Goal: Book appointment/travel/reservation

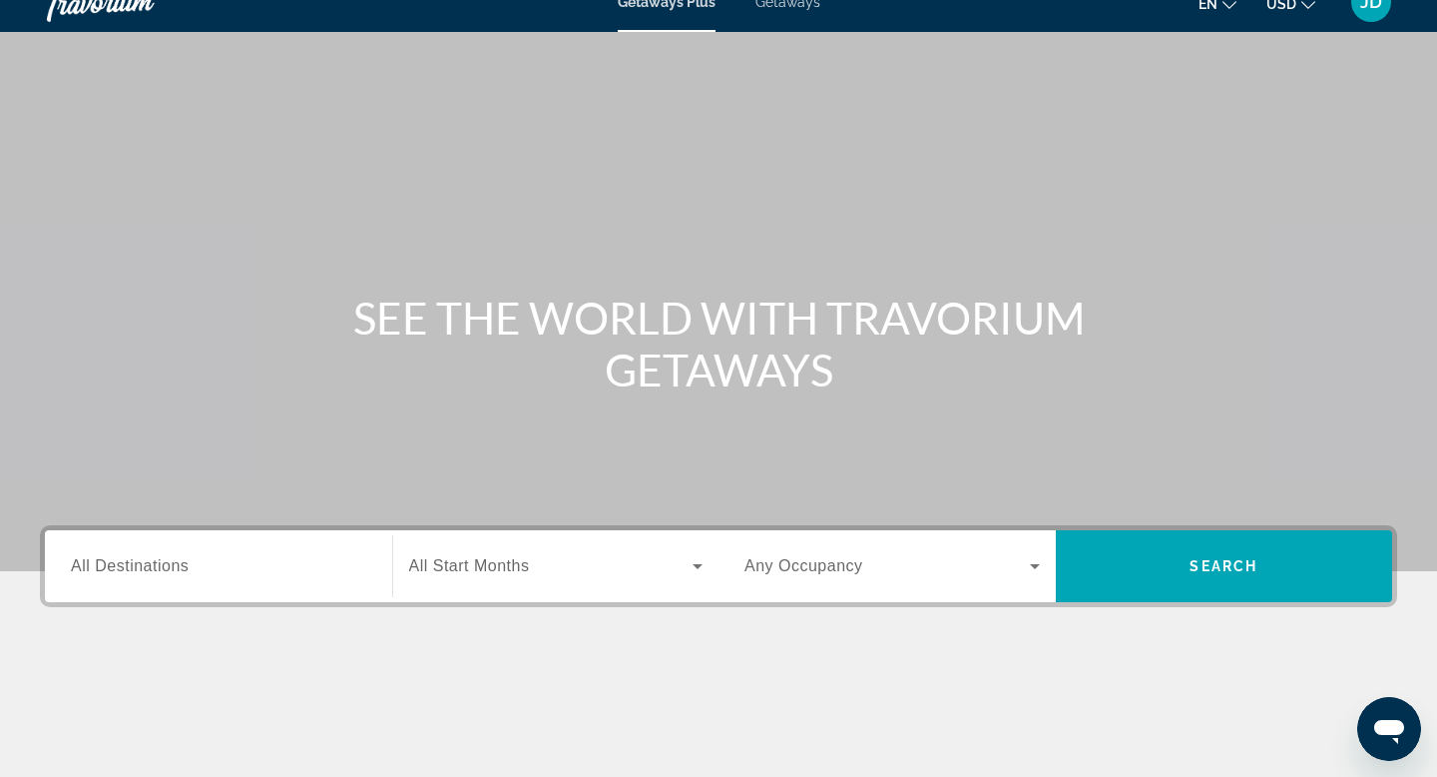
scroll to position [43, 0]
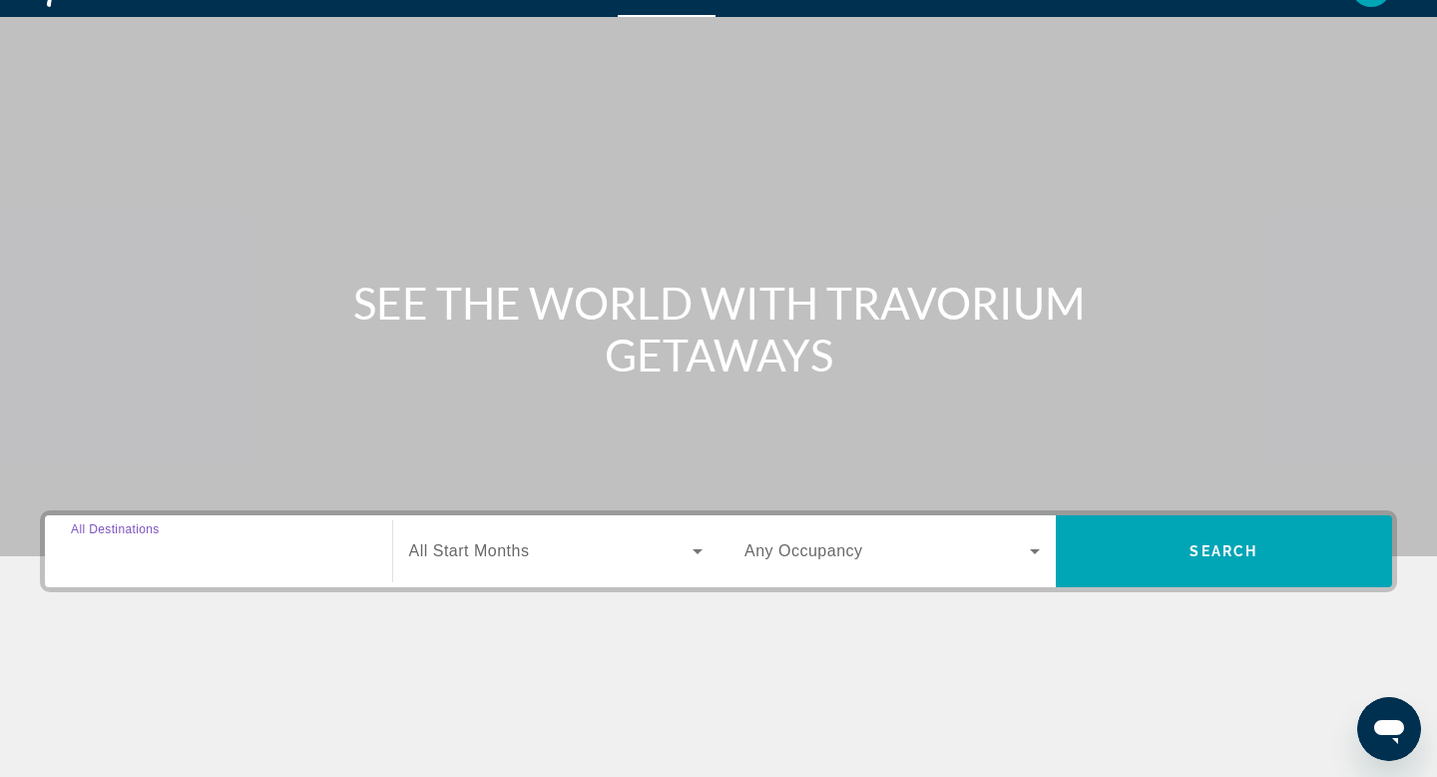
click at [224, 561] on input "Destination All Destinations" at bounding box center [218, 552] width 295 height 24
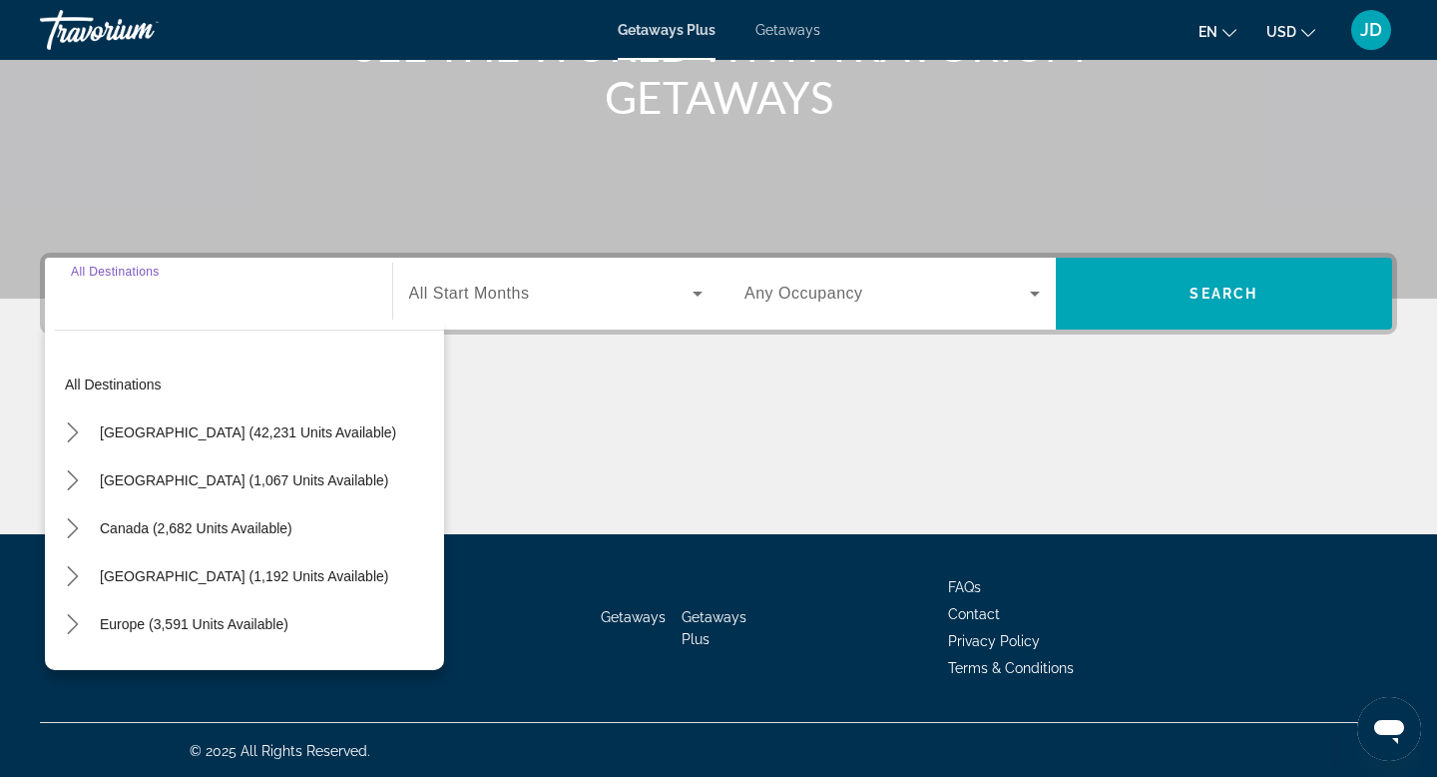
scroll to position [302, 0]
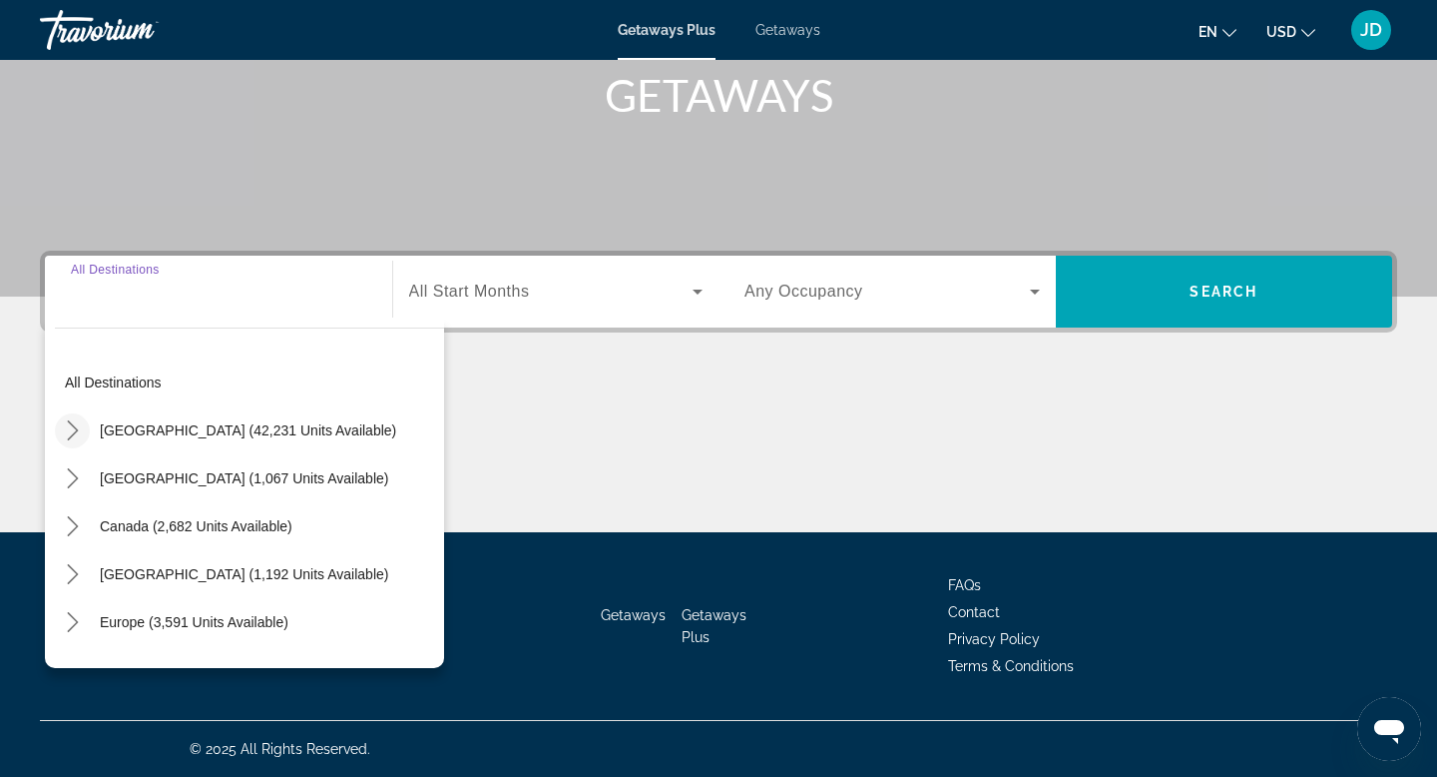
click at [74, 426] on icon "Toggle United States (42,231 units available) submenu" at bounding box center [72, 430] width 11 height 20
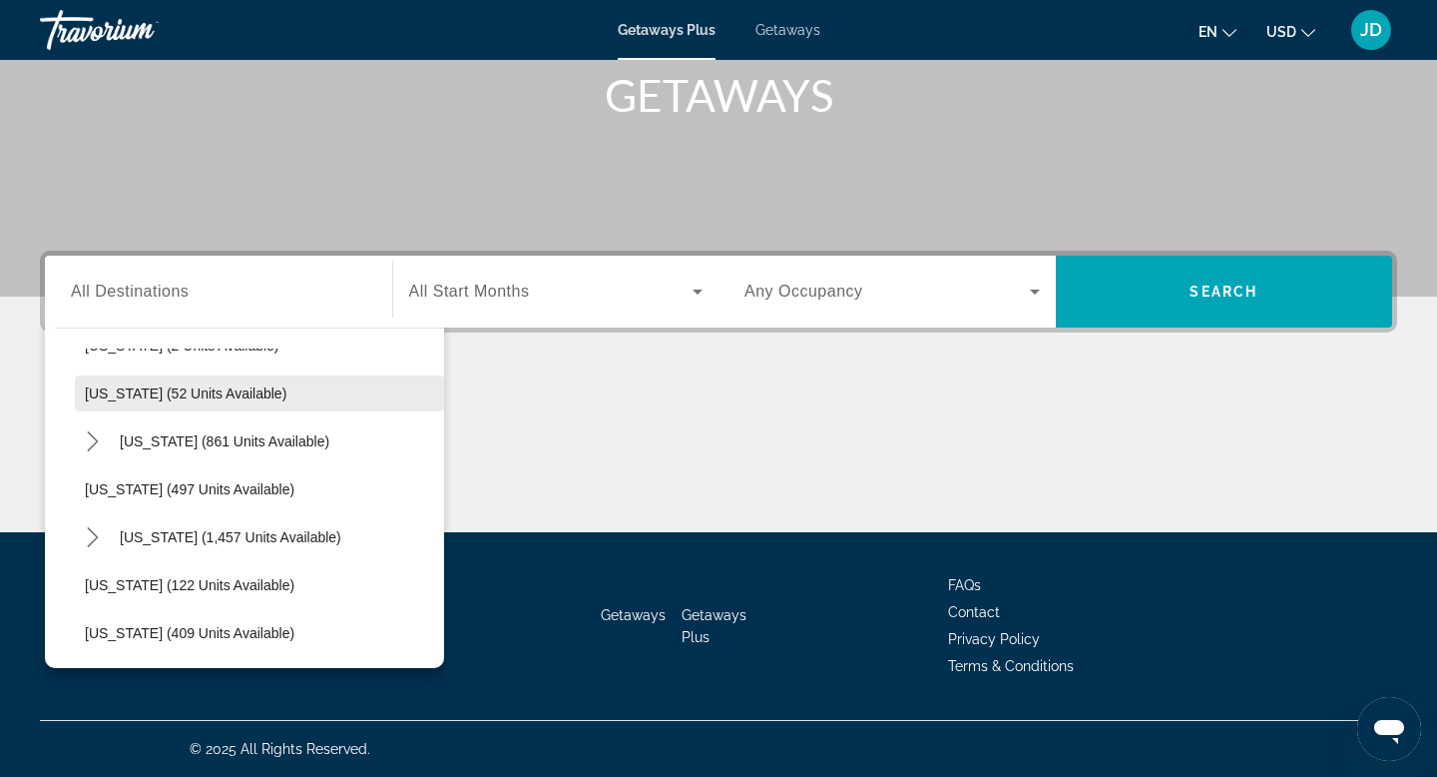
scroll to position [740, 0]
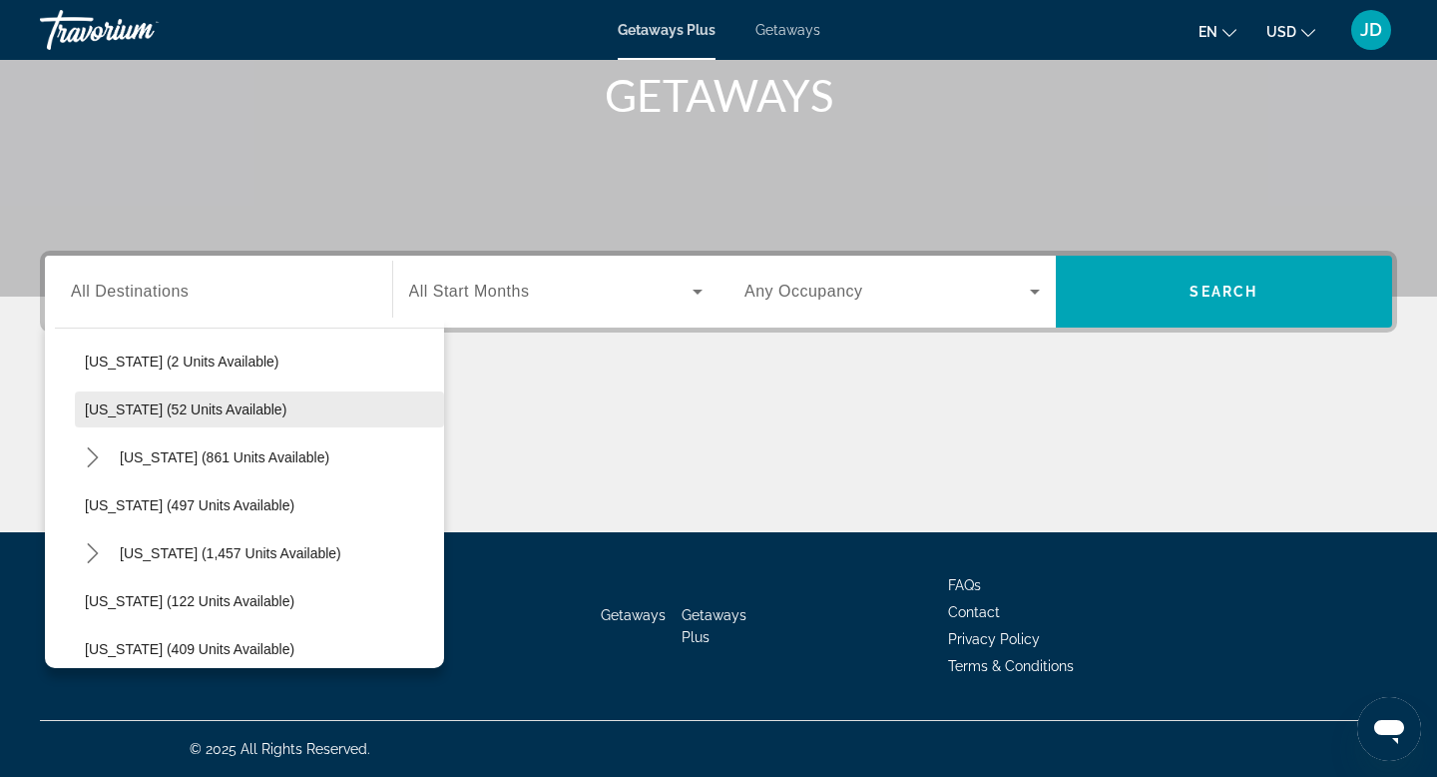
click at [112, 414] on span "[US_STATE] (52 units available)" at bounding box center [186, 409] width 202 height 16
type input "**********"
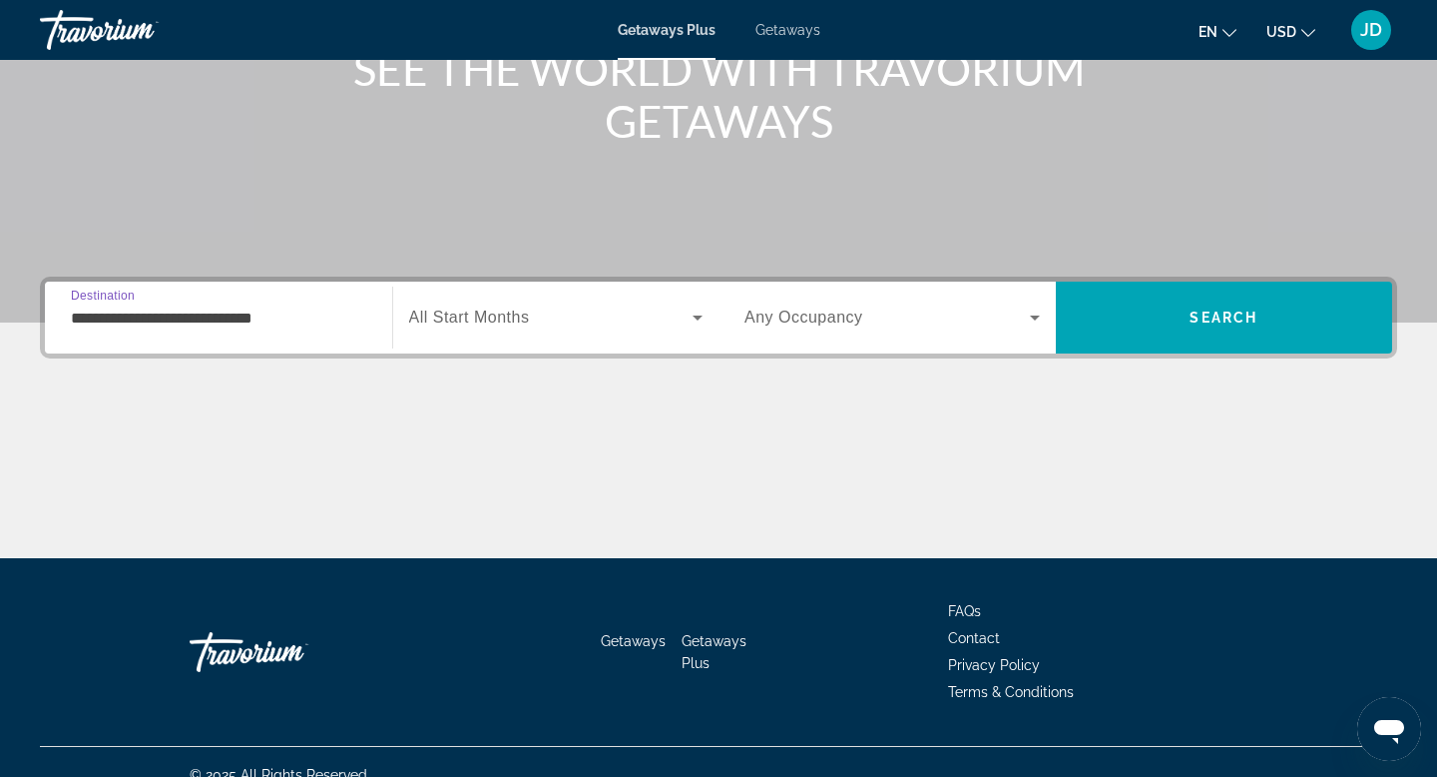
scroll to position [276, 0]
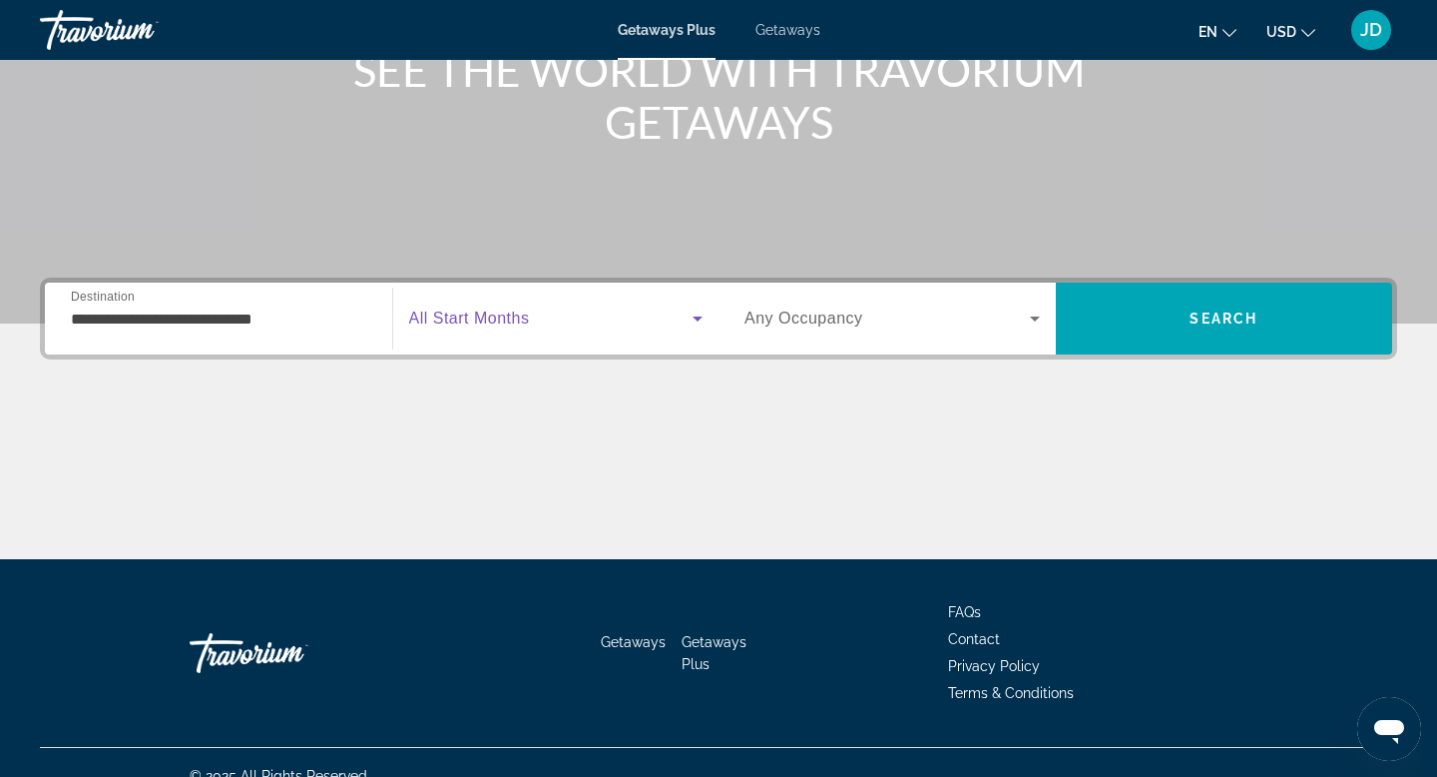
click at [700, 317] on icon "Search widget" at bounding box center [698, 318] width 10 height 5
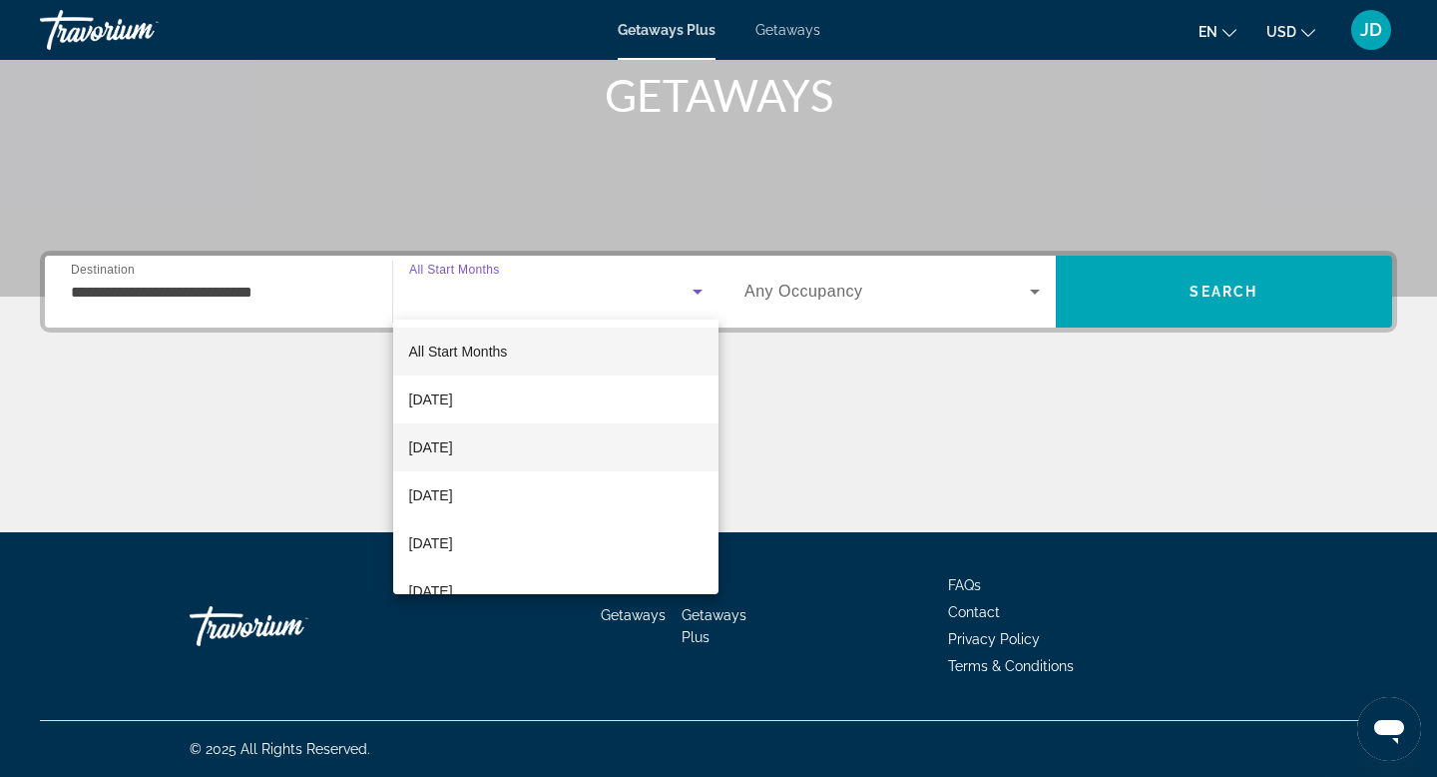
click at [452, 439] on span "[DATE]" at bounding box center [431, 447] width 44 height 24
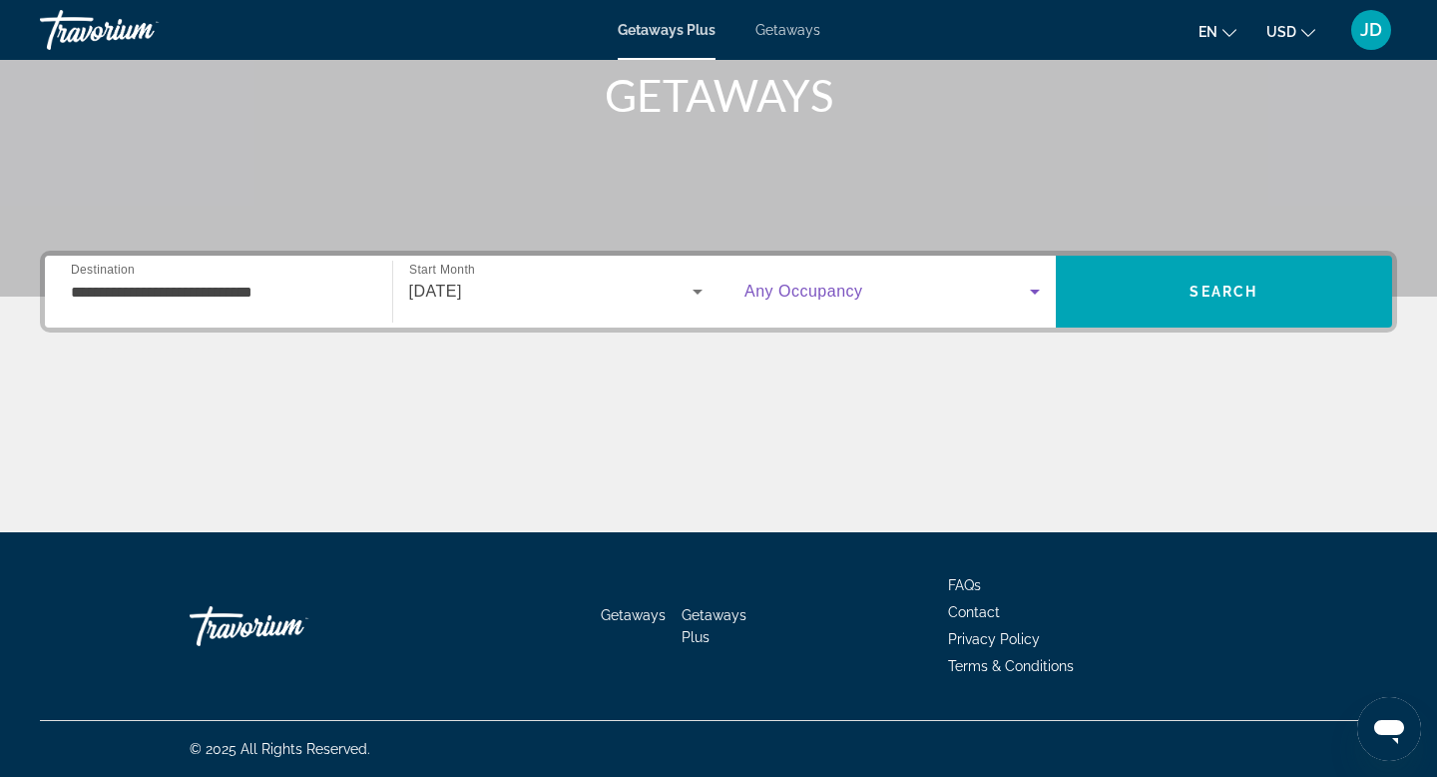
click at [1033, 292] on icon "Search widget" at bounding box center [1035, 291] width 10 height 5
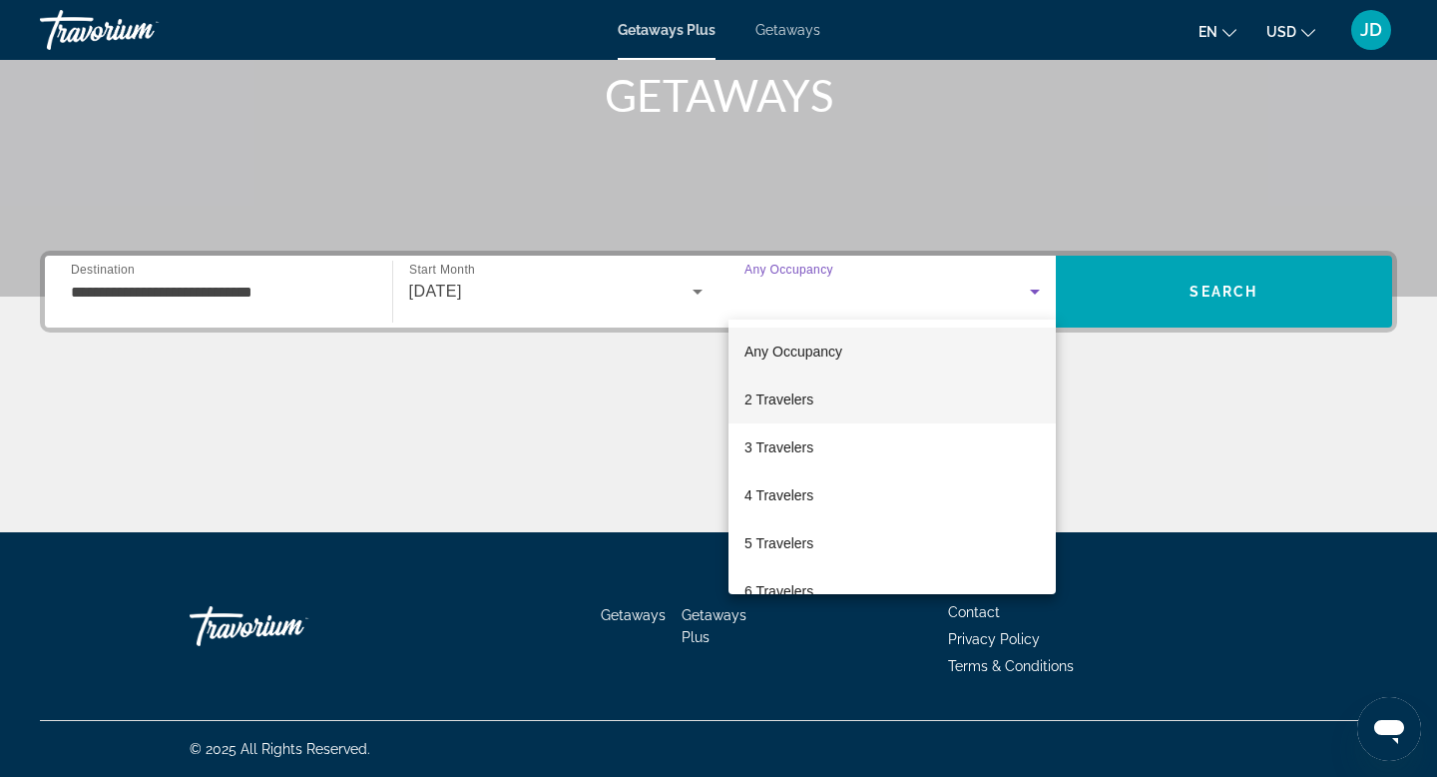
click at [793, 400] on span "2 Travelers" at bounding box center [779, 399] width 69 height 24
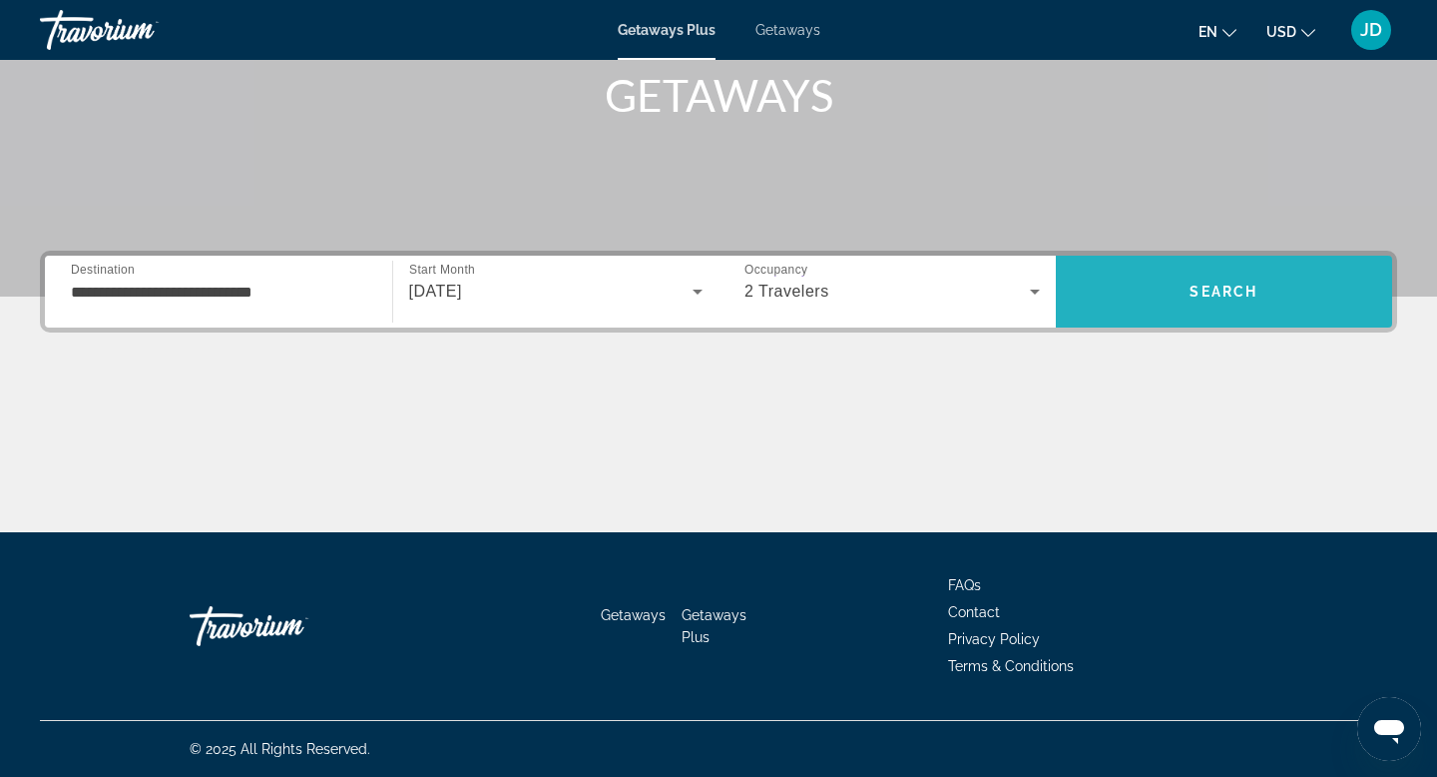
click at [1228, 283] on span "Search" at bounding box center [1224, 291] width 68 height 16
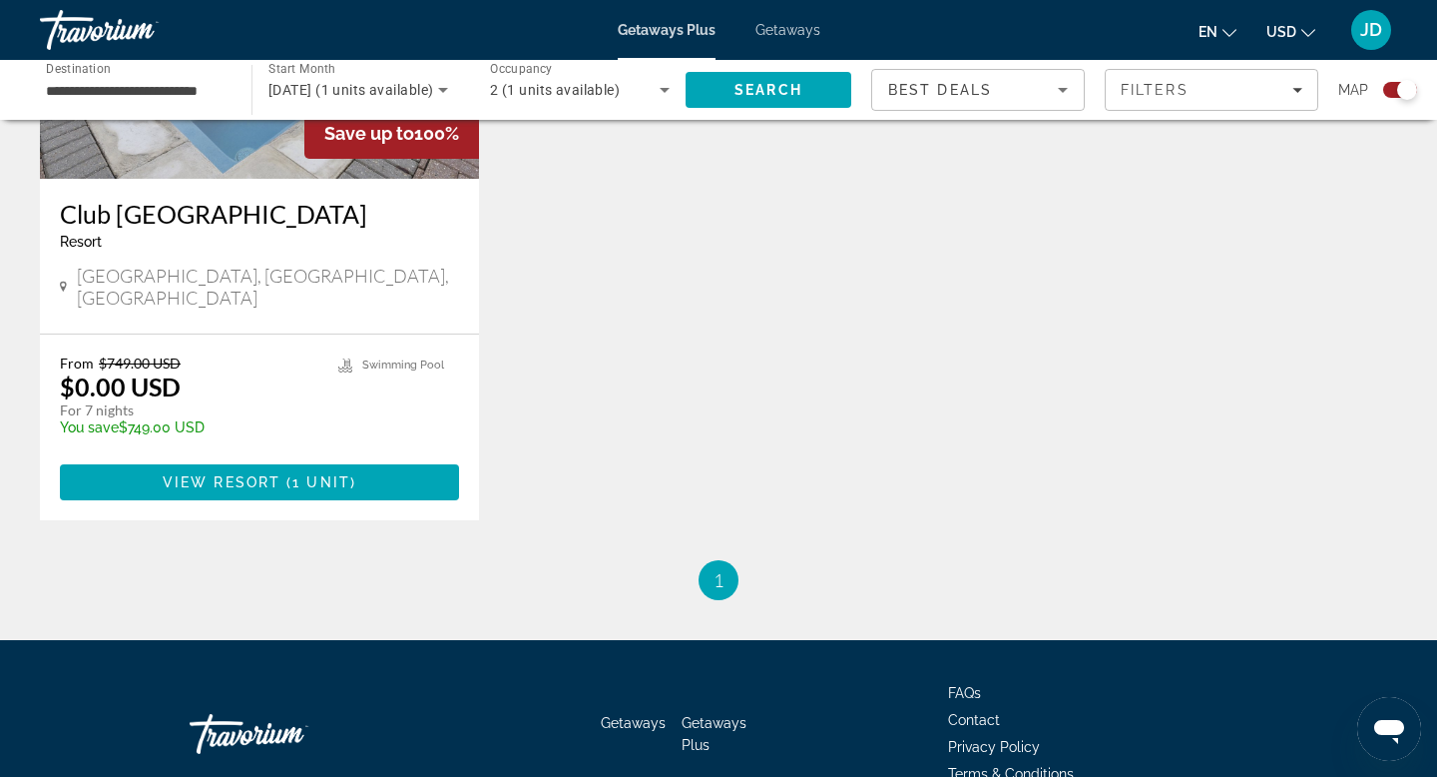
scroll to position [954, 0]
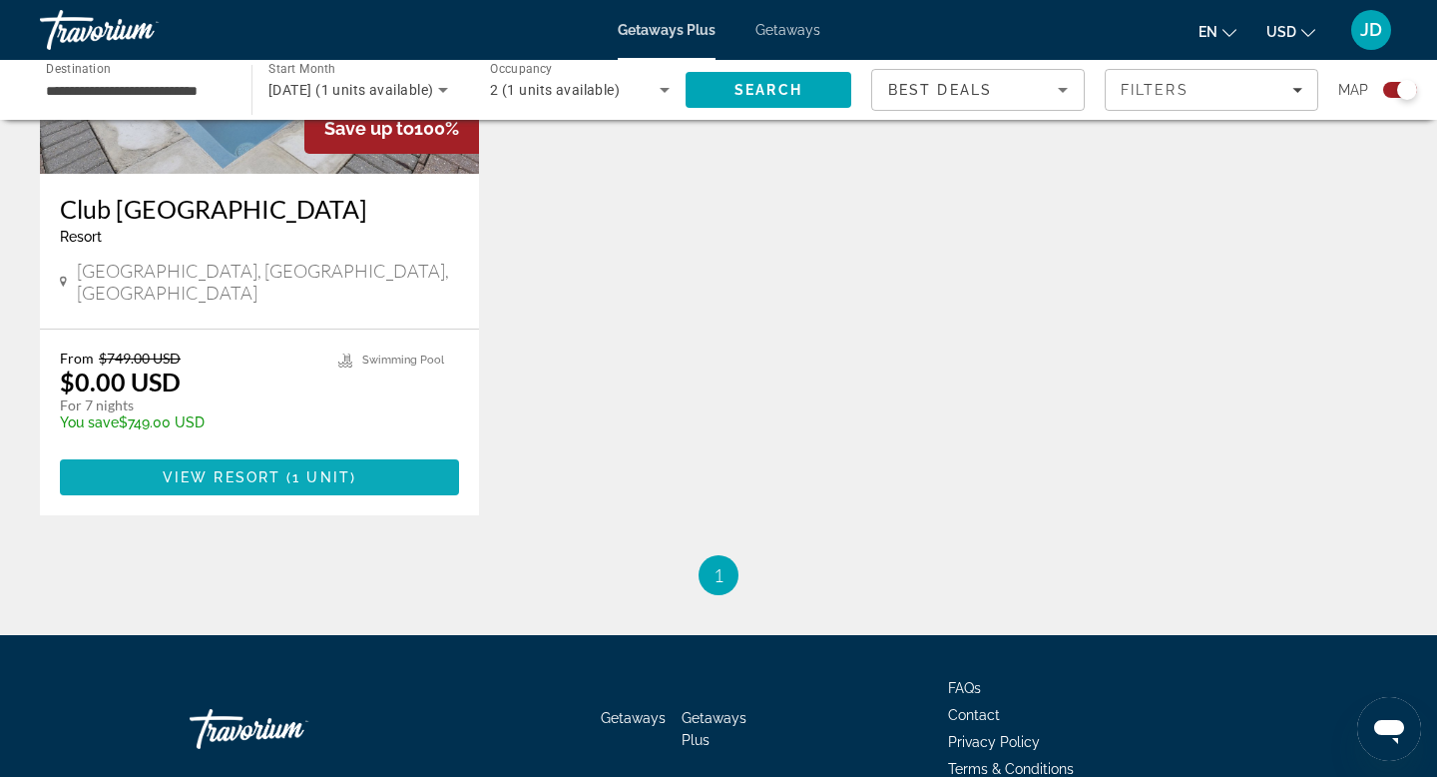
click at [282, 469] on span "Main content" at bounding box center [283, 477] width 6 height 16
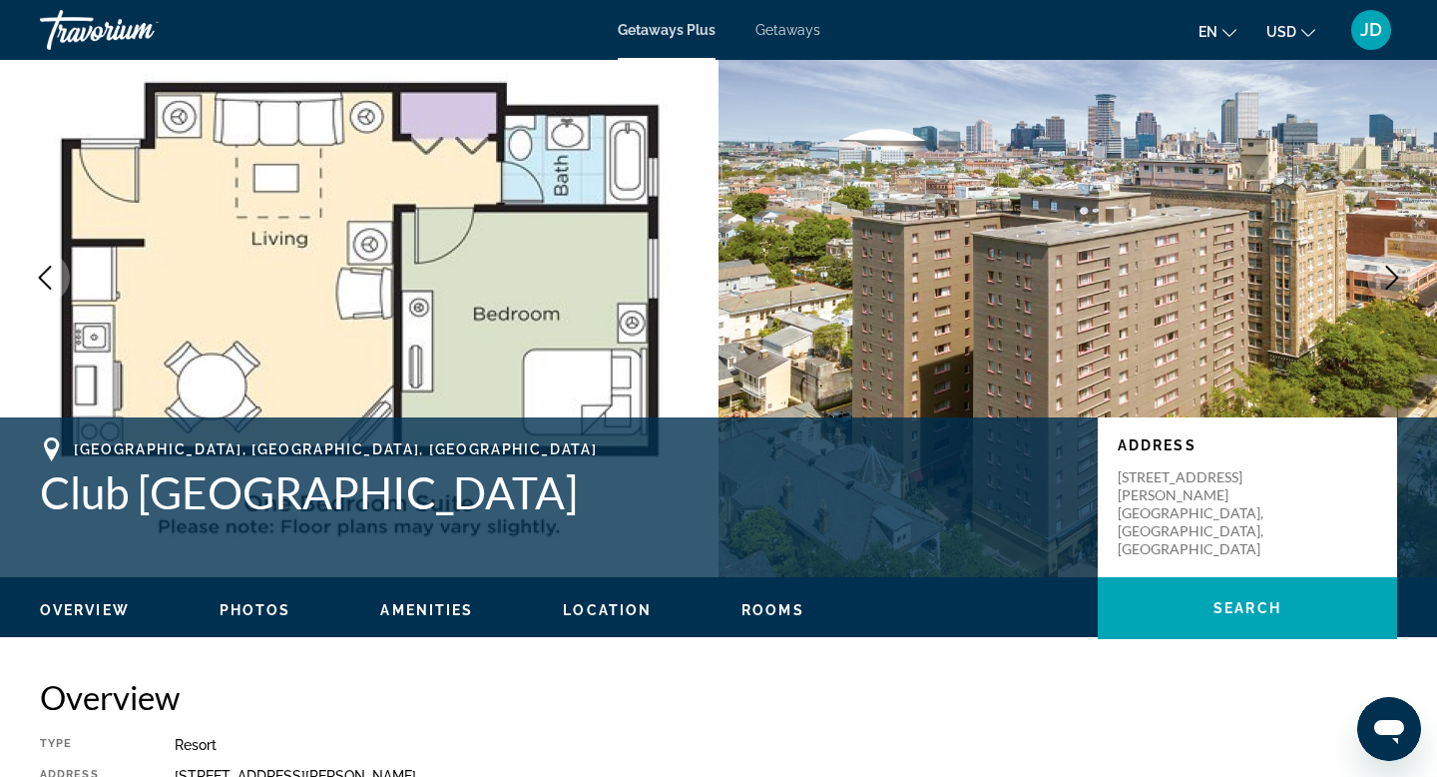
scroll to position [90, 0]
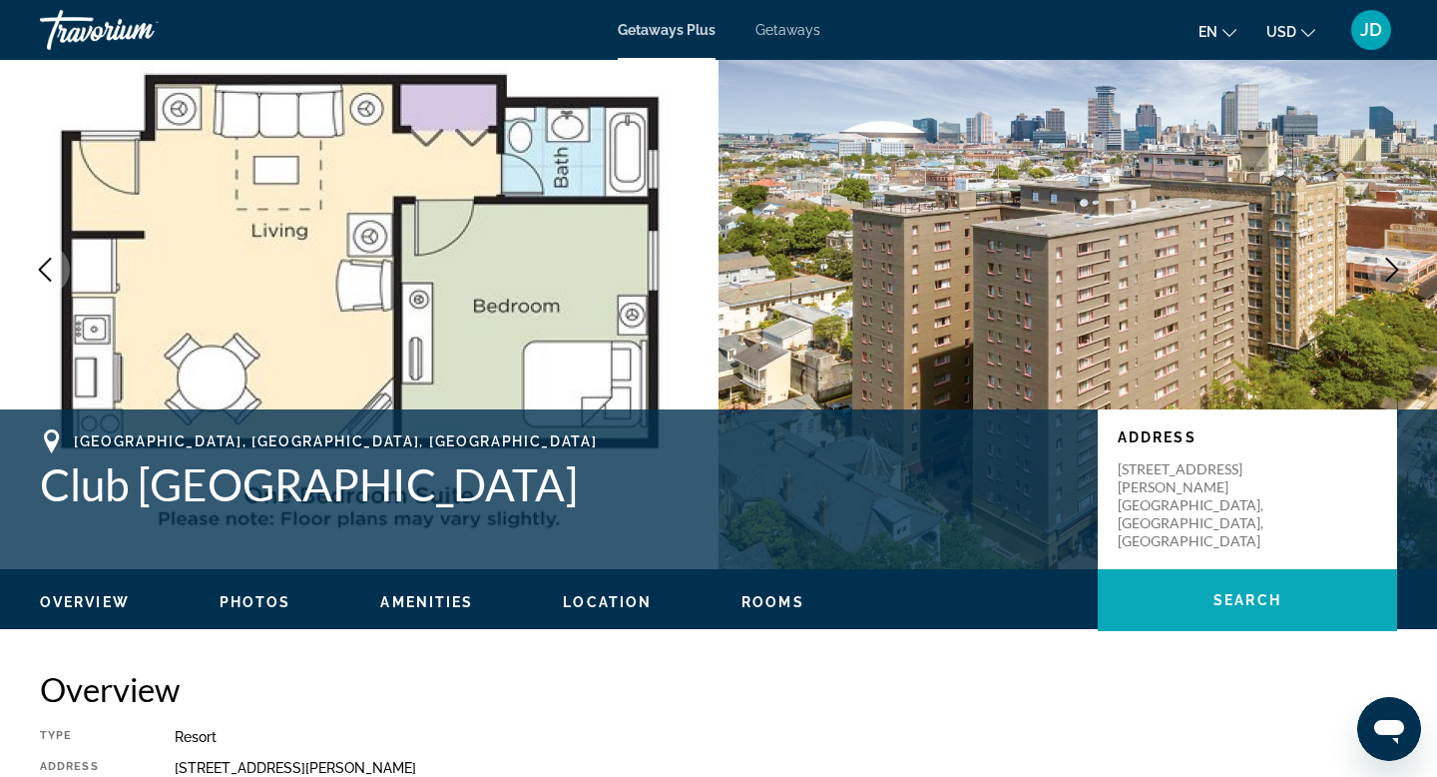
click at [1253, 605] on span "Search" at bounding box center [1248, 600] width 68 height 16
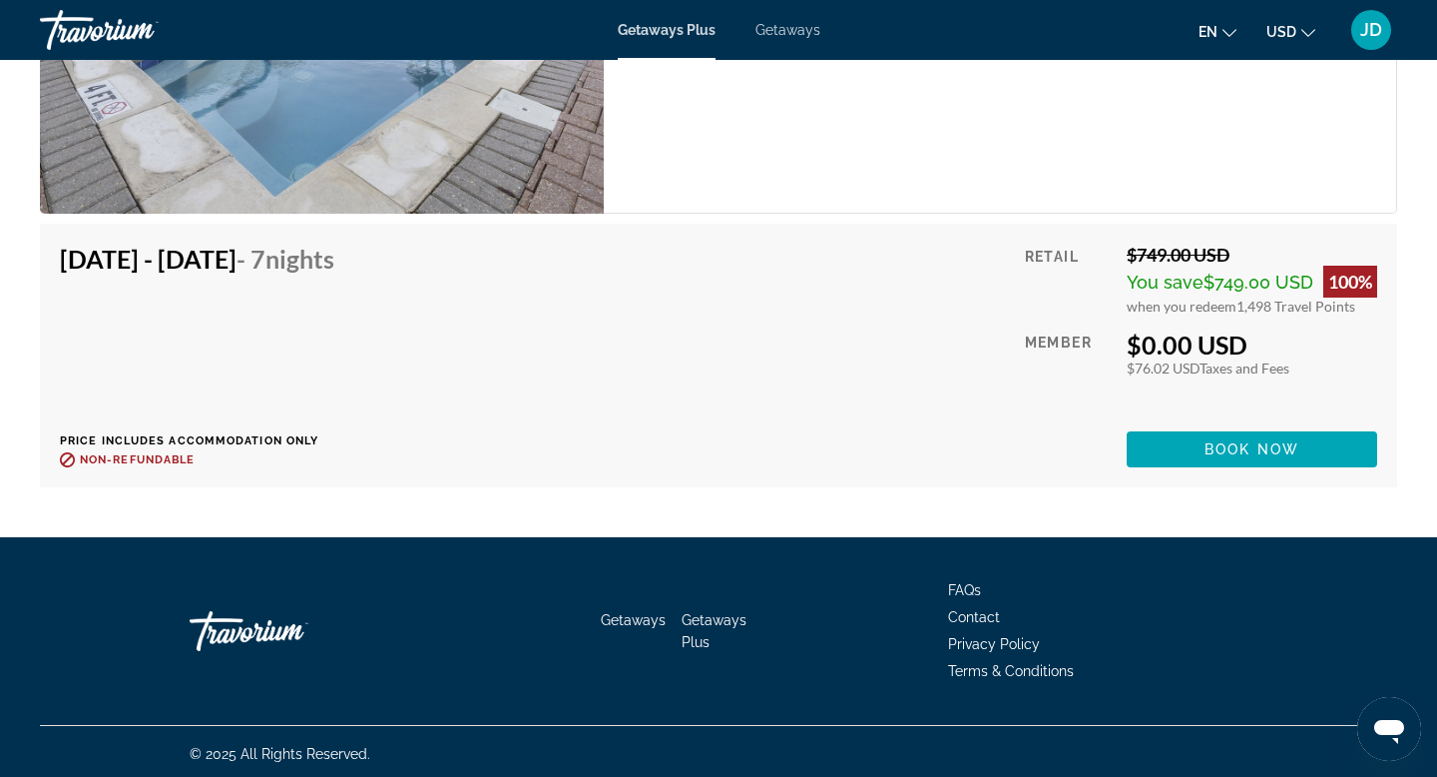
scroll to position [4195, 0]
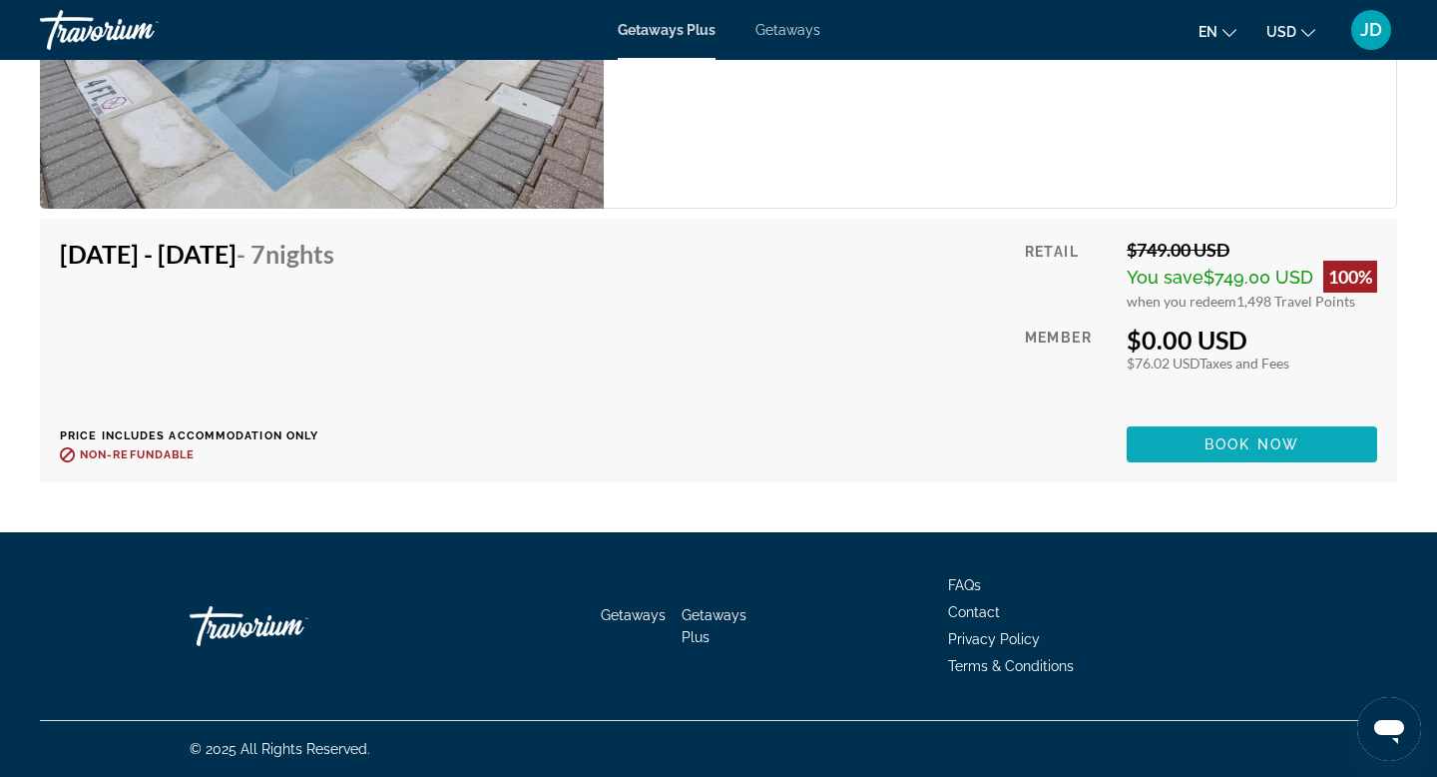
click at [1262, 450] on span "Book now" at bounding box center [1252, 444] width 95 height 16
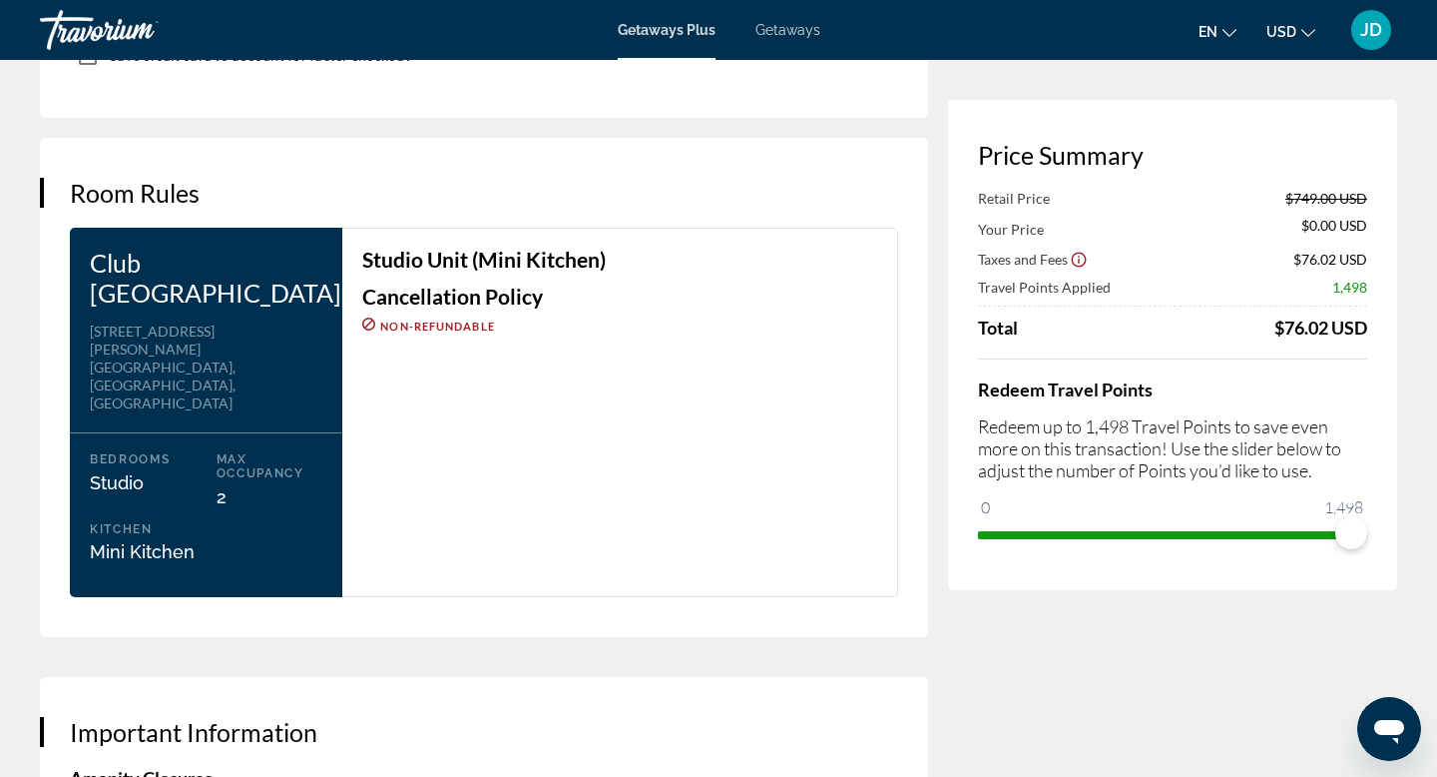
scroll to position [2410, 0]
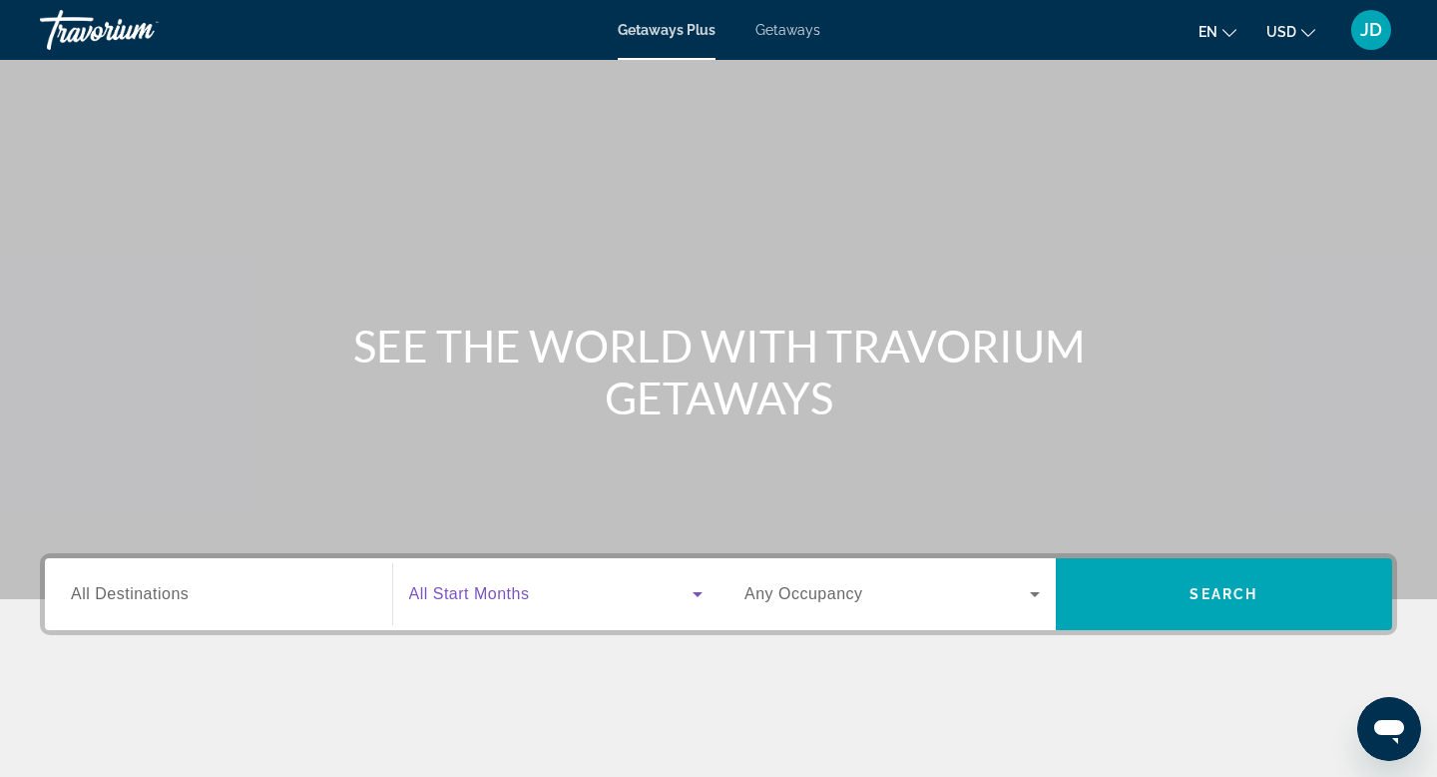
click at [699, 593] on icon "Search widget" at bounding box center [698, 594] width 10 height 5
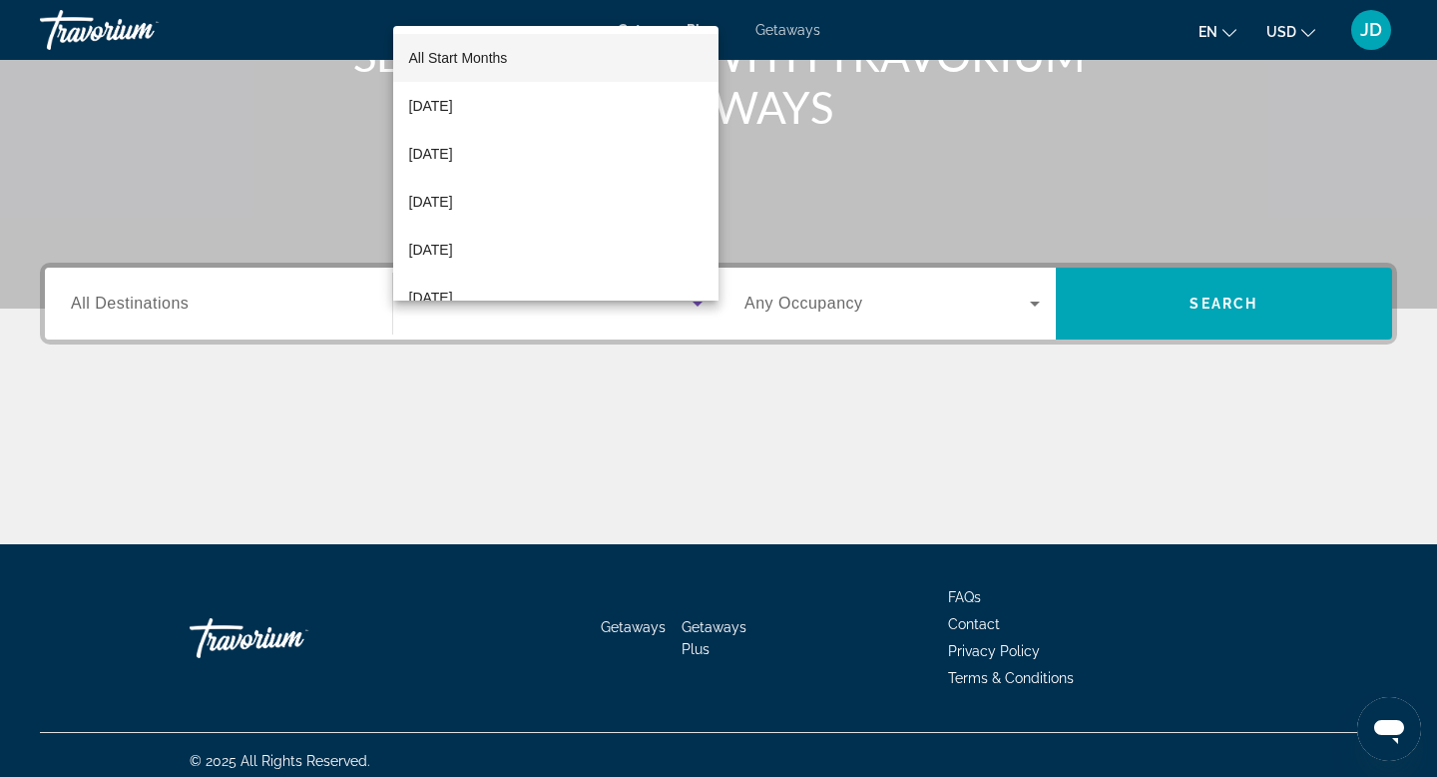
scroll to position [302, 0]
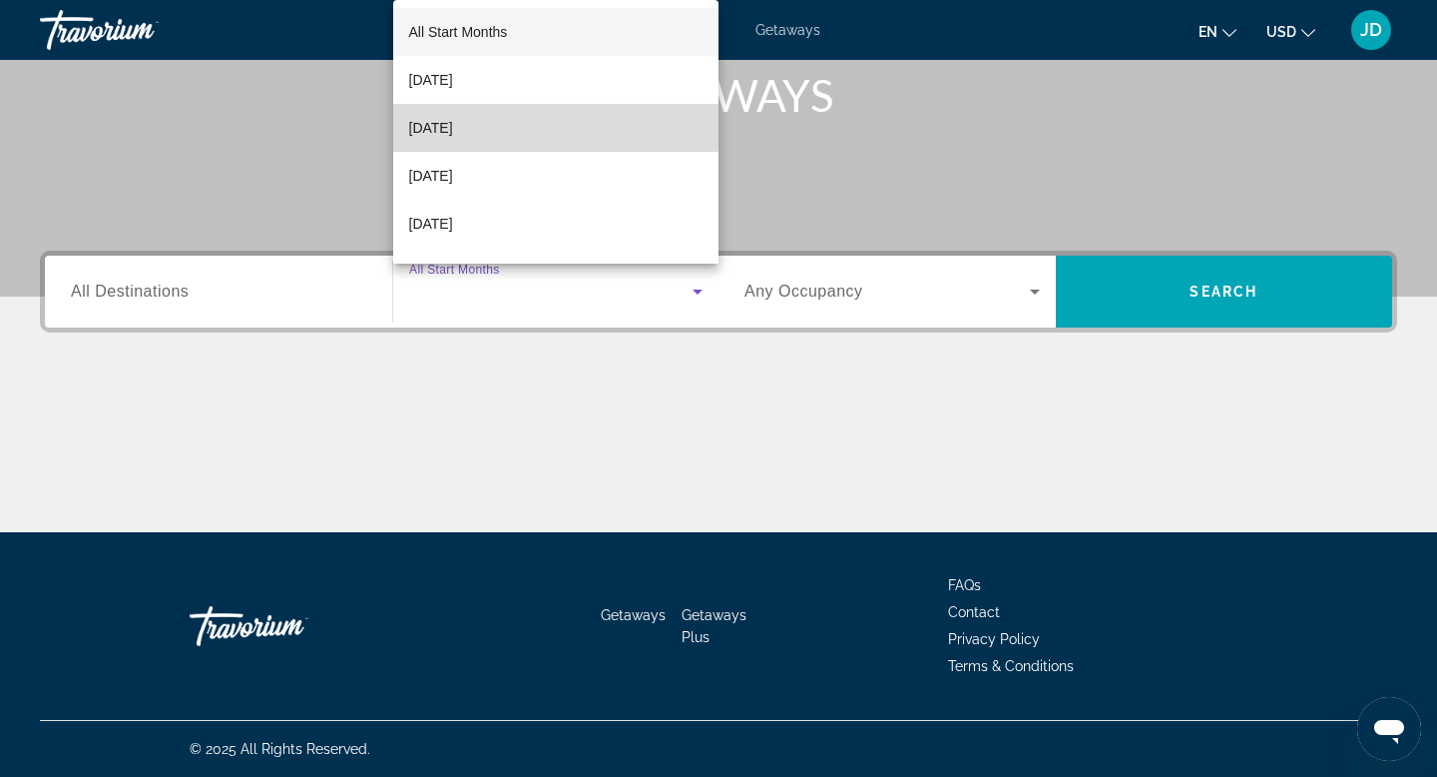
click at [453, 127] on span "[DATE]" at bounding box center [431, 128] width 44 height 24
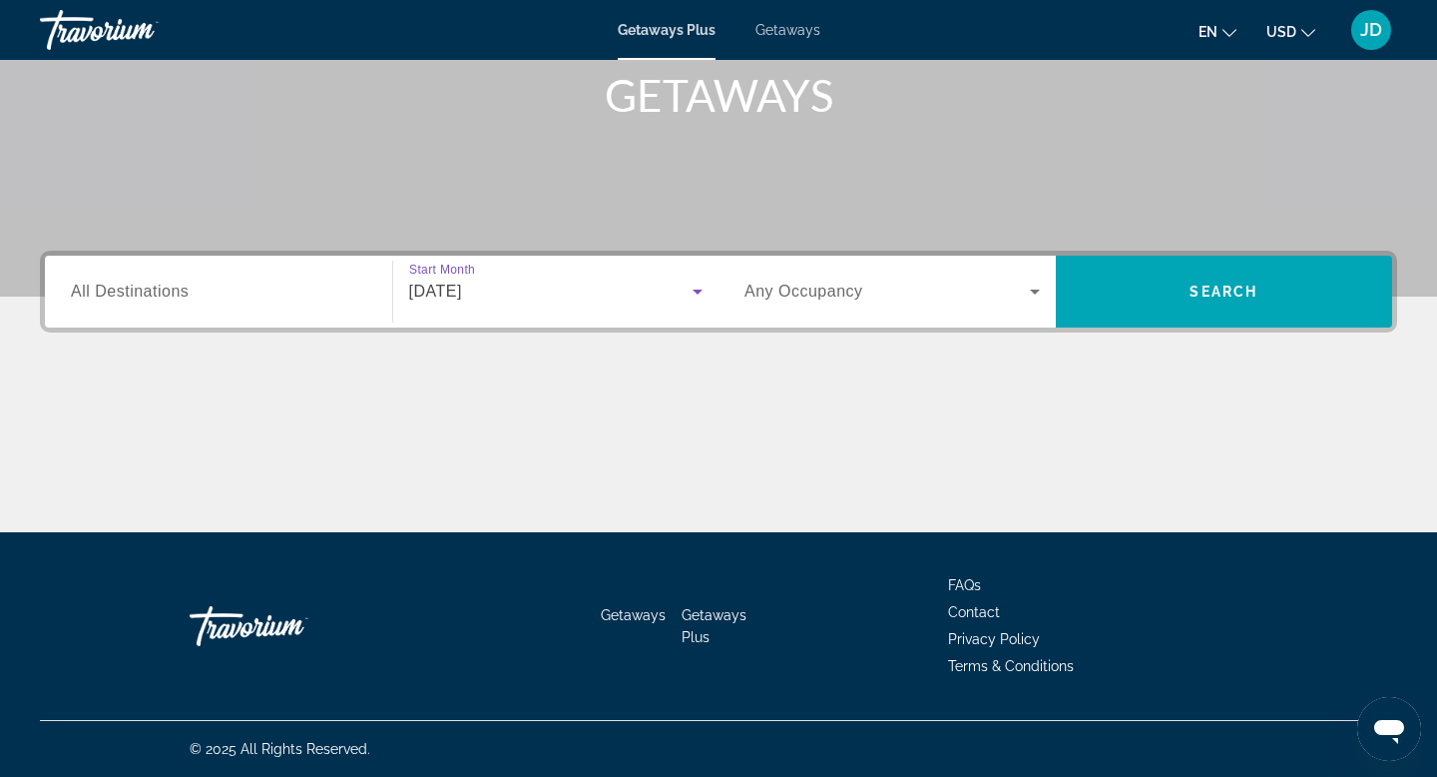
click at [141, 296] on span "All Destinations" at bounding box center [130, 290] width 118 height 17
click at [141, 296] on input "Destination All Destinations" at bounding box center [218, 292] width 295 height 24
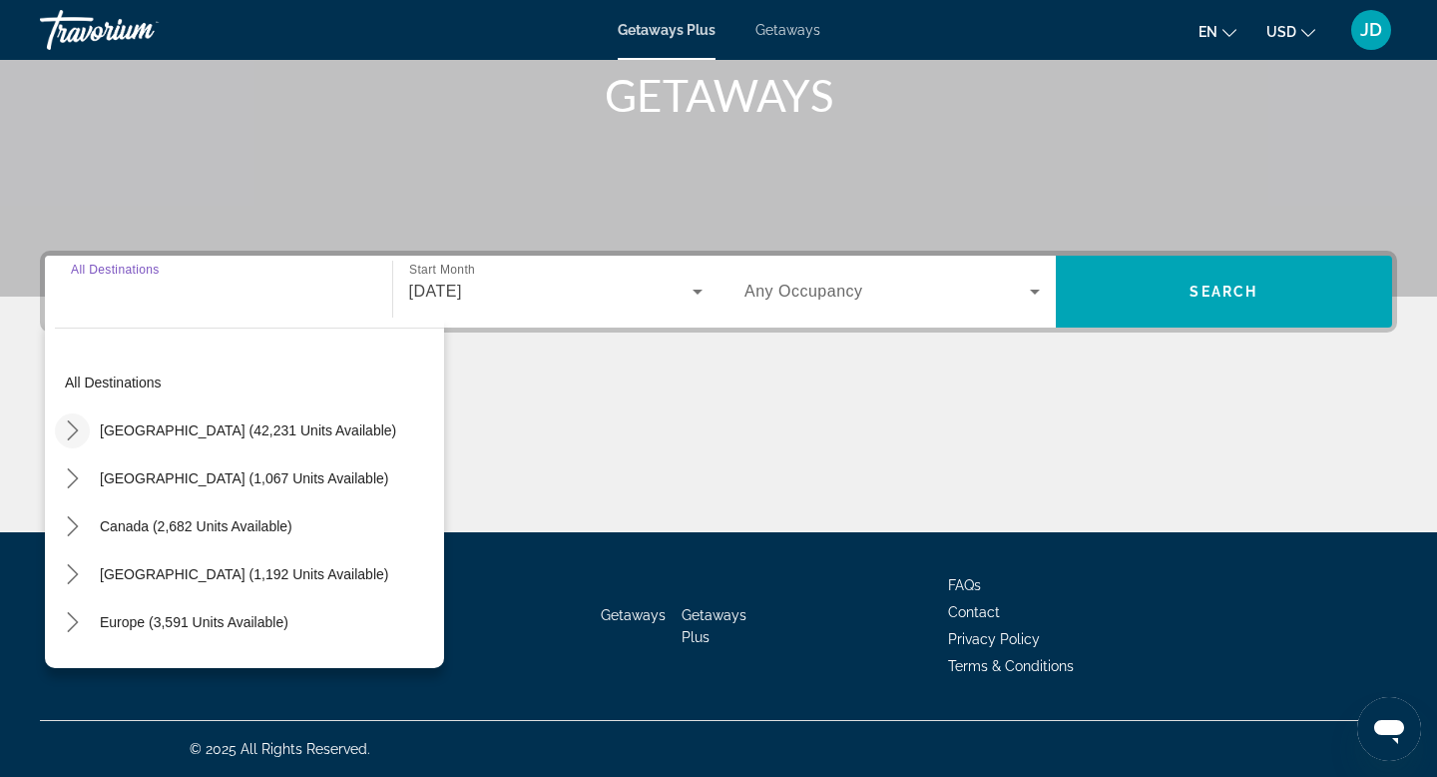
click at [76, 430] on icon "Toggle United States (42,231 units available) submenu" at bounding box center [72, 430] width 11 height 20
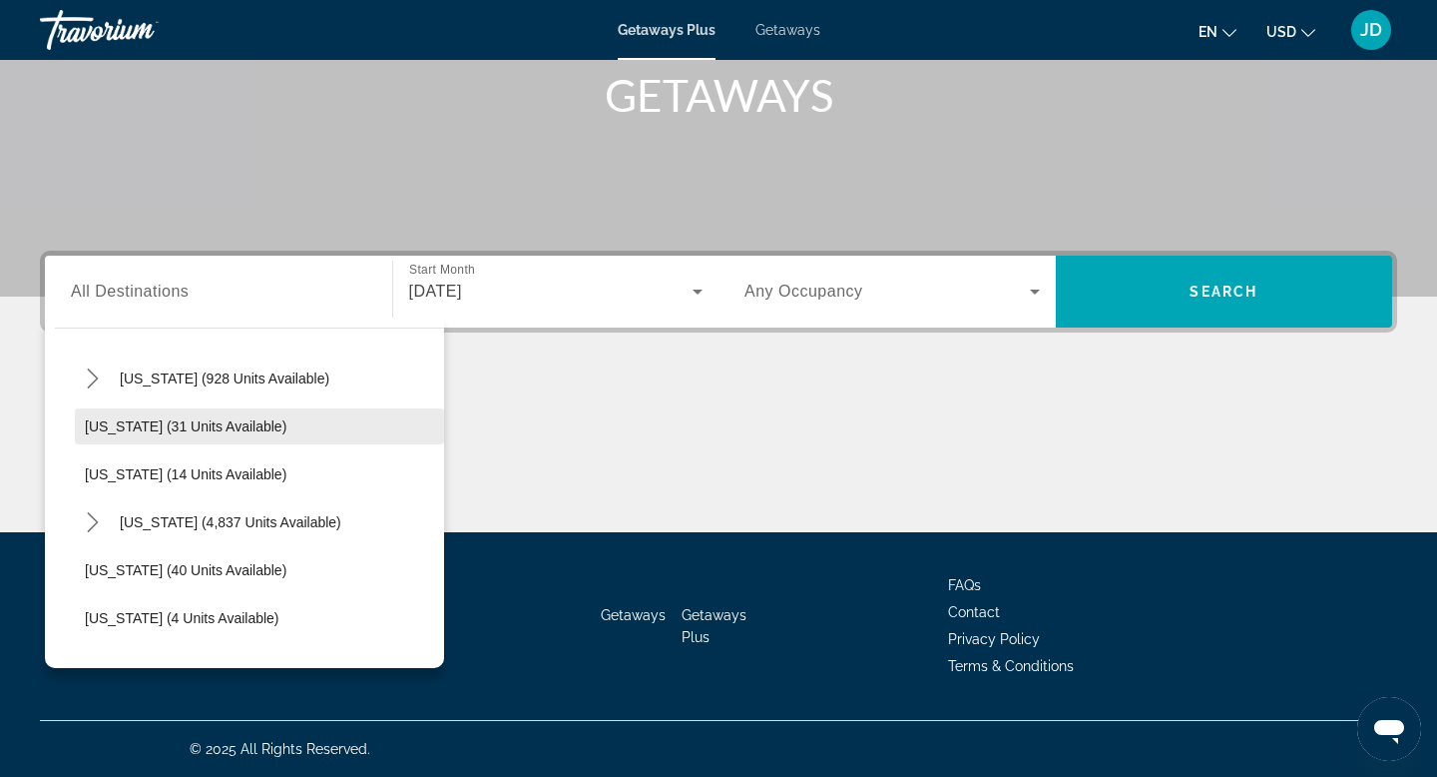
scroll to position [257, 0]
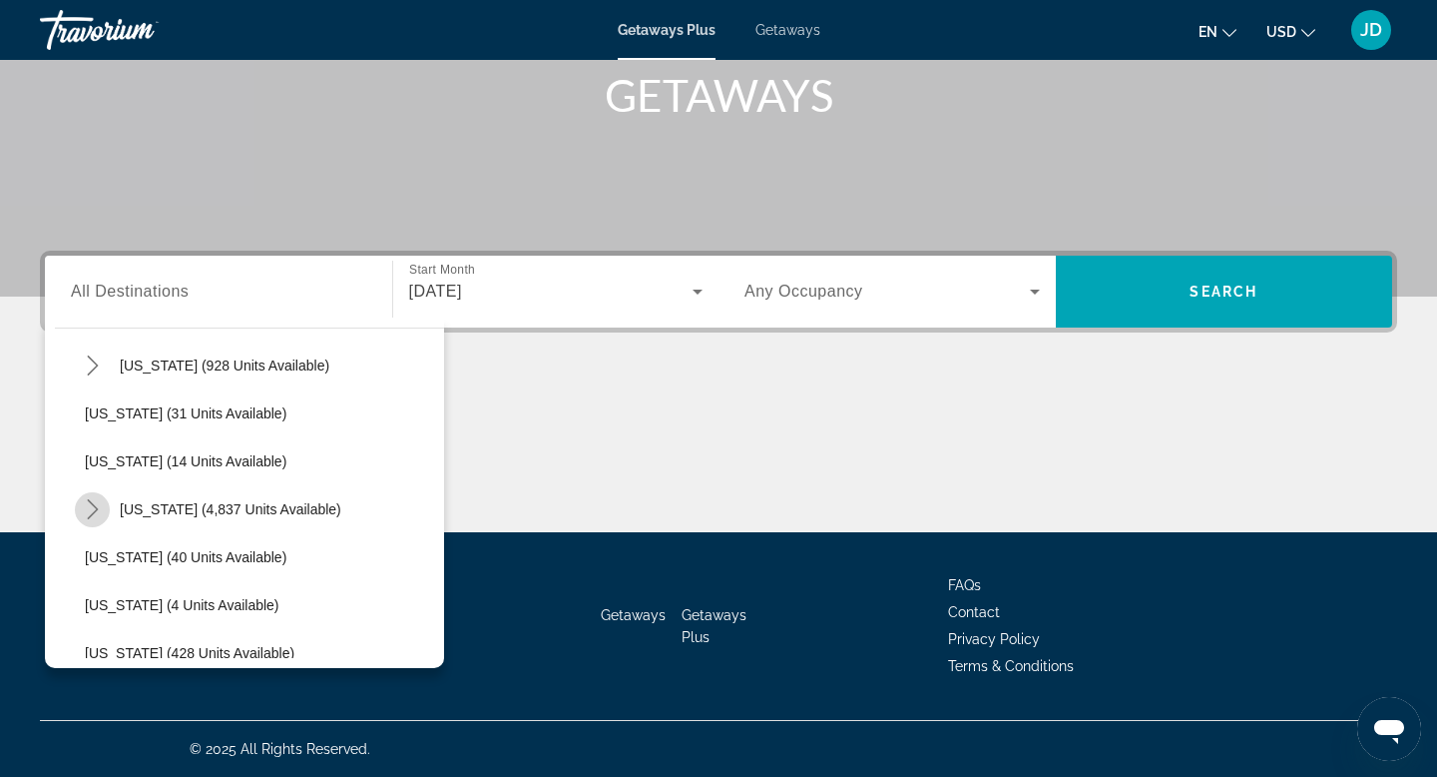
click at [94, 510] on icon "Toggle Florida (4,837 units available) submenu" at bounding box center [93, 509] width 20 height 20
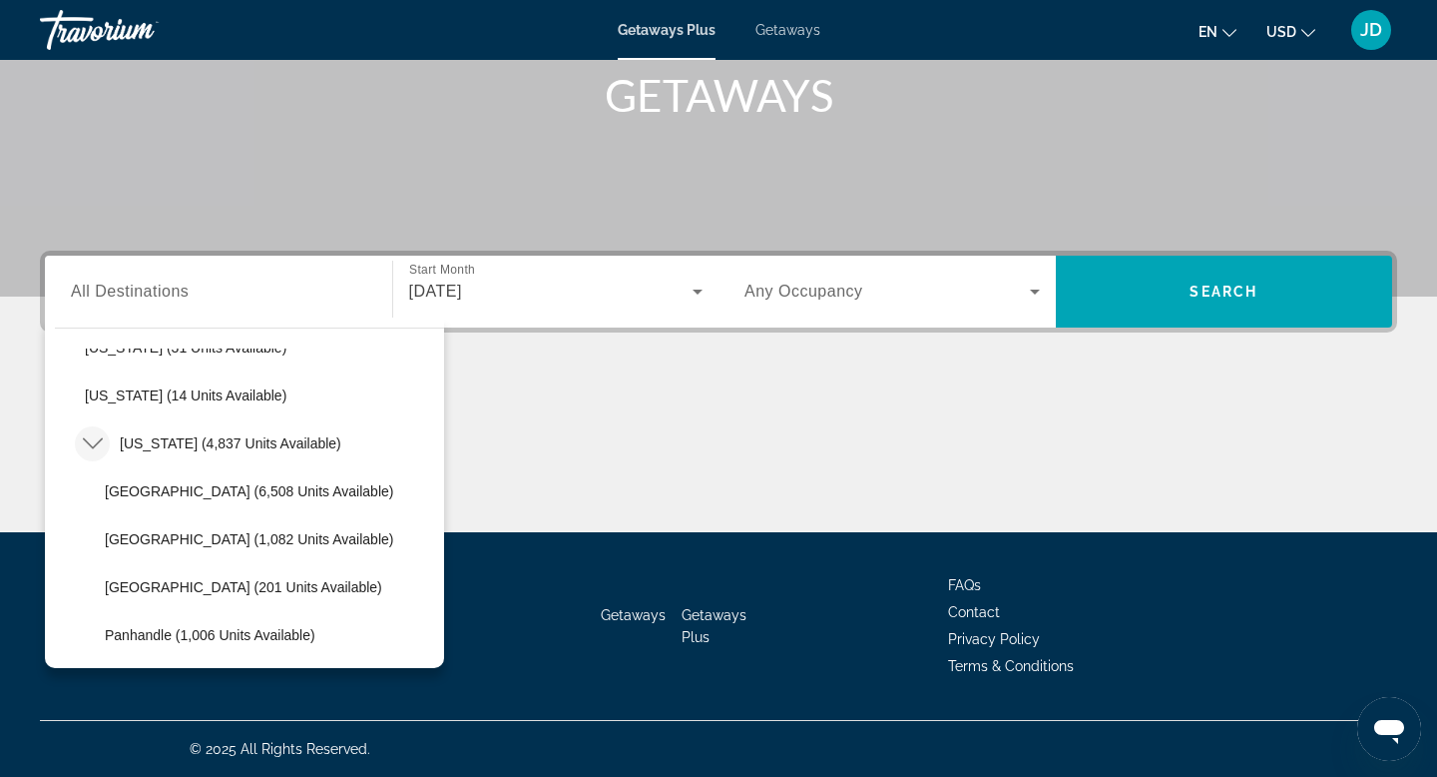
scroll to position [344, 0]
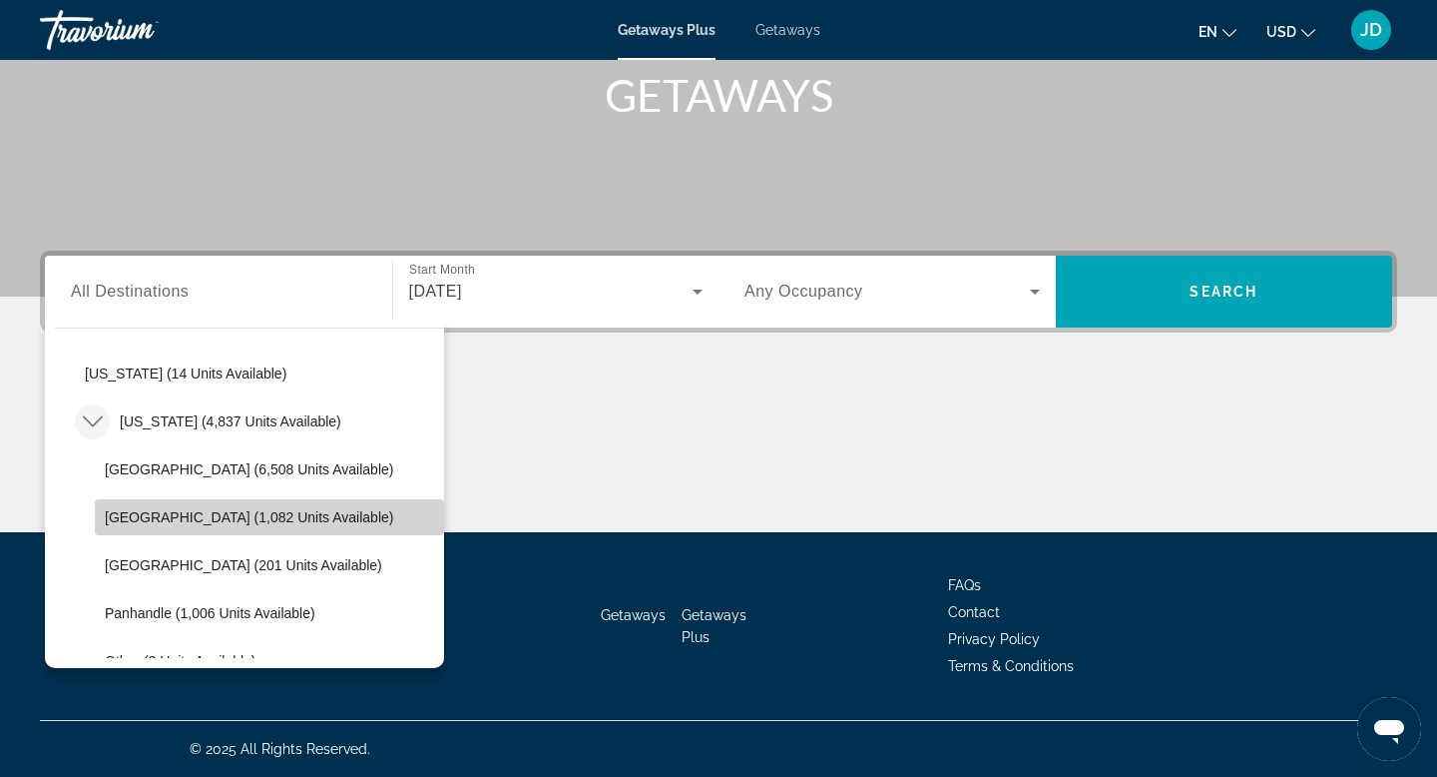
click at [150, 518] on span "[GEOGRAPHIC_DATA] (1,082 units available)" at bounding box center [249, 517] width 288 height 16
type input "**********"
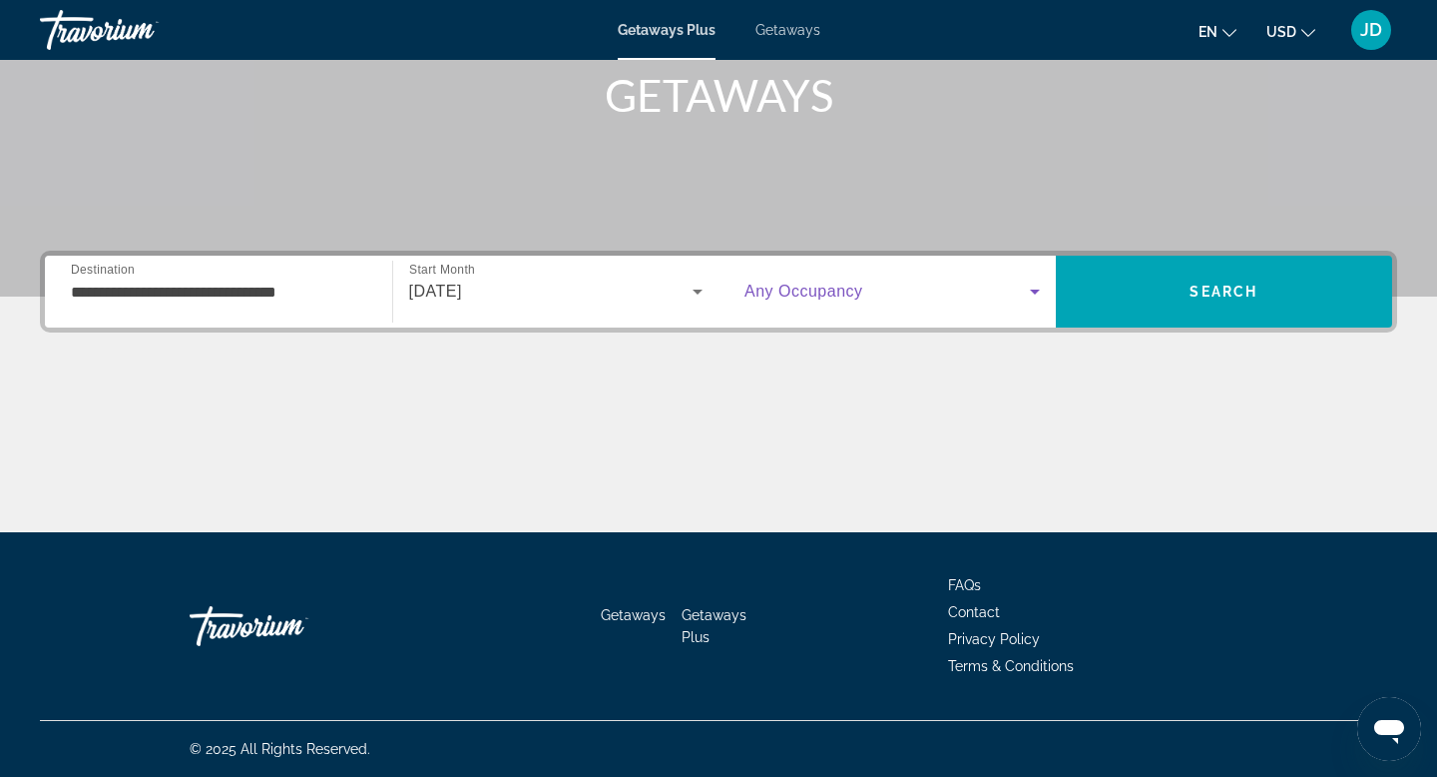
click at [1035, 293] on icon "Search widget" at bounding box center [1035, 291] width 24 height 24
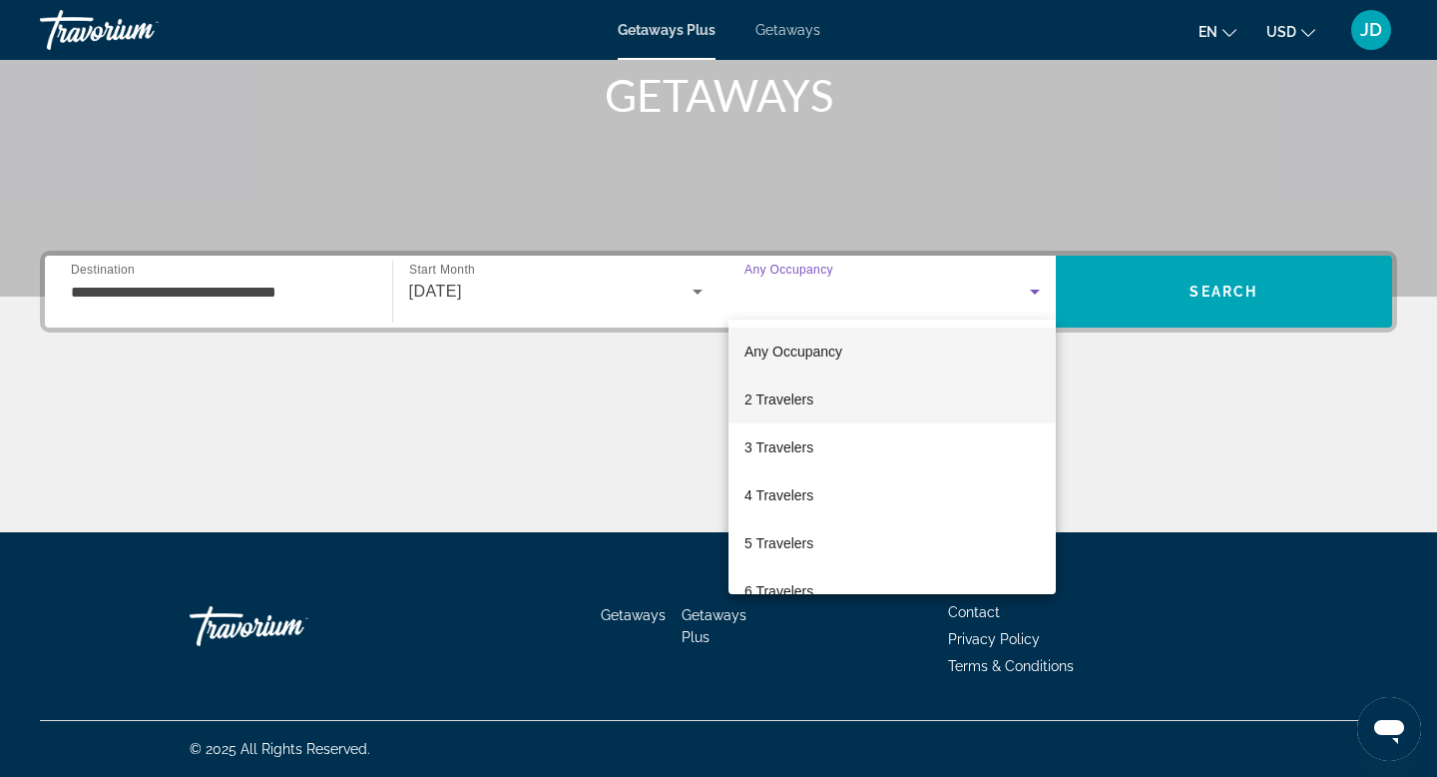
click at [807, 396] on span "2 Travelers" at bounding box center [779, 399] width 69 height 24
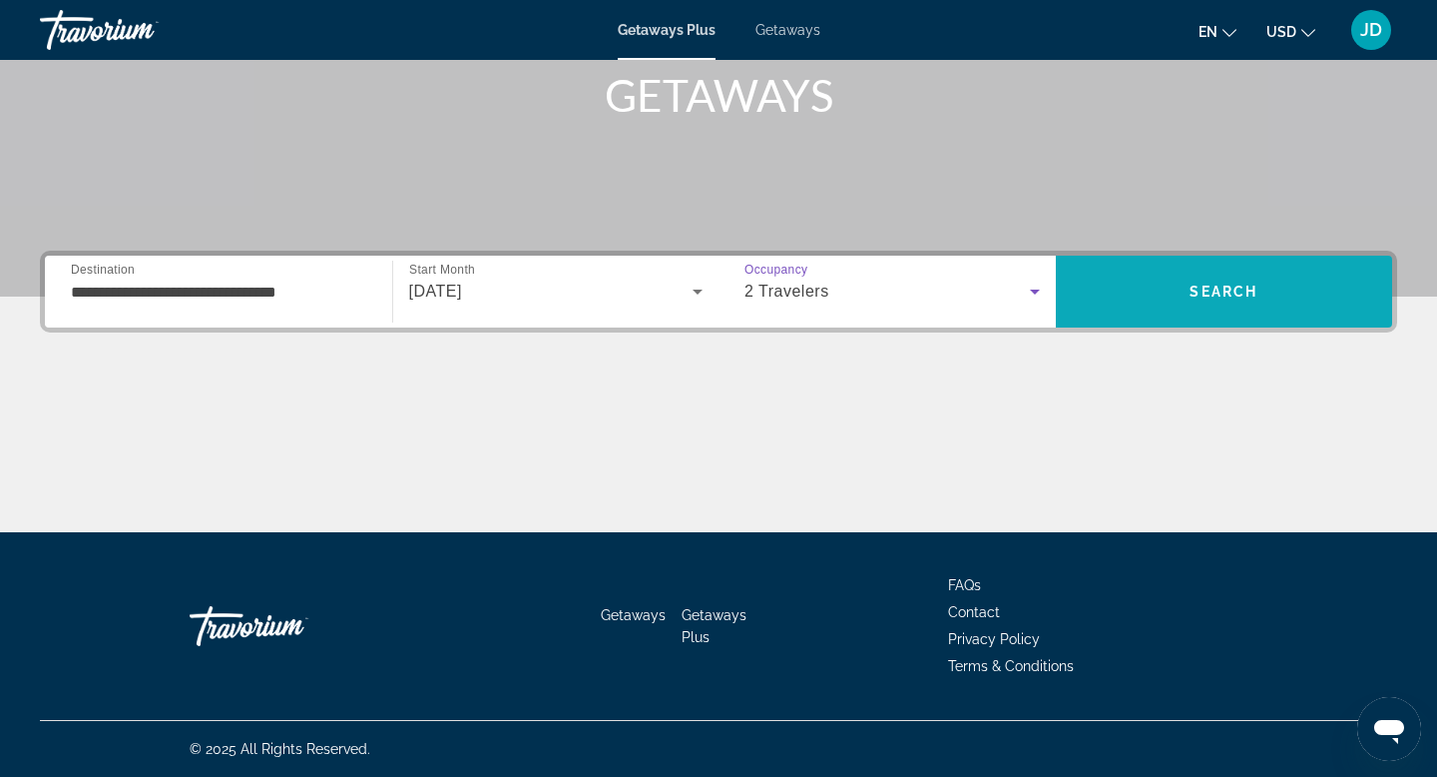
click at [1219, 292] on span "Search" at bounding box center [1224, 291] width 68 height 16
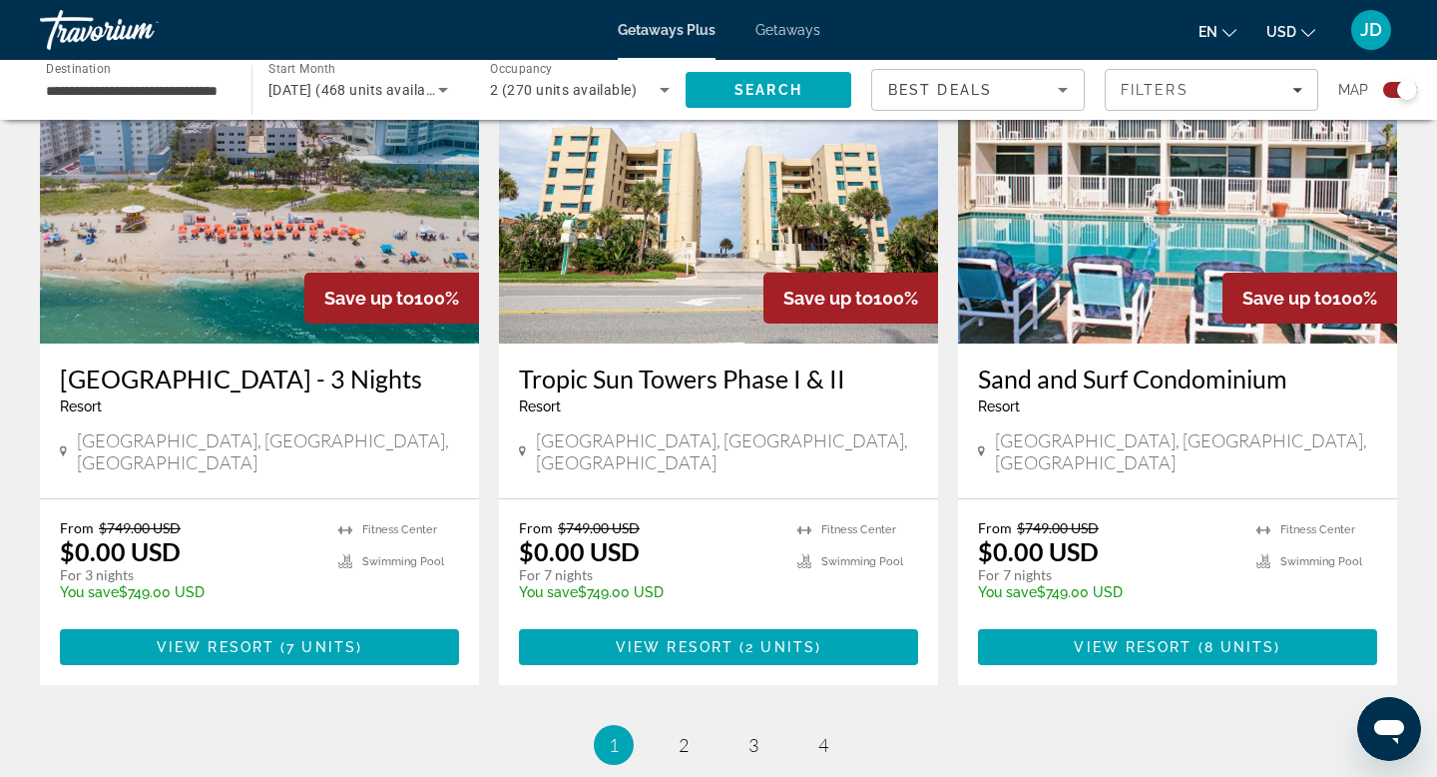
scroll to position [2965, 0]
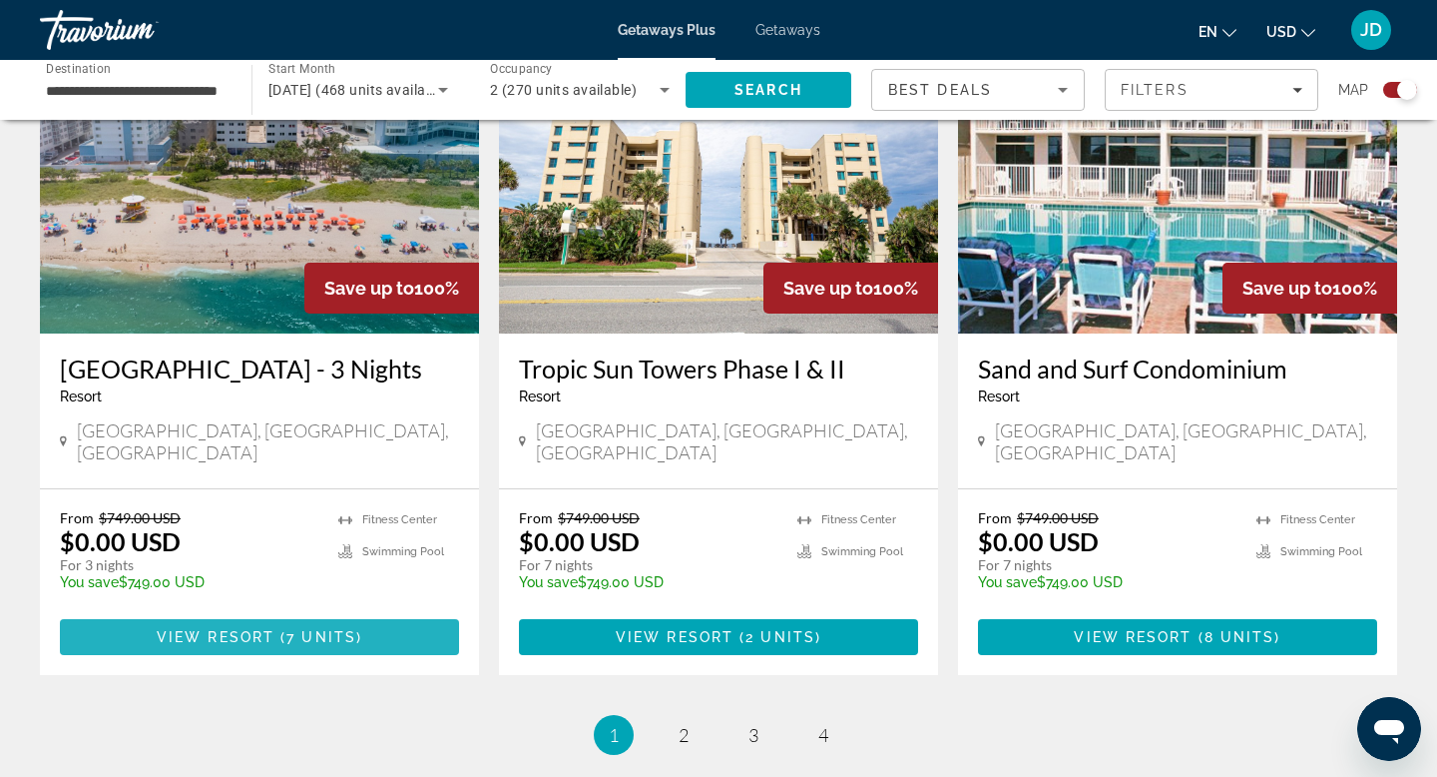
click at [240, 629] on span "View Resort" at bounding box center [216, 637] width 118 height 16
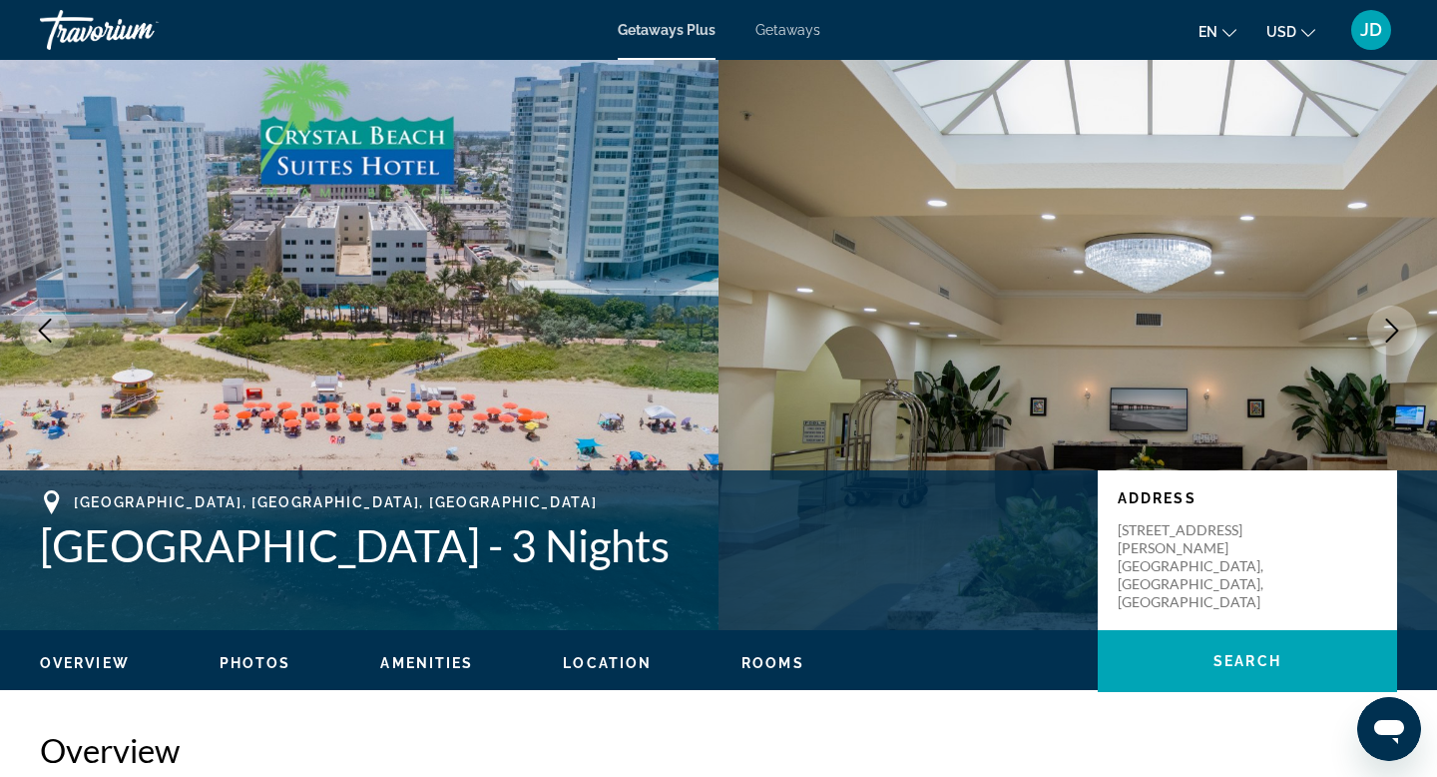
scroll to position [30, 0]
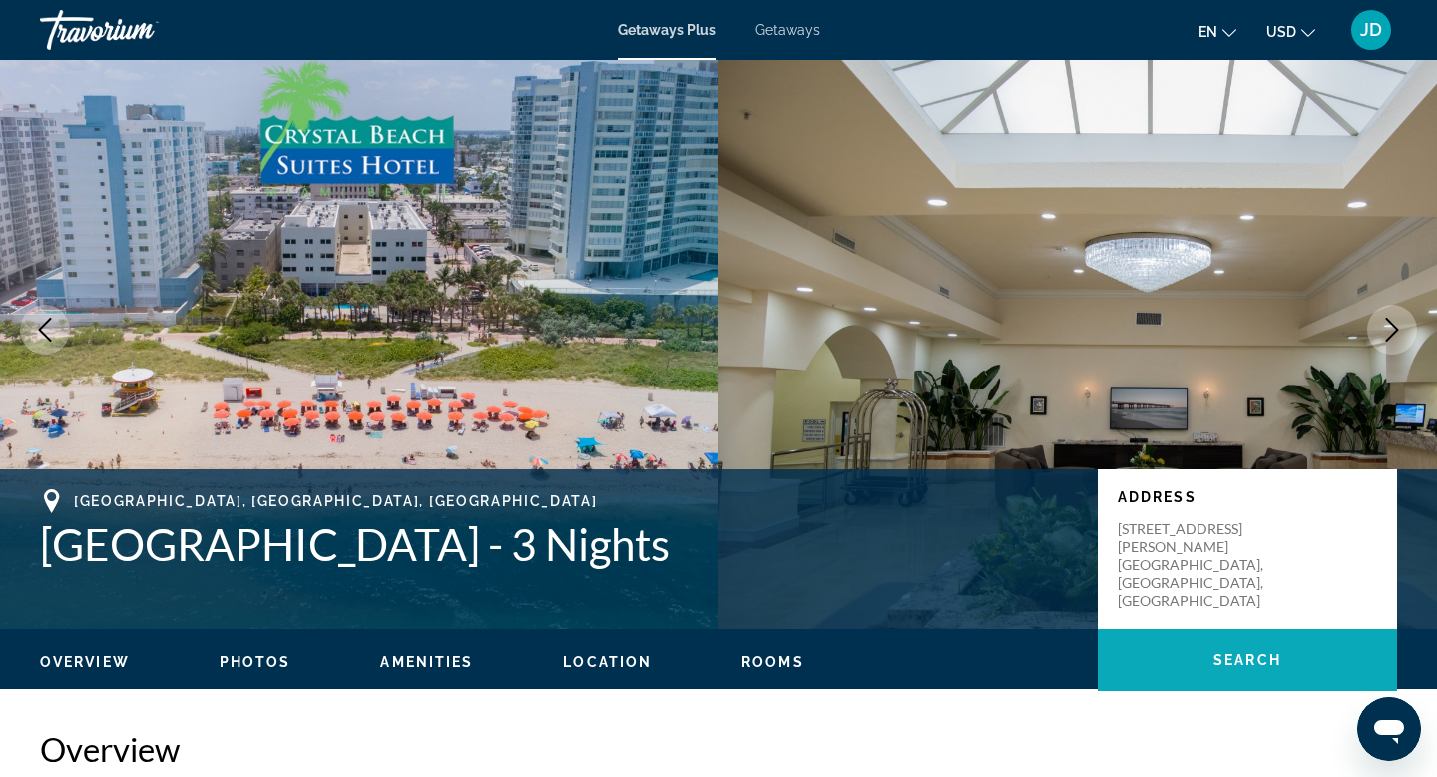
click at [1231, 664] on span "Search" at bounding box center [1248, 660] width 68 height 16
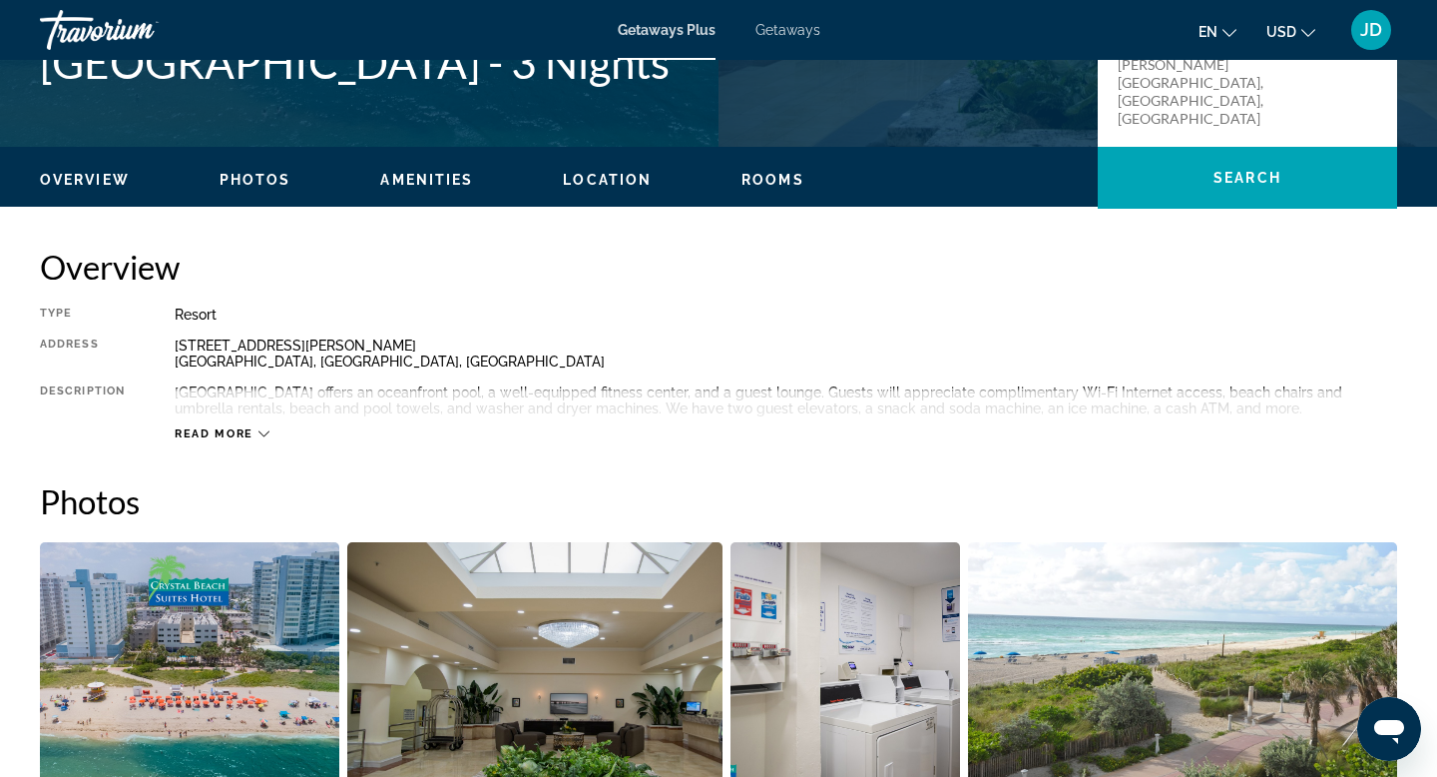
scroll to position [518, 0]
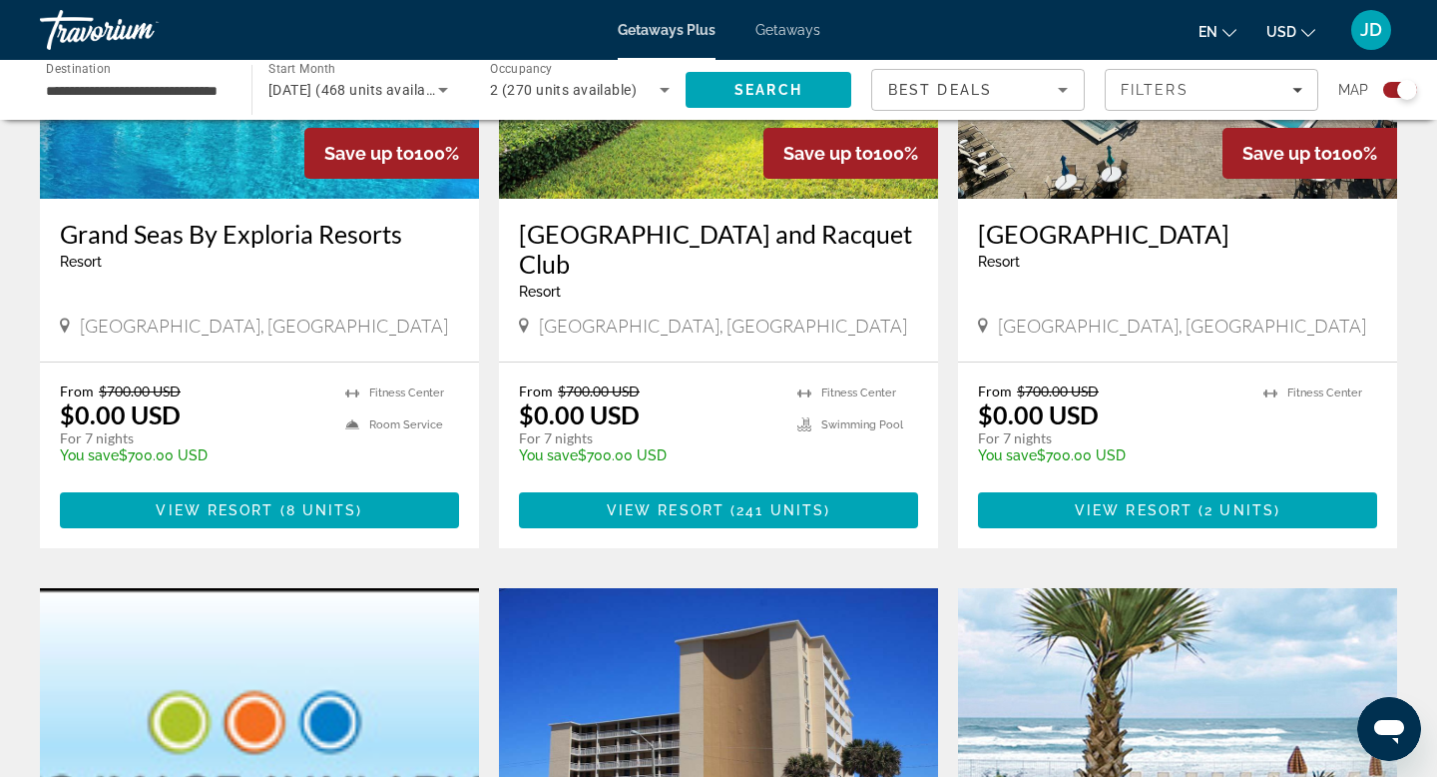
scroll to position [938, 0]
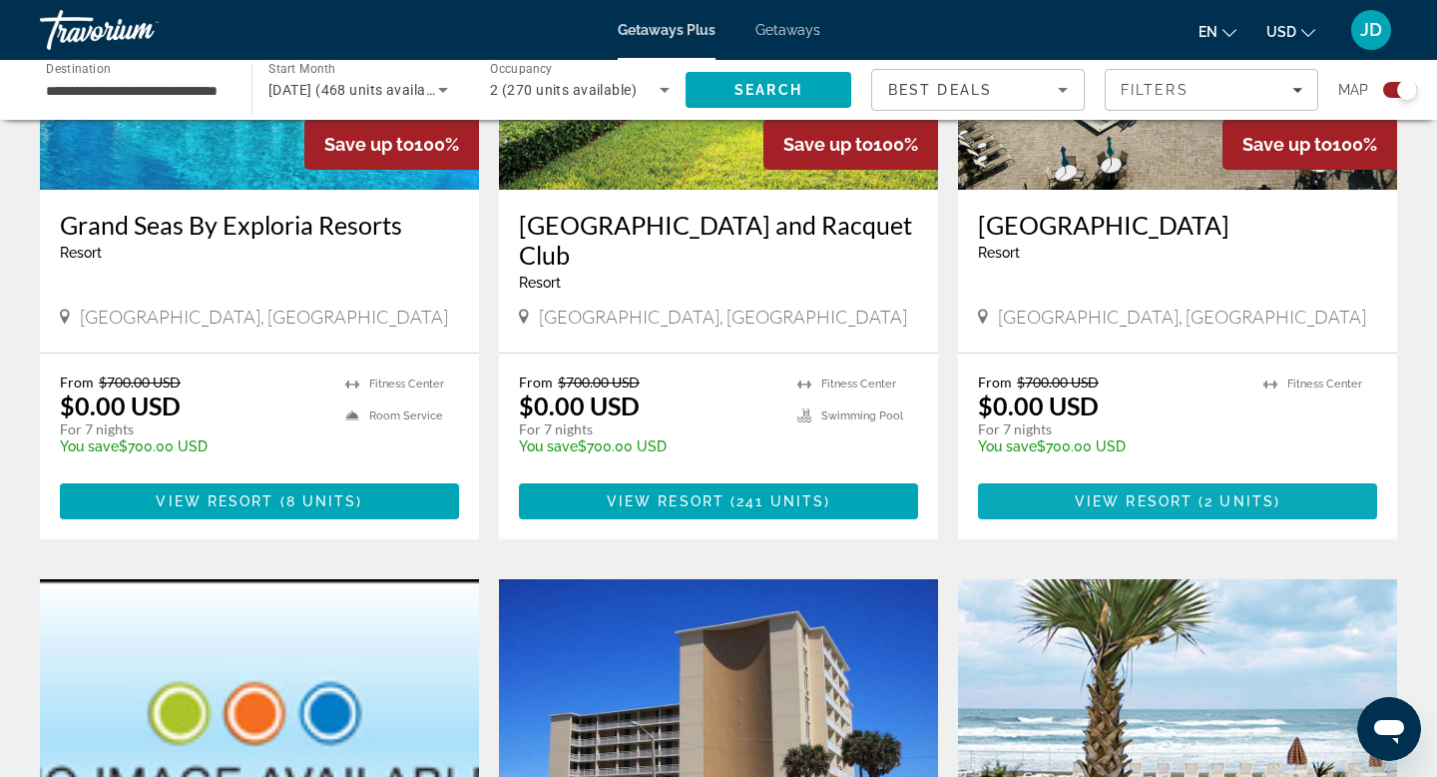
click at [1102, 501] on span "View Resort" at bounding box center [1134, 501] width 118 height 16
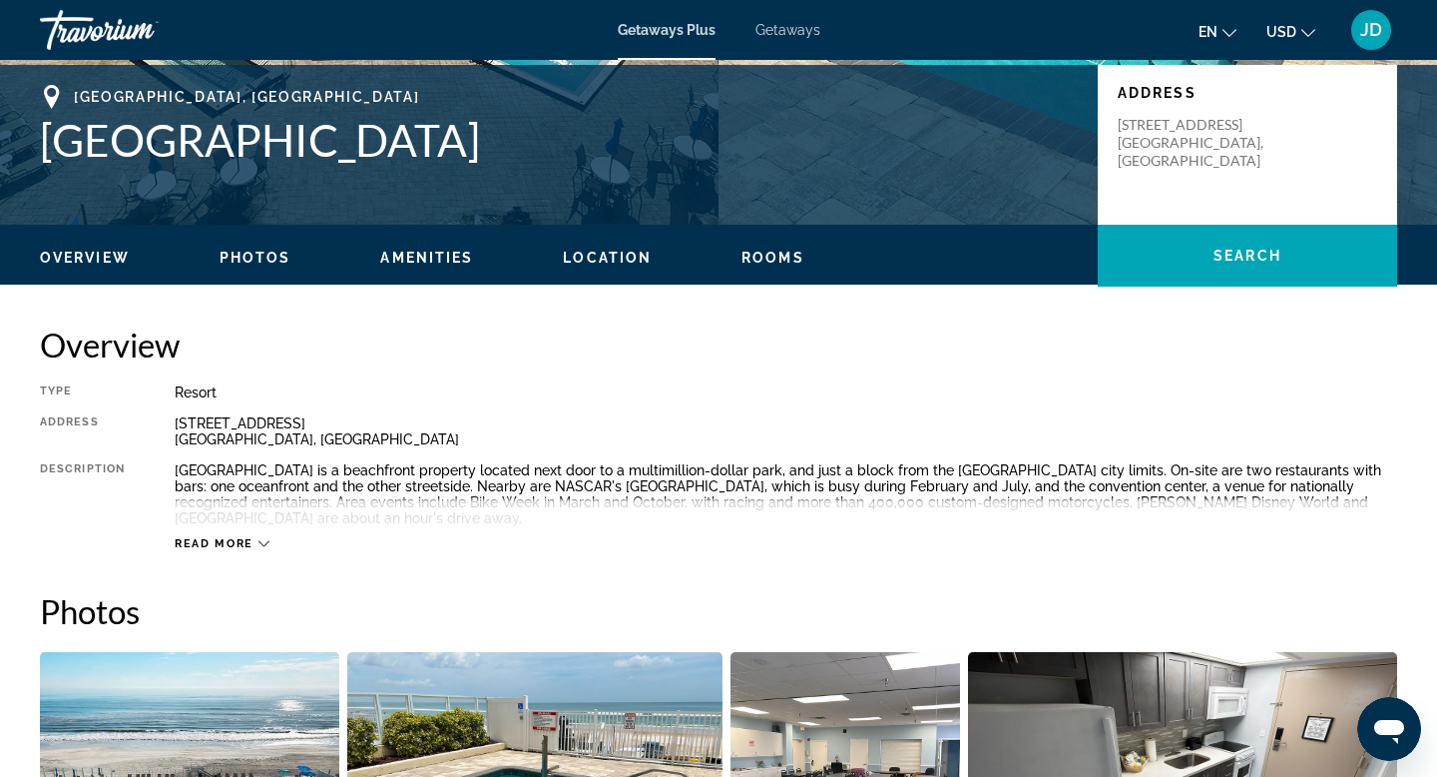
scroll to position [398, 0]
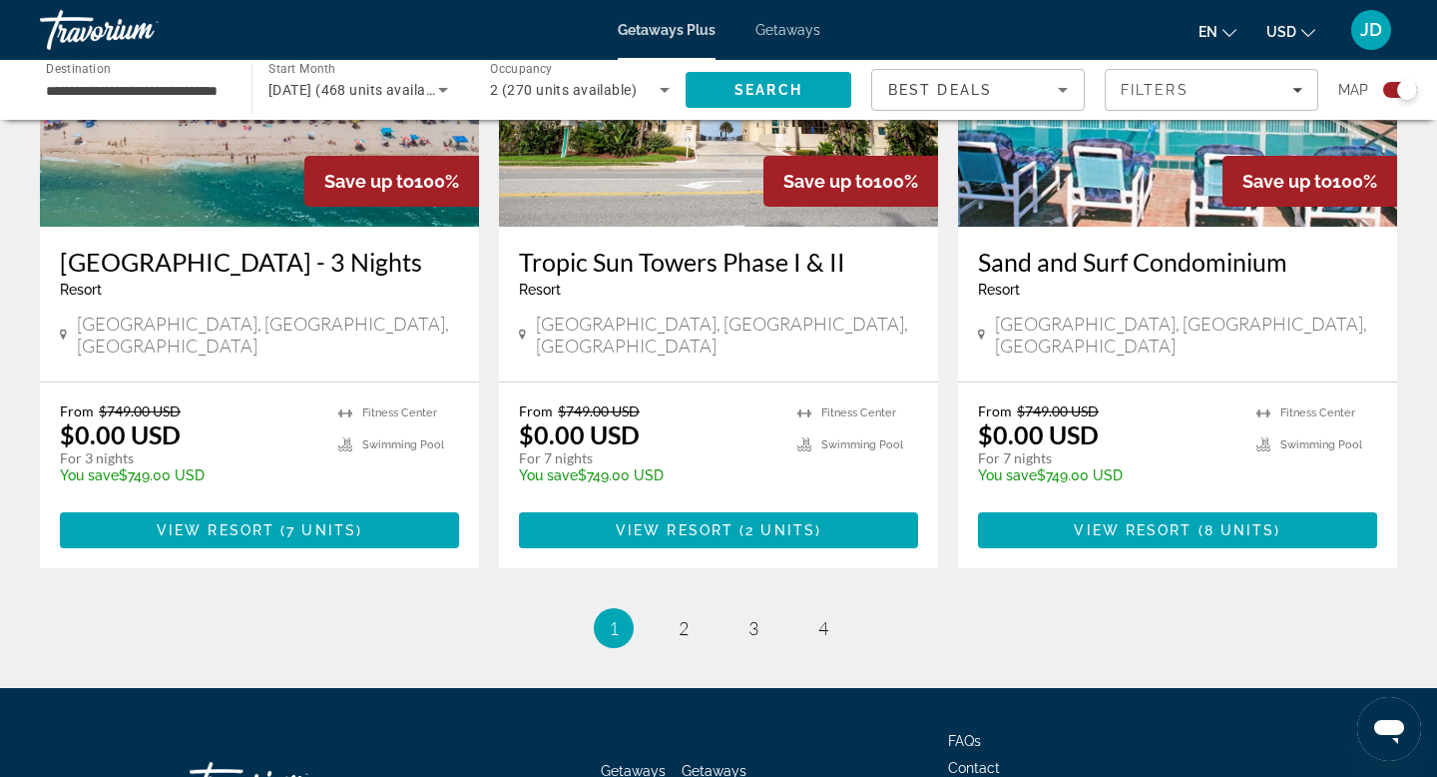
scroll to position [3068, 0]
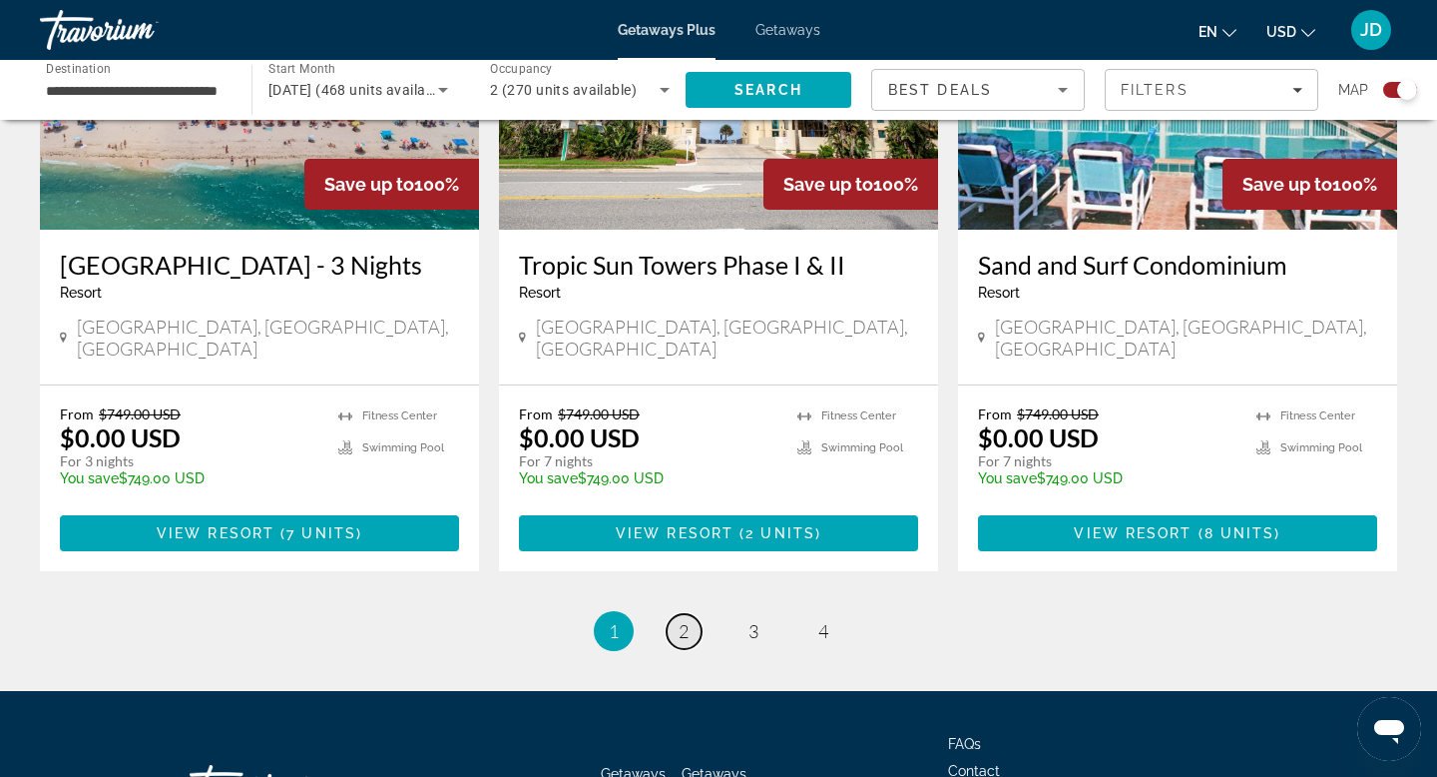
click at [685, 620] on span "2" at bounding box center [684, 631] width 10 height 22
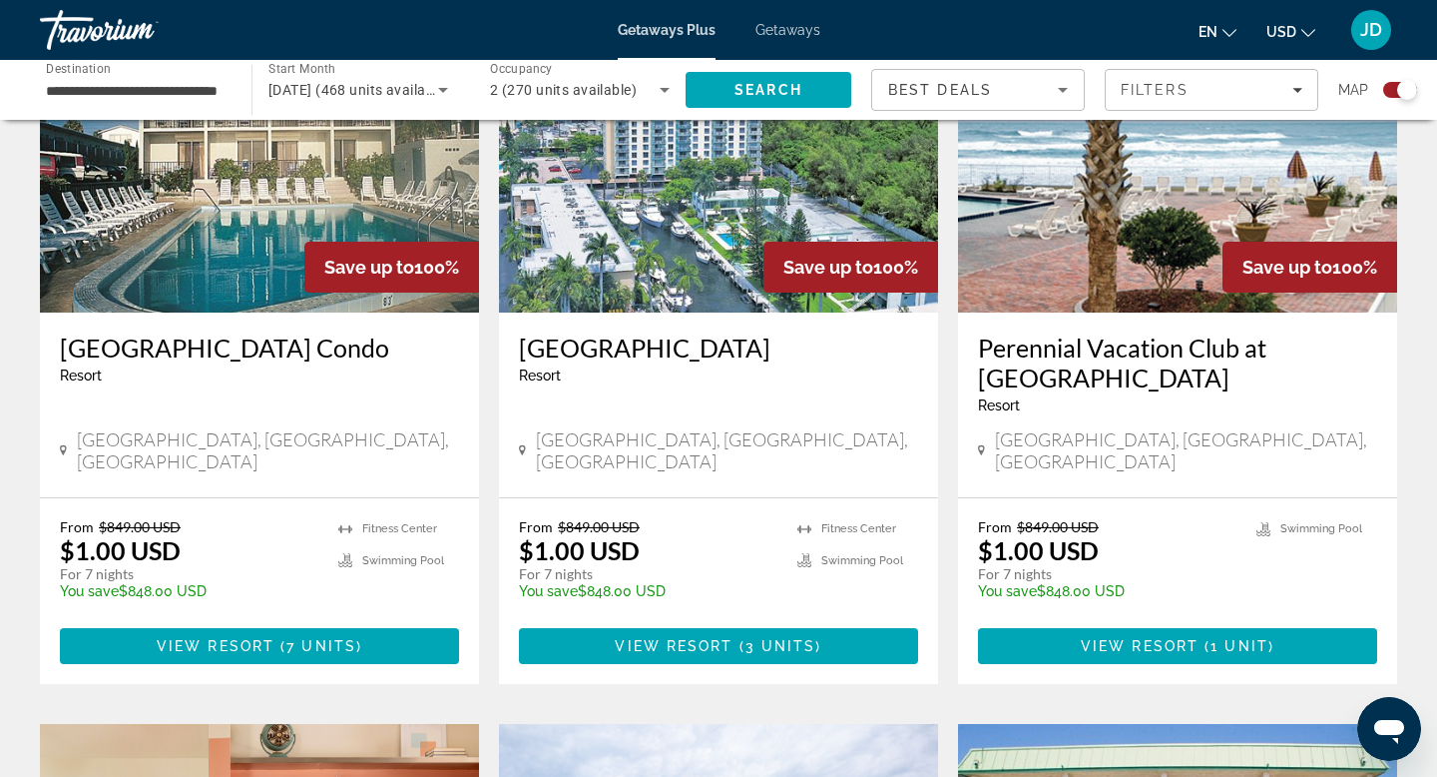
scroll to position [2224, 0]
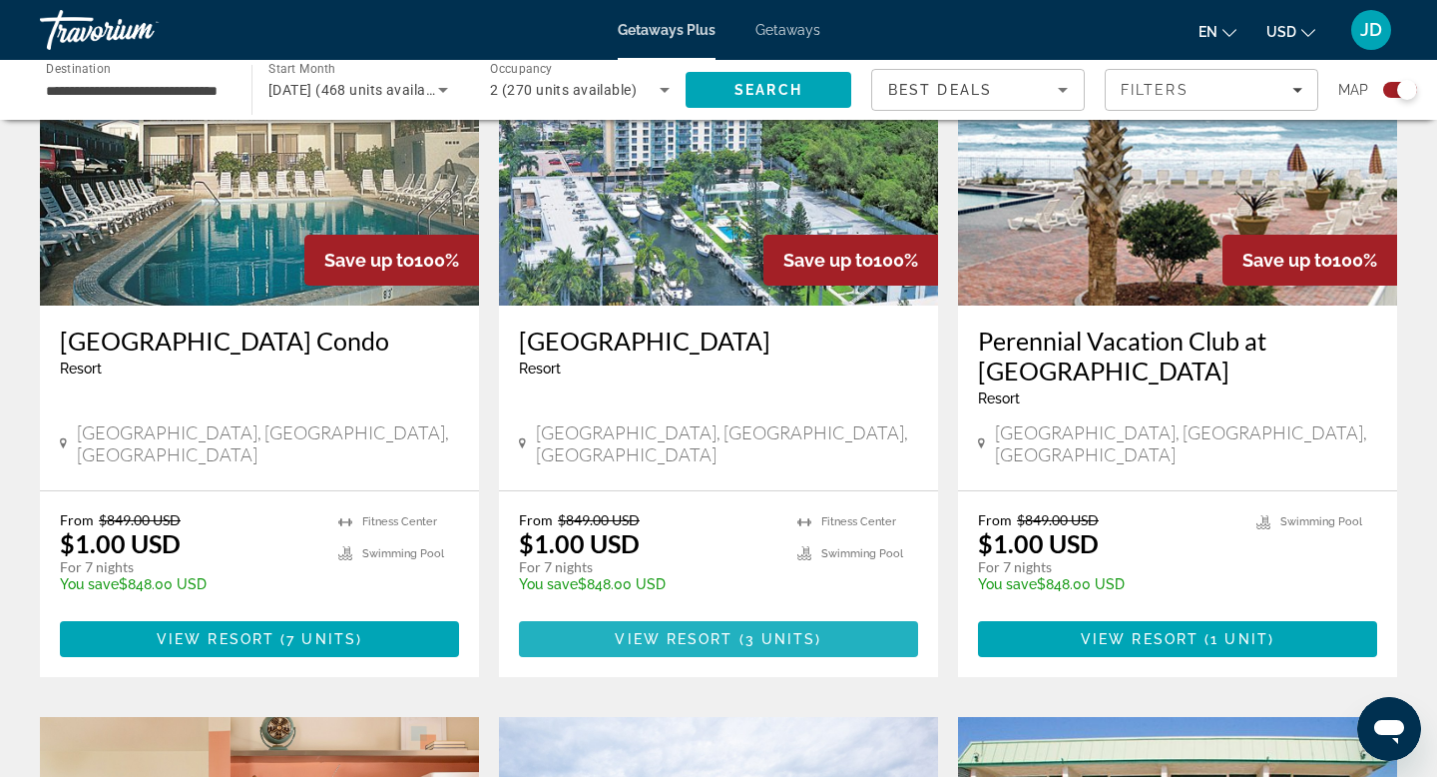
click at [686, 631] on span "View Resort" at bounding box center [674, 639] width 118 height 16
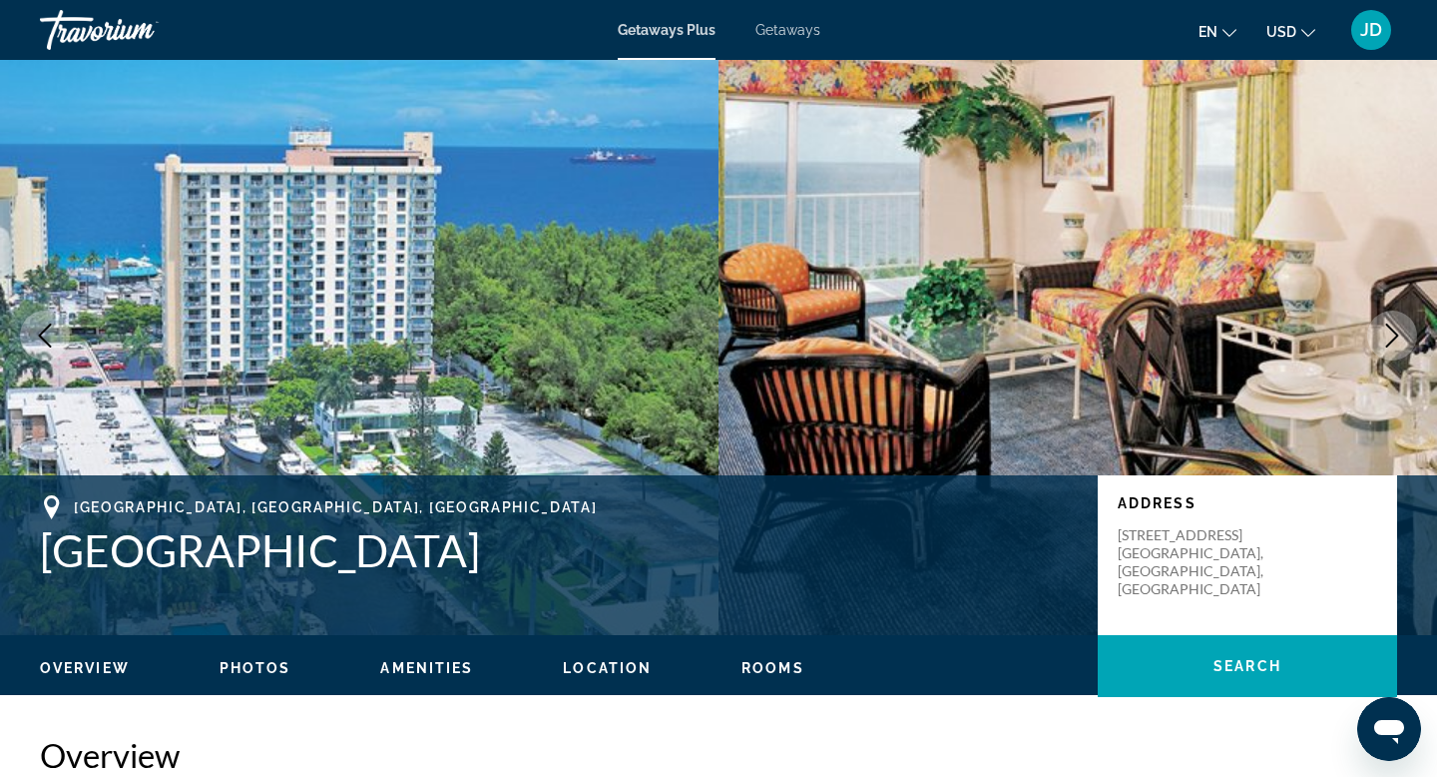
scroll to position [9, 0]
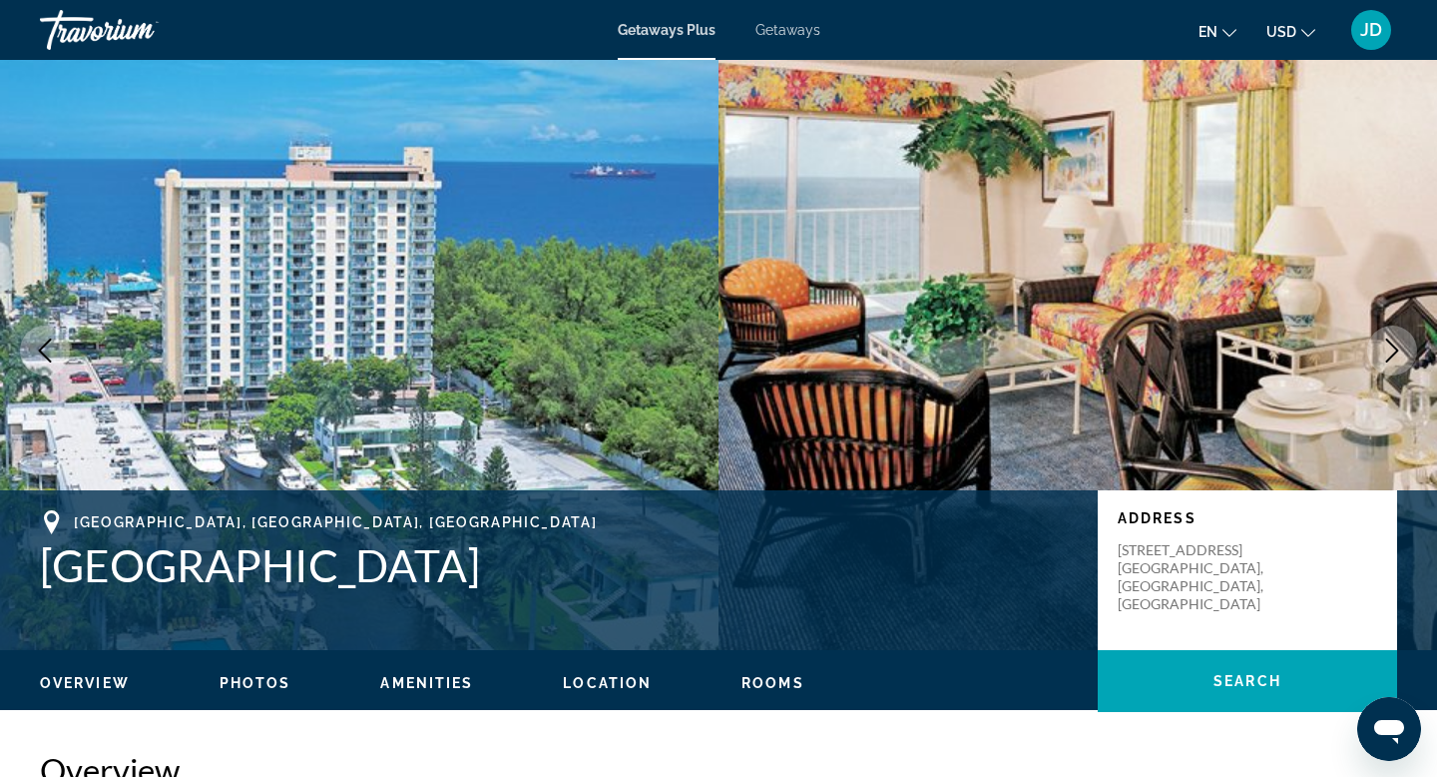
click at [254, 688] on span "Photos" at bounding box center [256, 683] width 72 height 16
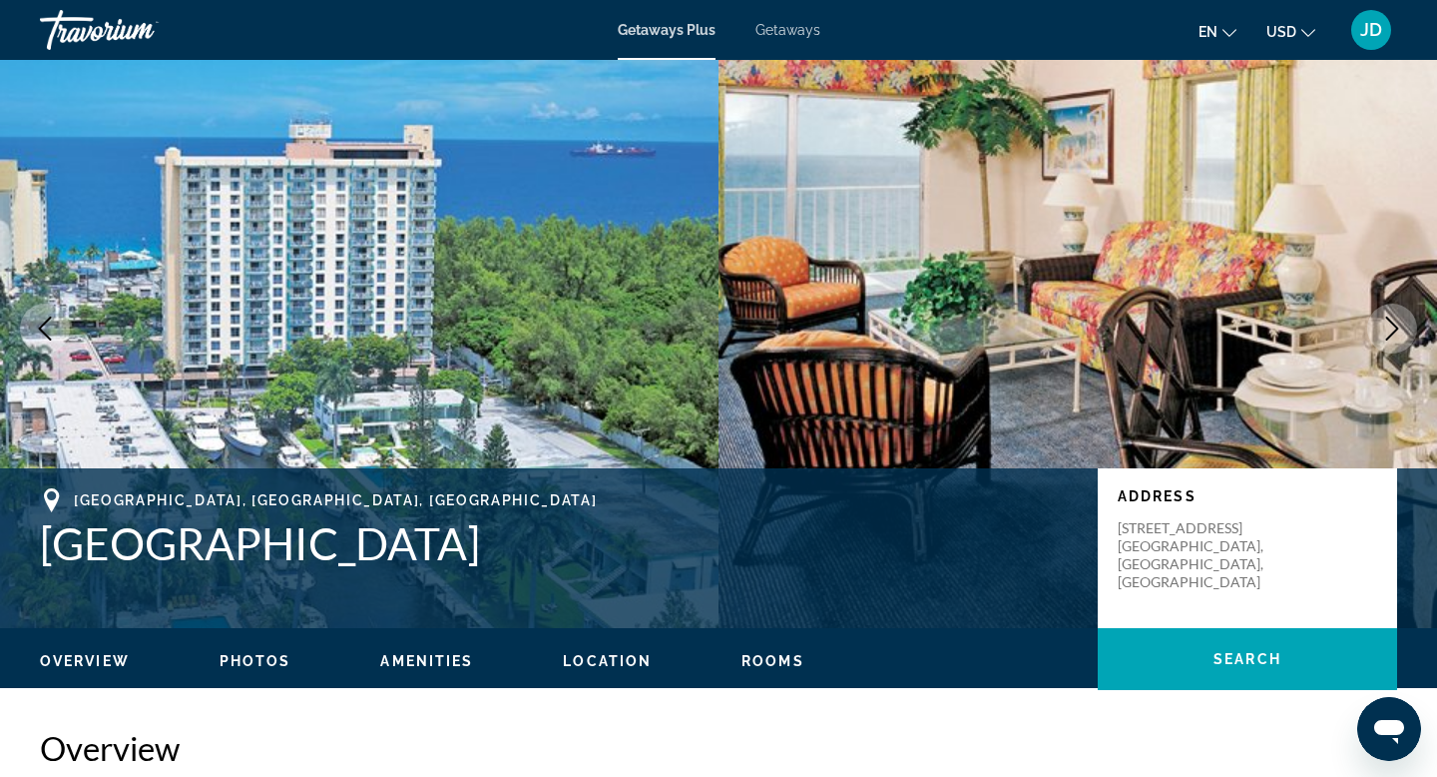
scroll to position [0, 0]
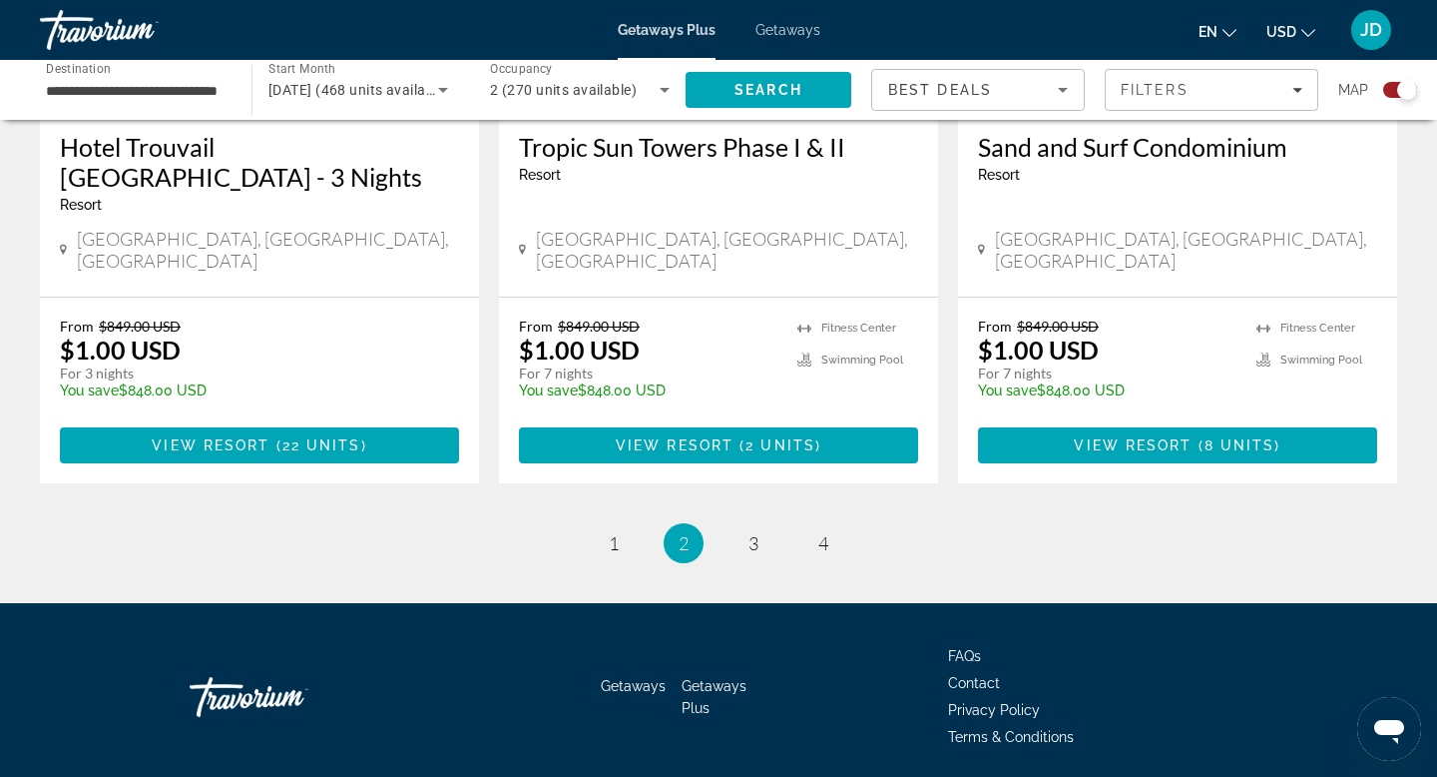
scroll to position [3161, 0]
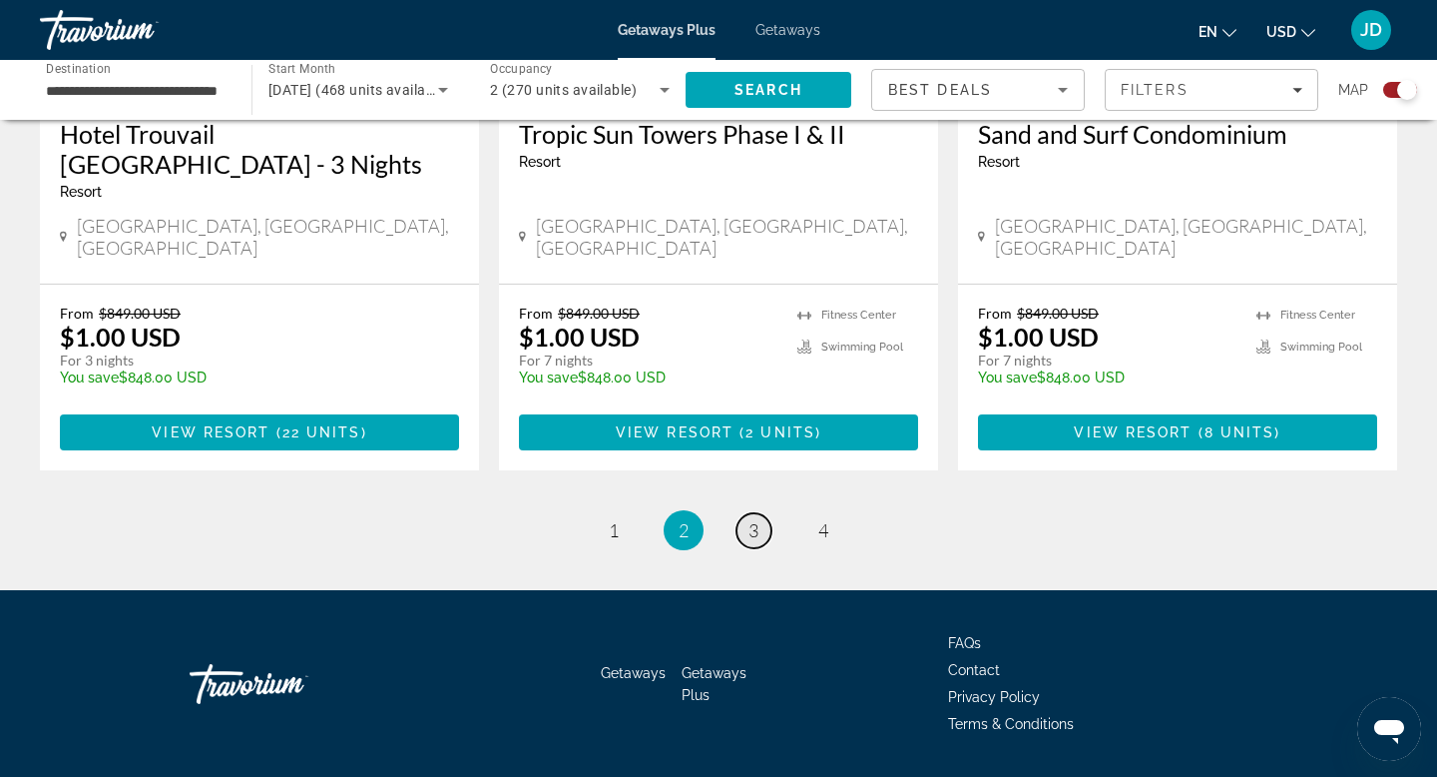
click at [749, 519] on span "3" at bounding box center [754, 530] width 10 height 22
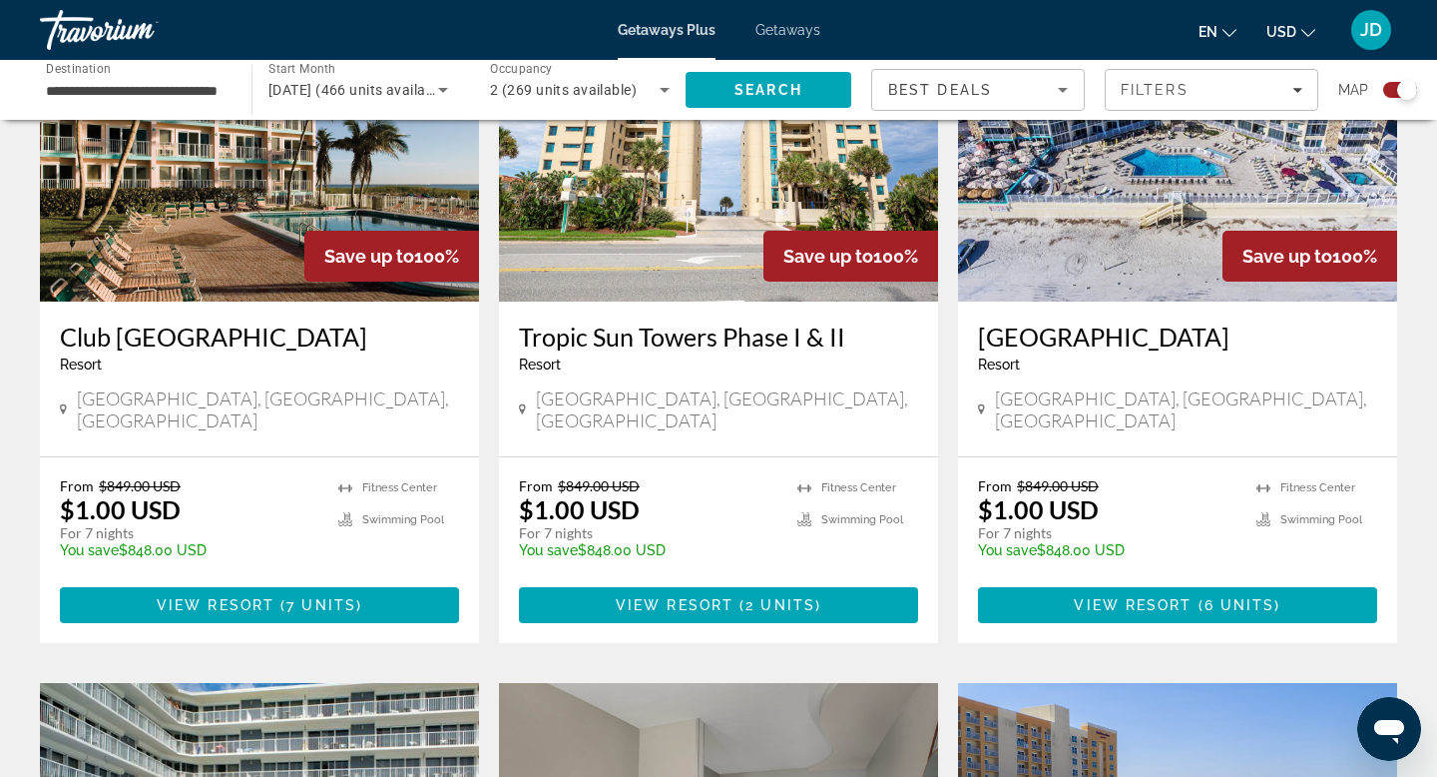
scroll to position [1554, 0]
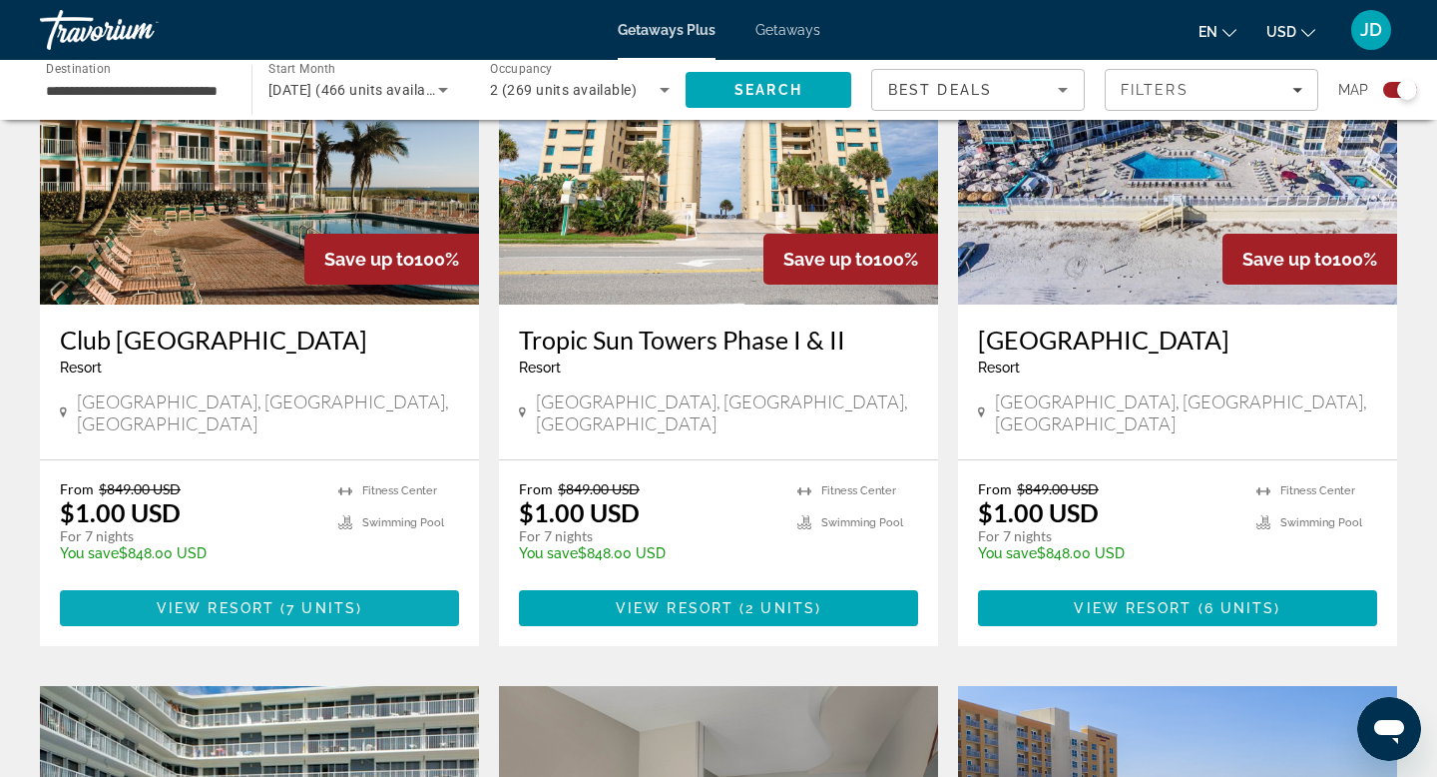
click at [268, 600] on span "View Resort" at bounding box center [216, 608] width 118 height 16
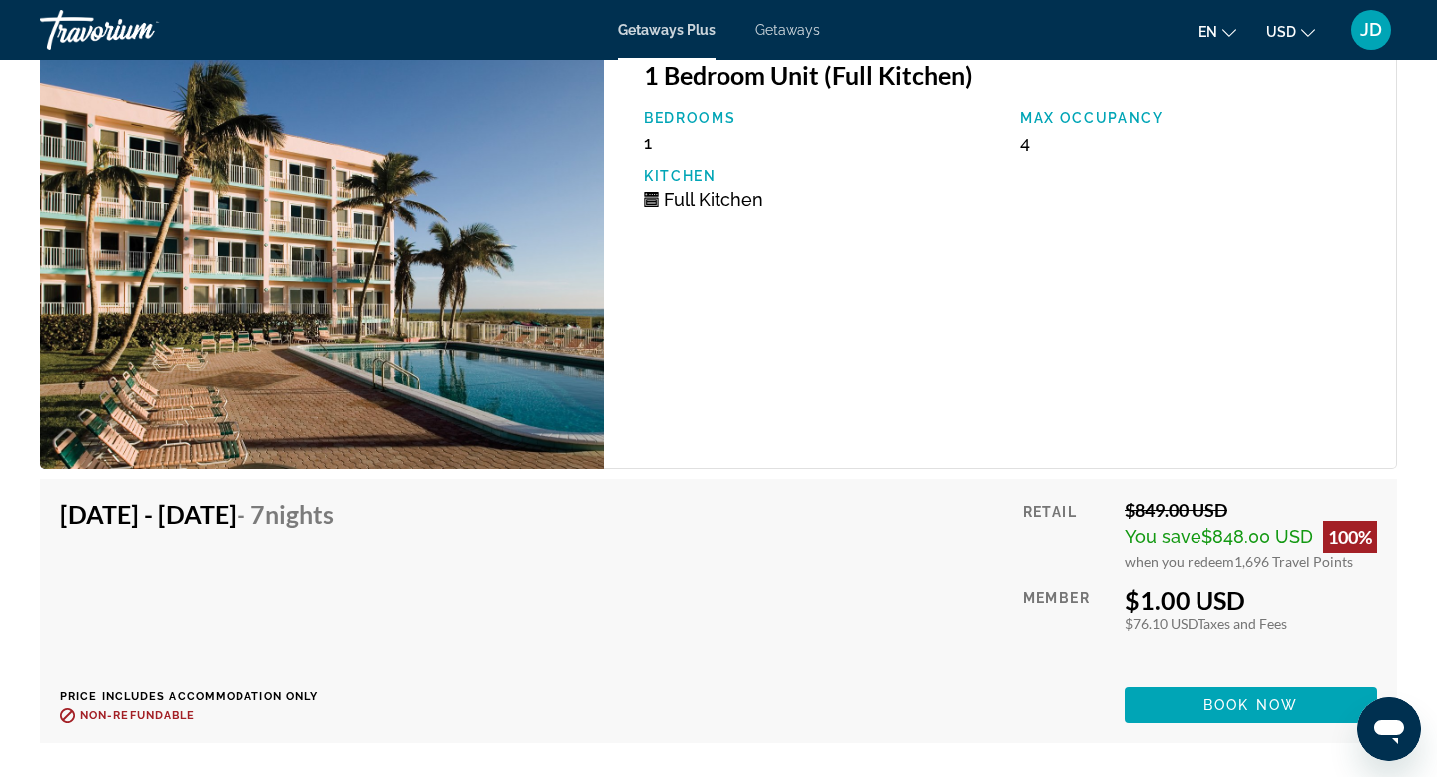
scroll to position [6444, 0]
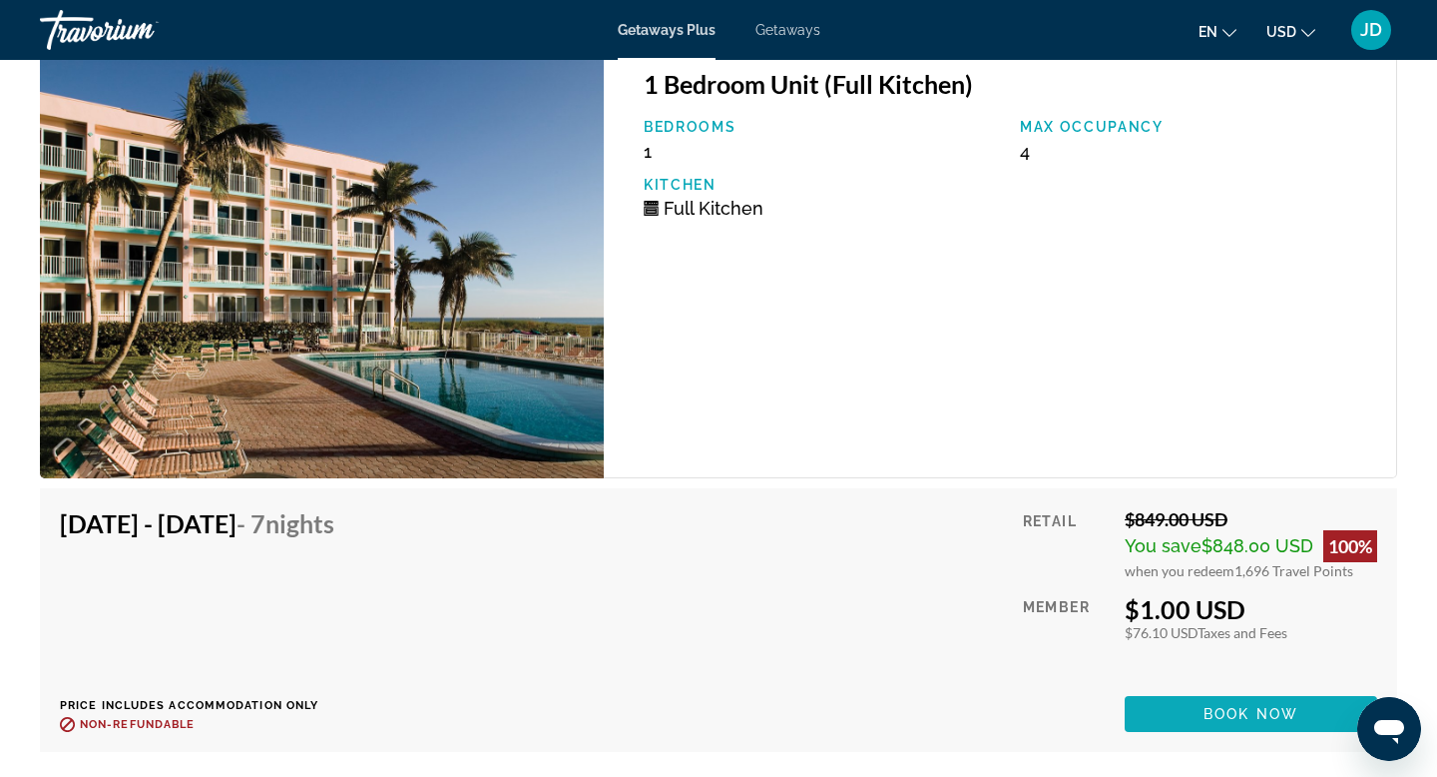
click at [1204, 722] on span "Book now" at bounding box center [1251, 714] width 95 height 16
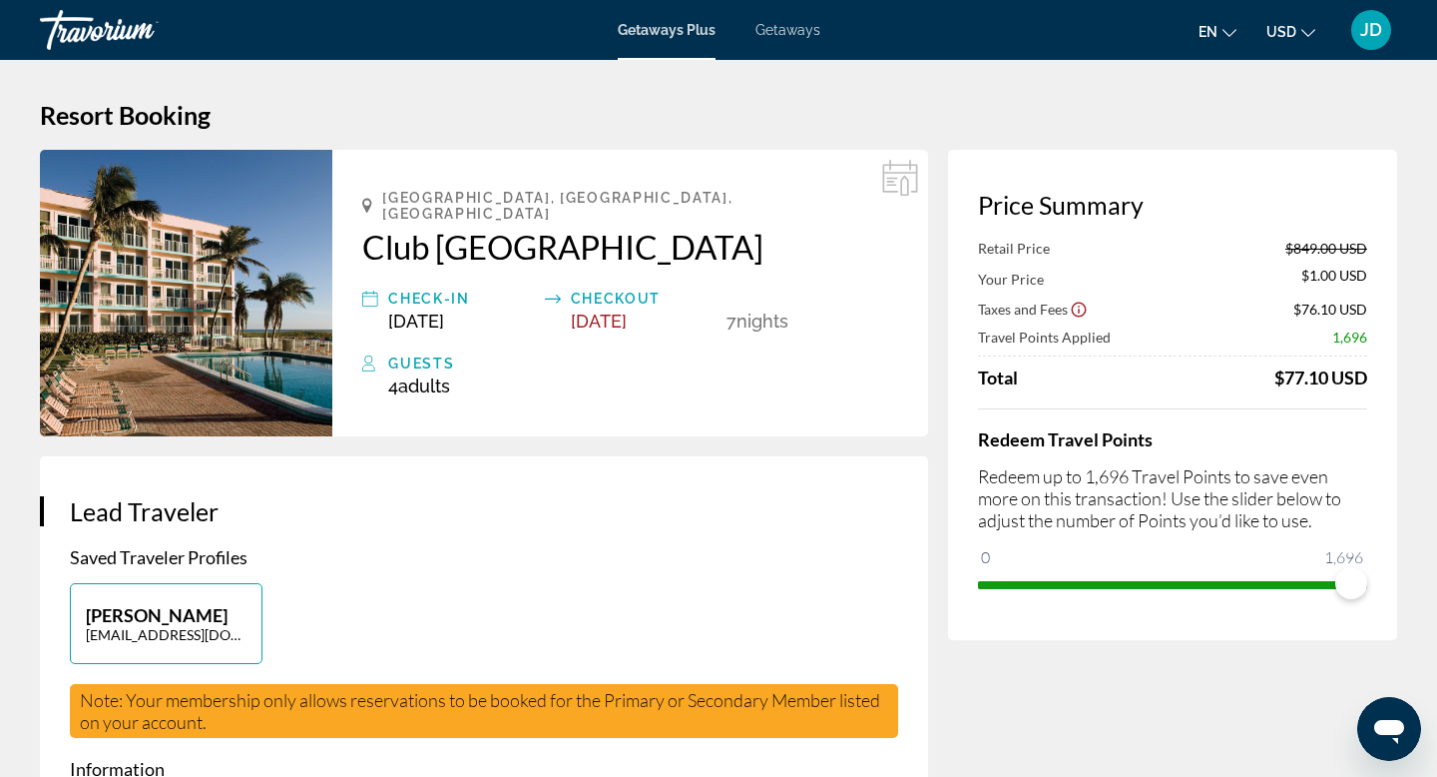
click at [795, 27] on span "Getaways" at bounding box center [788, 30] width 65 height 16
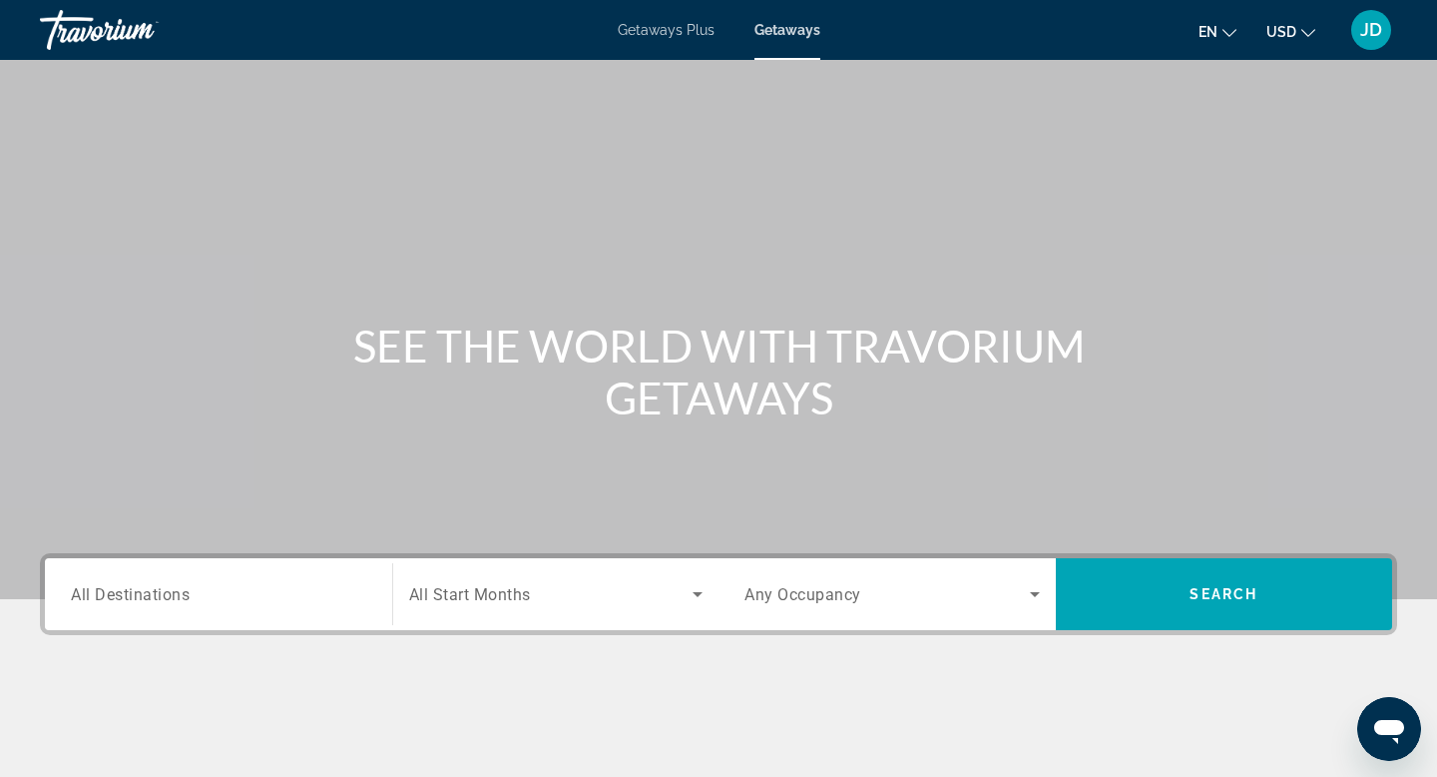
click at [161, 597] on span "All Destinations" at bounding box center [130, 593] width 119 height 19
click at [161, 597] on input "Destination All Destinations" at bounding box center [218, 595] width 295 height 24
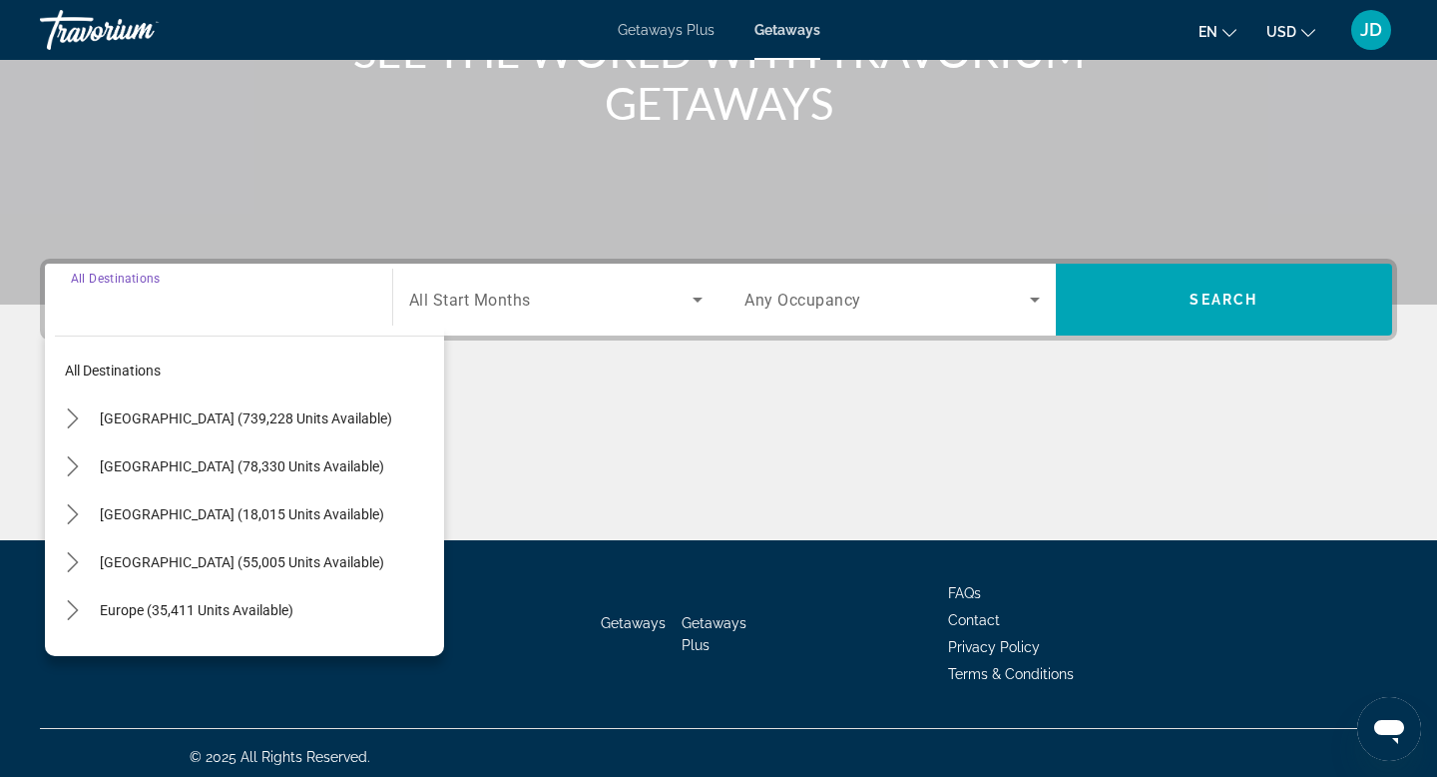
scroll to position [302, 0]
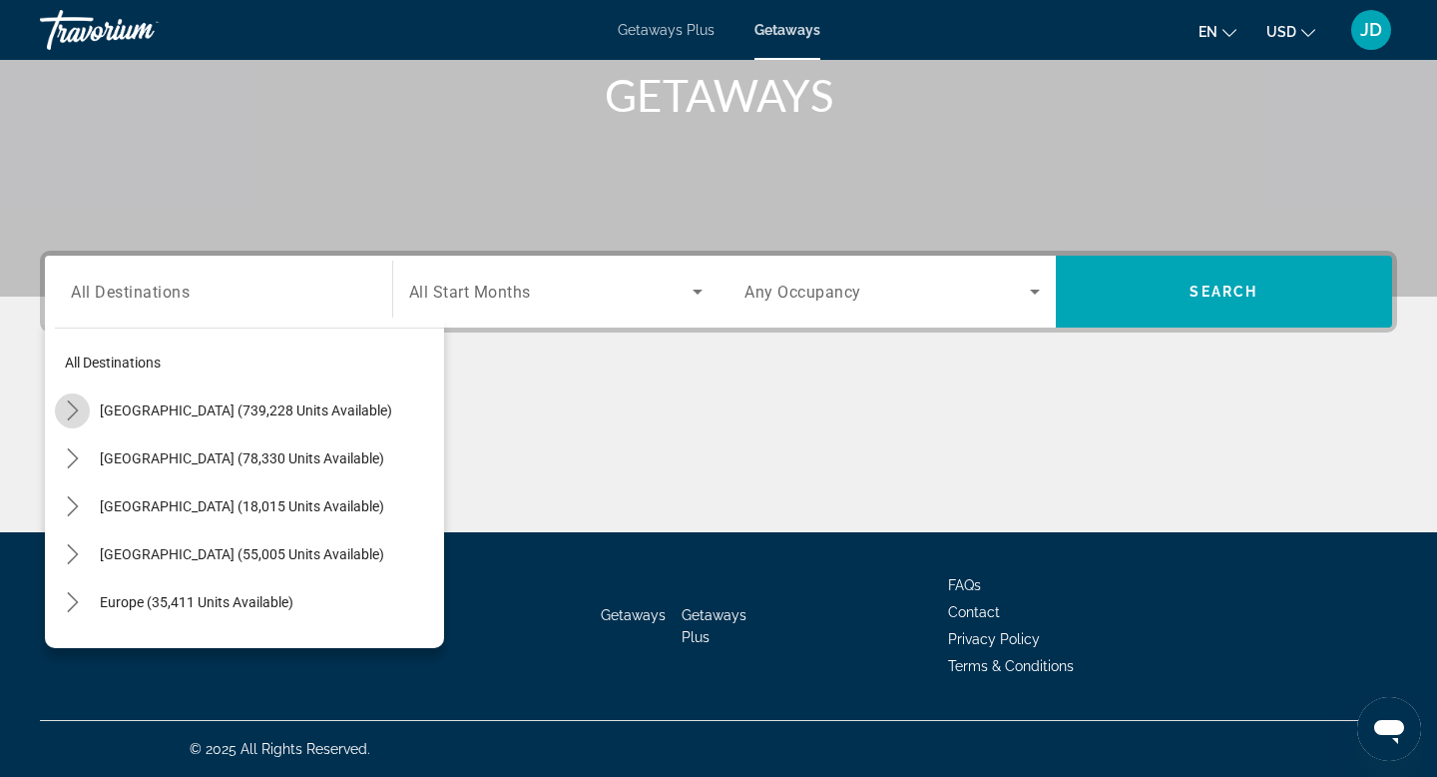
click at [76, 413] on icon "Toggle United States (739,228 units available) submenu" at bounding box center [73, 410] width 20 height 20
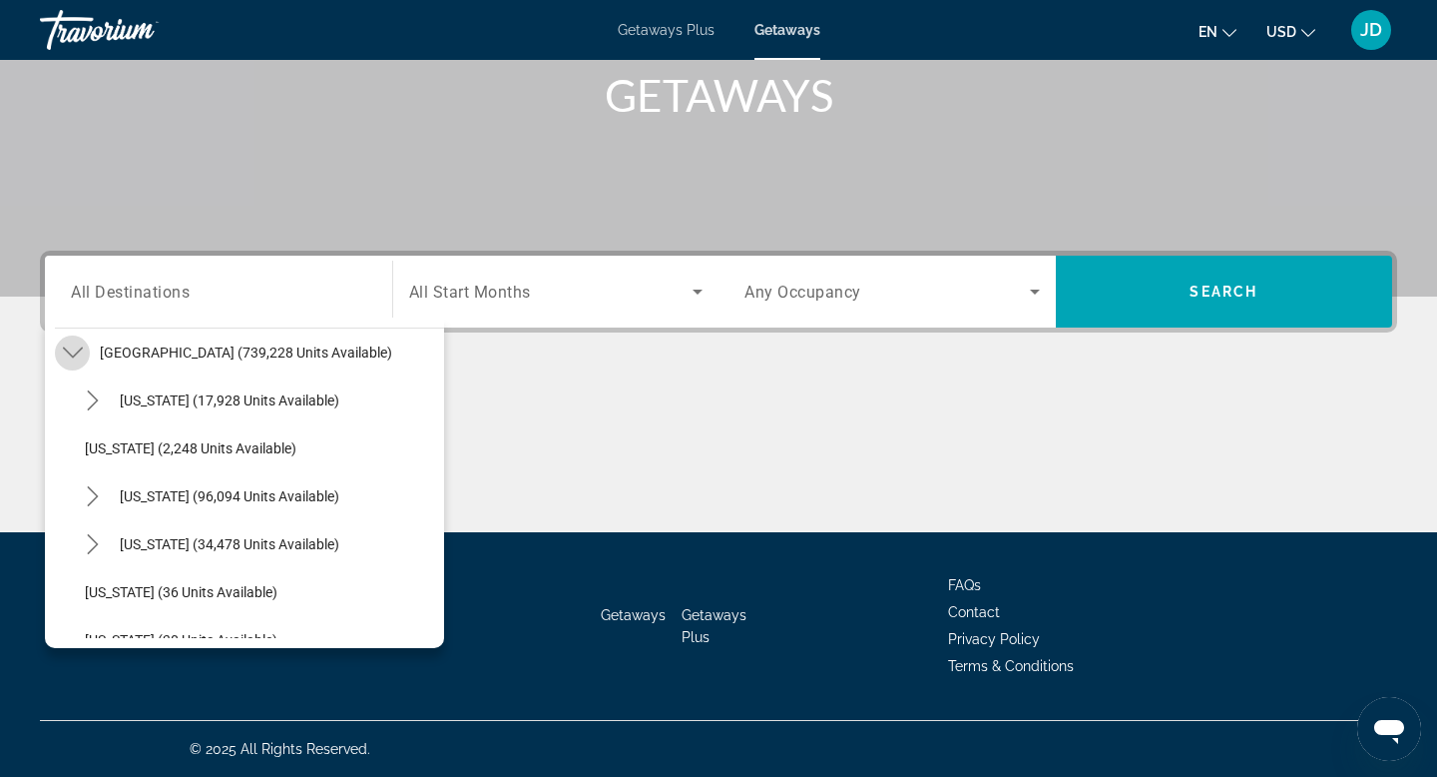
click at [74, 352] on icon "Toggle United States (739,228 units available) submenu" at bounding box center [73, 352] width 20 height 20
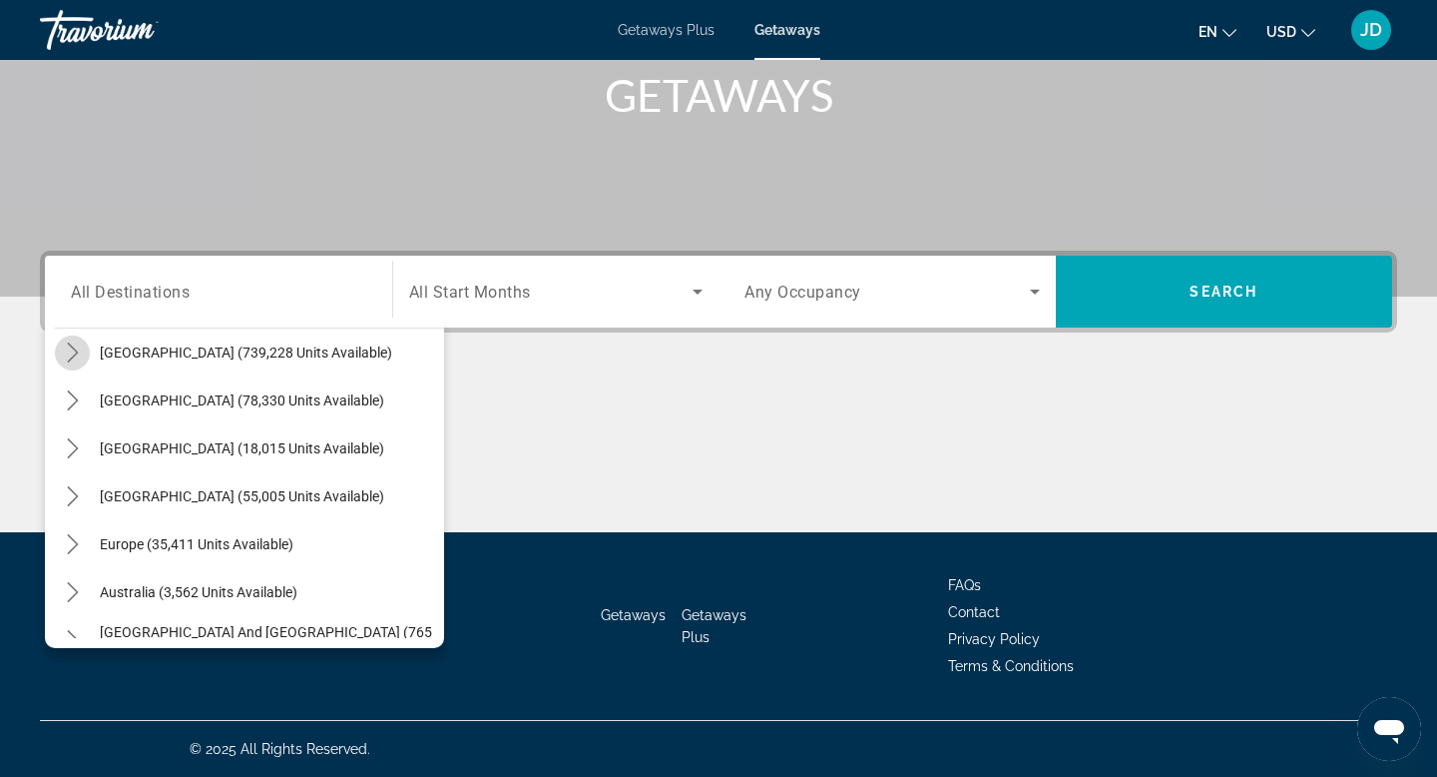
click at [75, 350] on icon "Toggle United States (739,228 units available) submenu" at bounding box center [72, 352] width 11 height 20
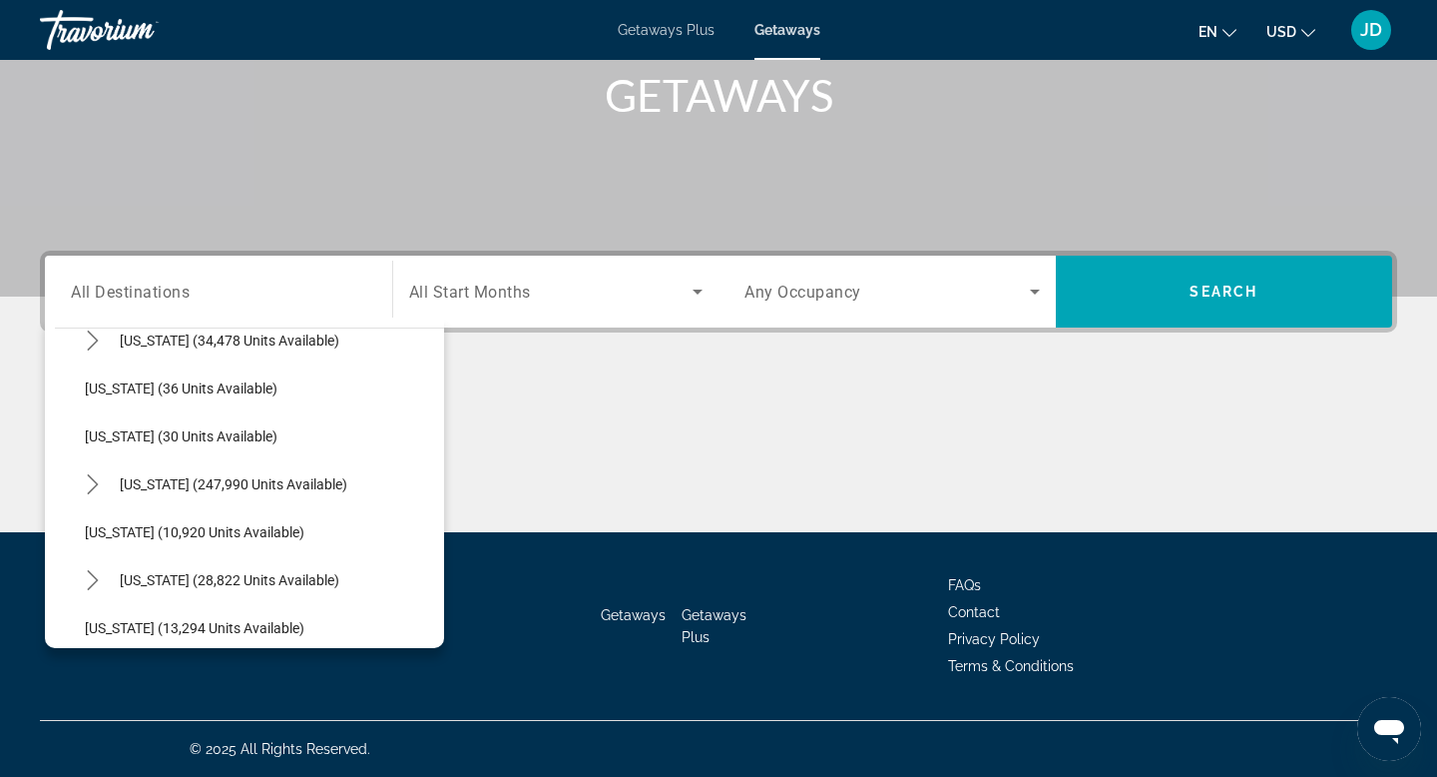
scroll to position [312, 0]
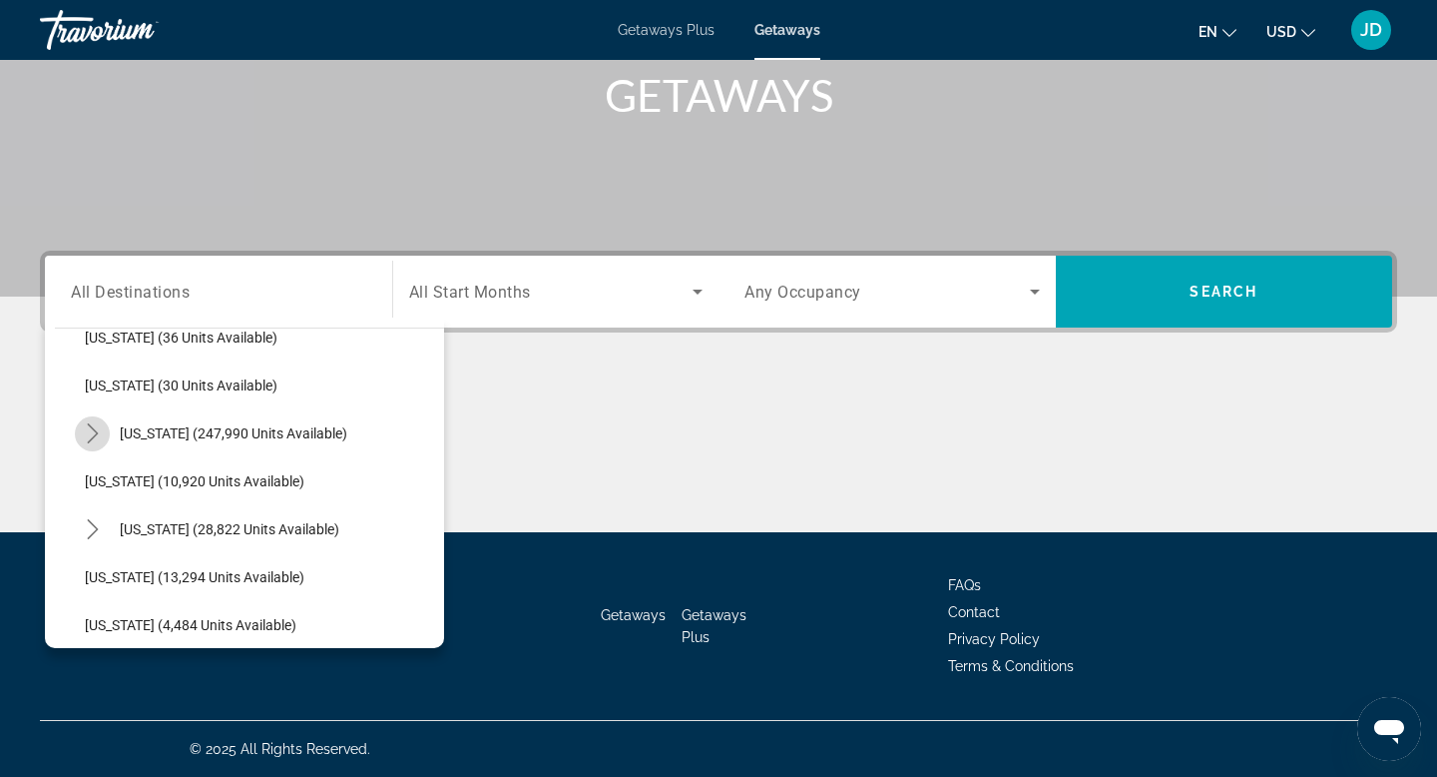
click at [96, 431] on icon "Toggle Florida (247,990 units available) submenu" at bounding box center [92, 433] width 11 height 20
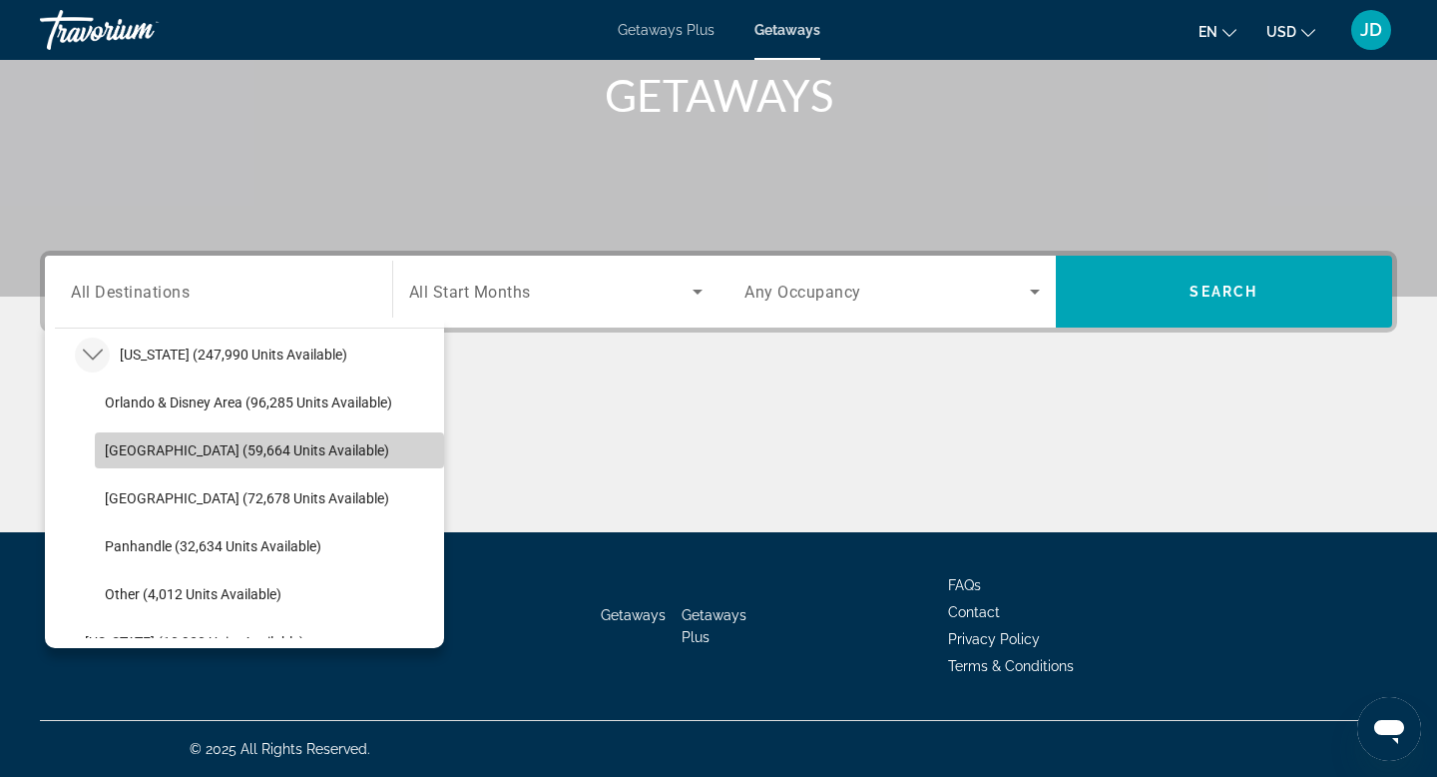
click at [125, 455] on span "[GEOGRAPHIC_DATA] (59,664 units available)" at bounding box center [247, 450] width 284 height 16
type input "**********"
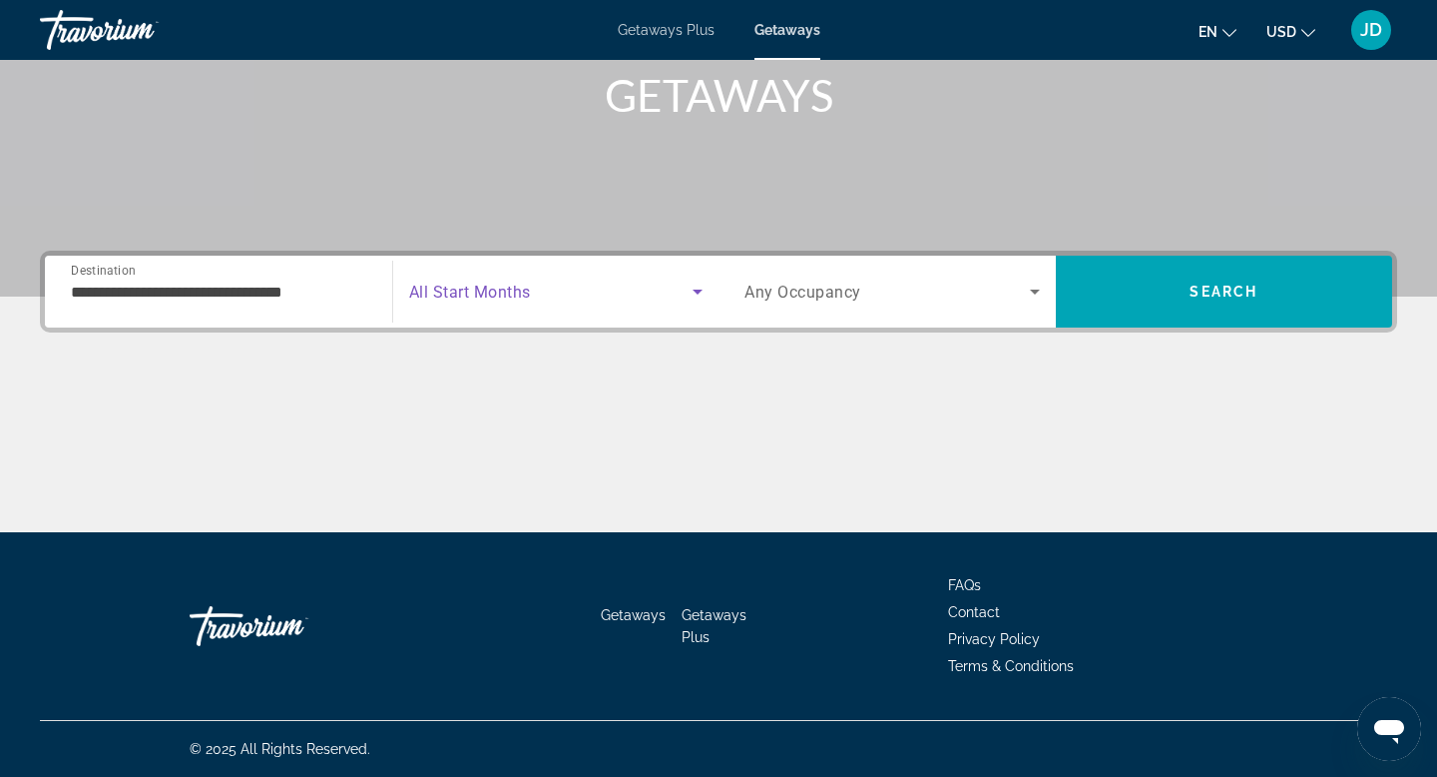
click at [701, 293] on icon "Search widget" at bounding box center [698, 291] width 24 height 24
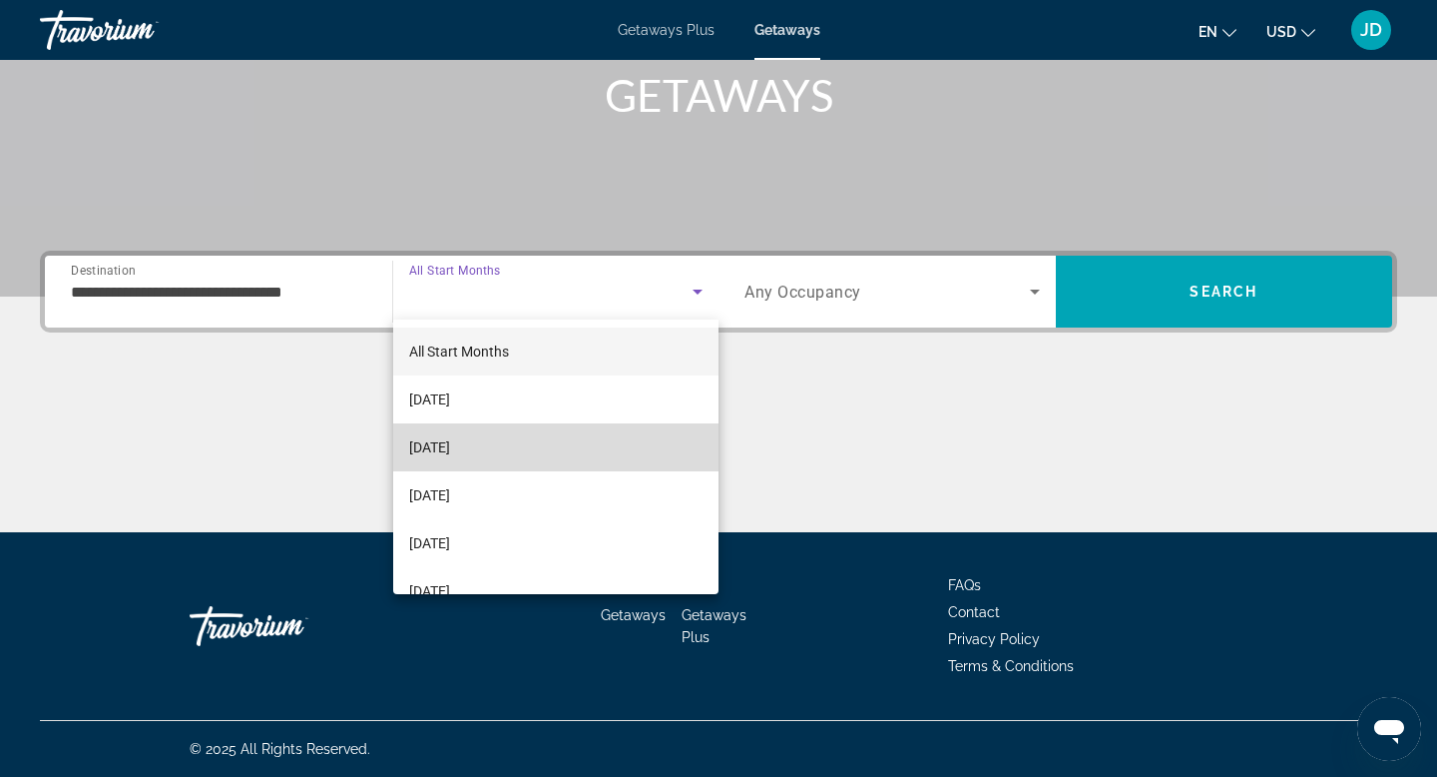
click at [544, 454] on mat-option "[DATE]" at bounding box center [556, 447] width 326 height 48
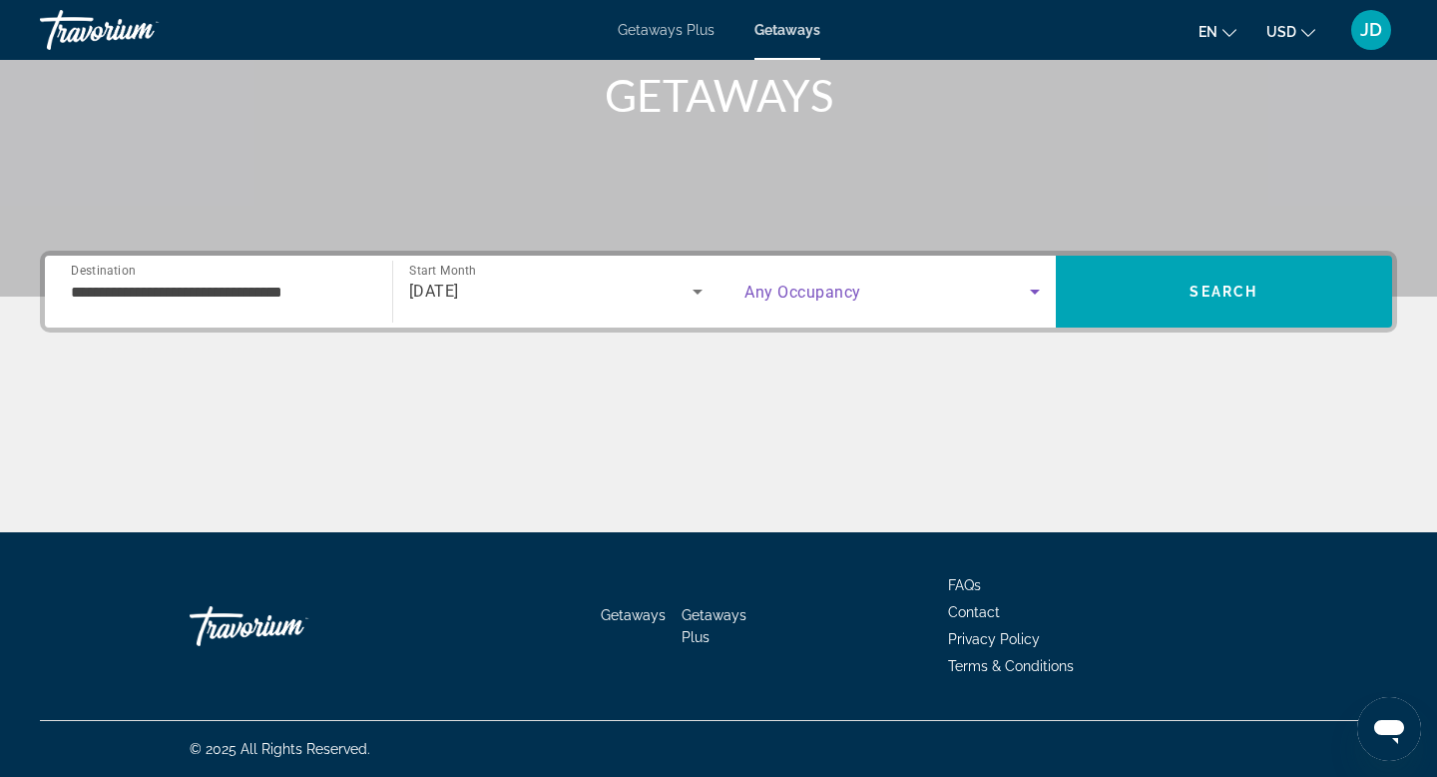
click at [1037, 293] on icon "Search widget" at bounding box center [1035, 291] width 24 height 24
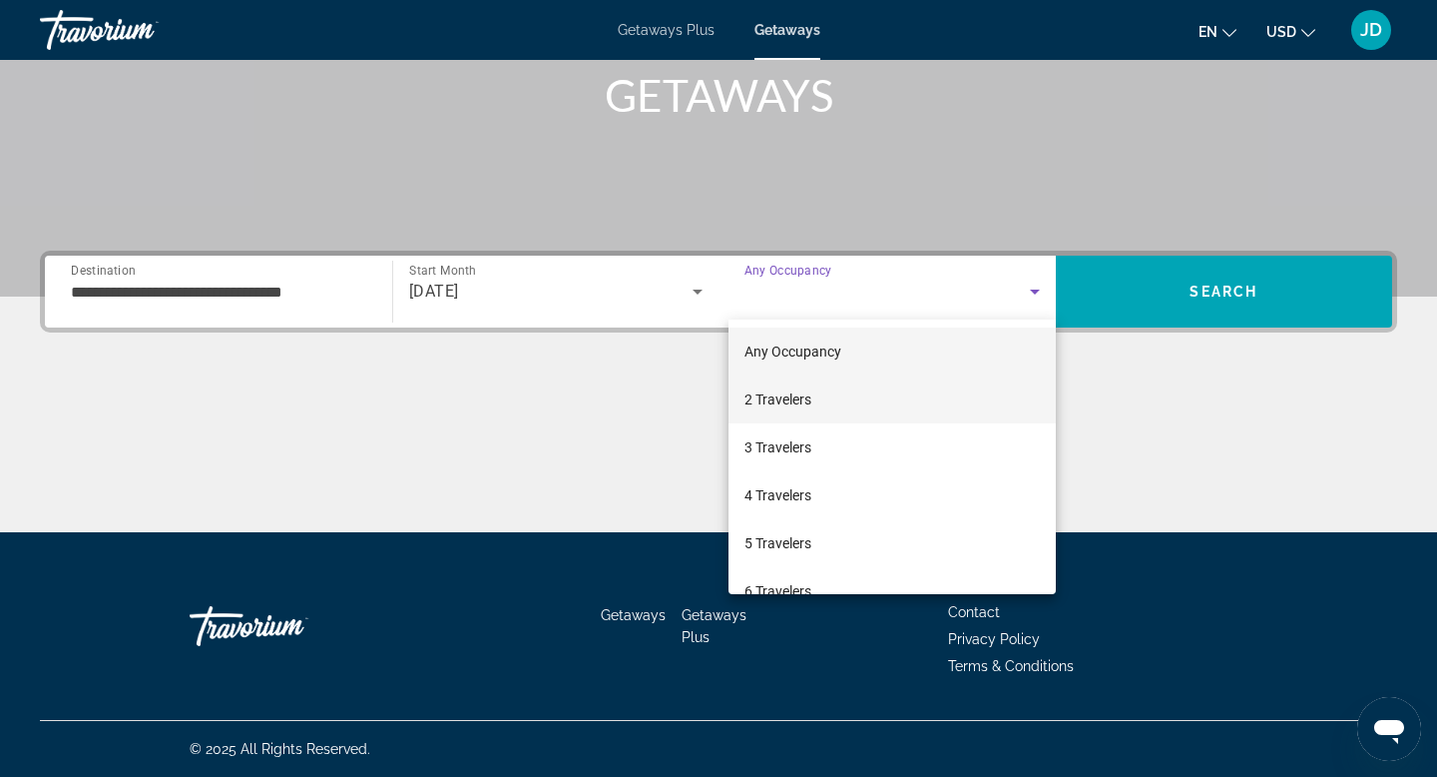
click at [880, 396] on mat-option "2 Travelers" at bounding box center [892, 399] width 327 height 48
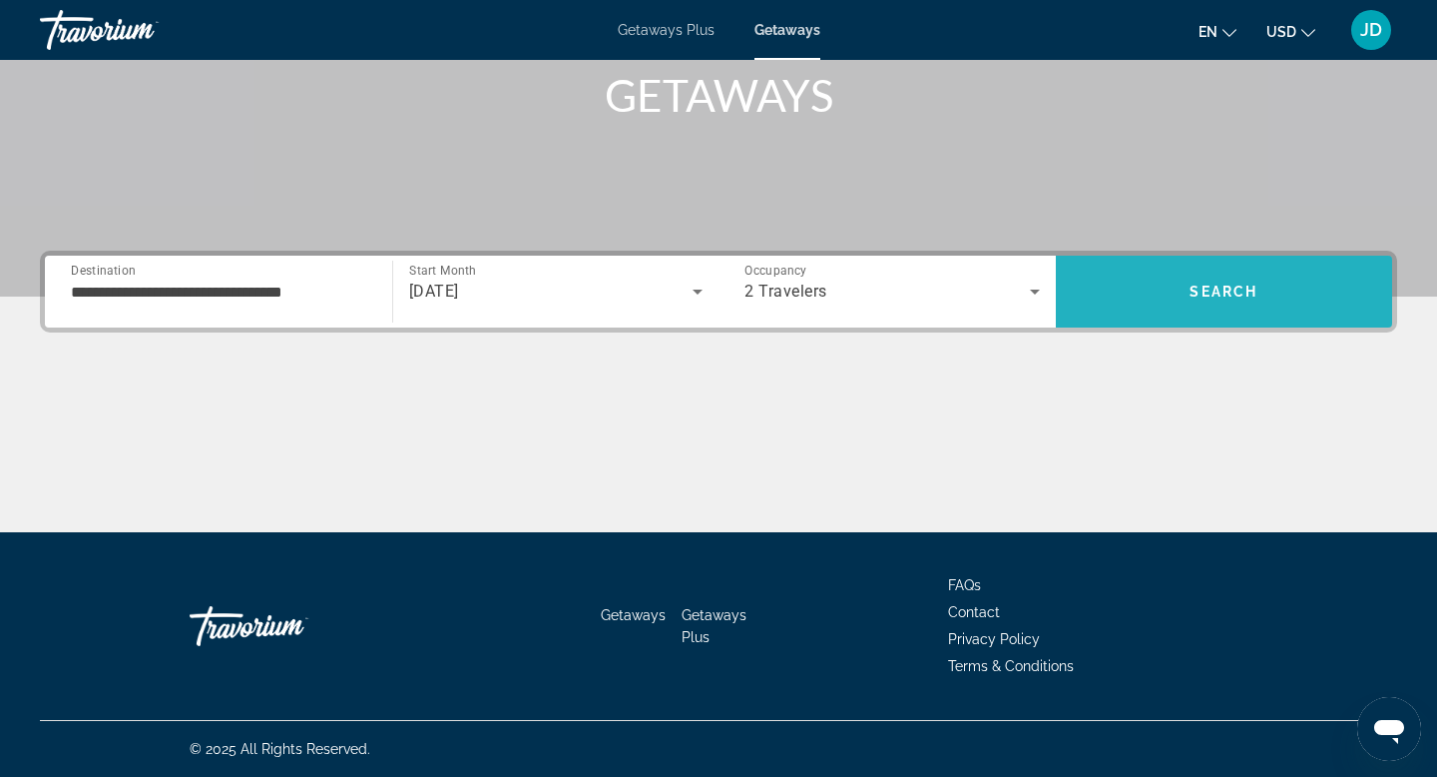
click at [1260, 298] on span "Search" at bounding box center [1224, 292] width 337 height 48
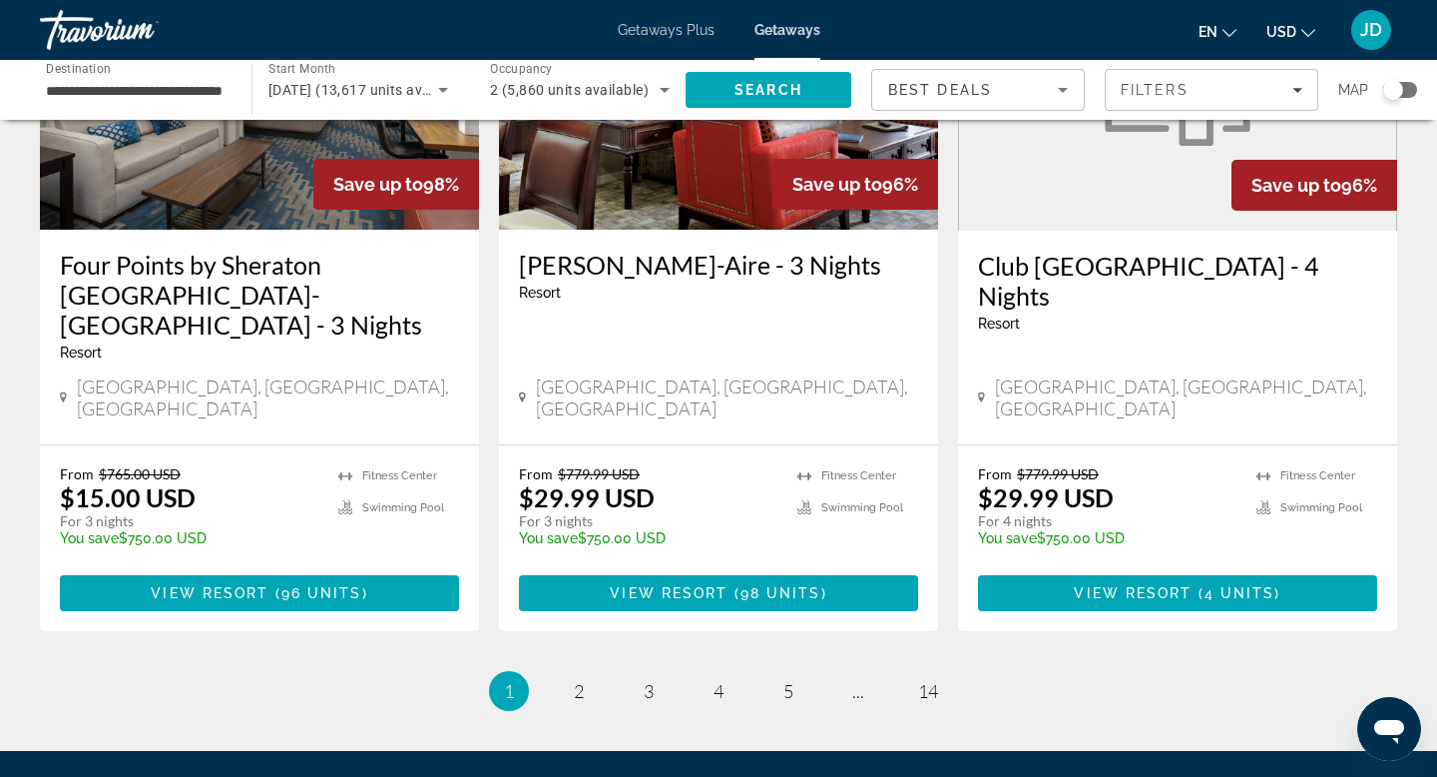
scroll to position [2478, 0]
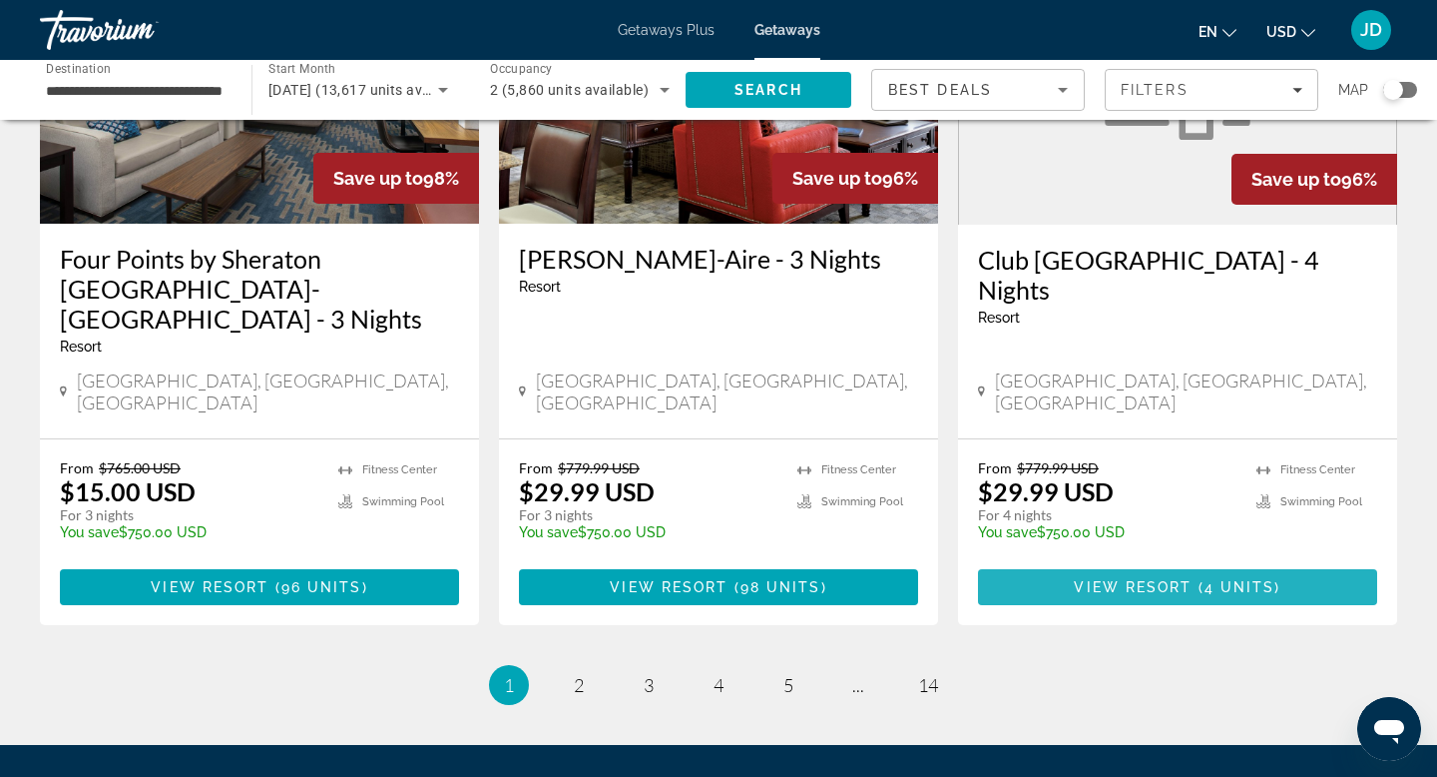
click at [1196, 579] on span "Main content" at bounding box center [1196, 587] width 6 height 16
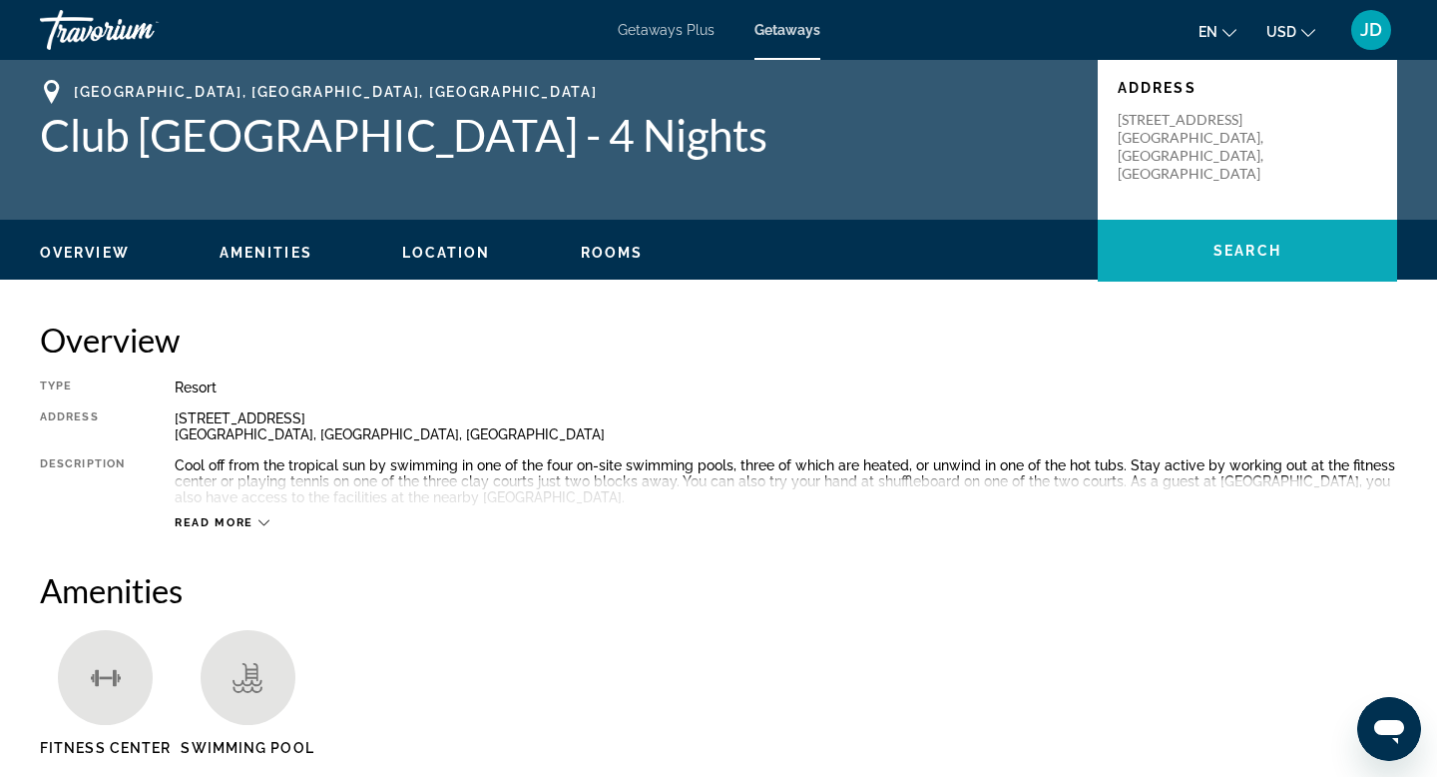
click at [1223, 251] on span "Search" at bounding box center [1248, 251] width 68 height 16
click at [623, 249] on span "Rooms" at bounding box center [612, 253] width 63 height 16
click at [263, 523] on icon "Main content" at bounding box center [264, 522] width 11 height 11
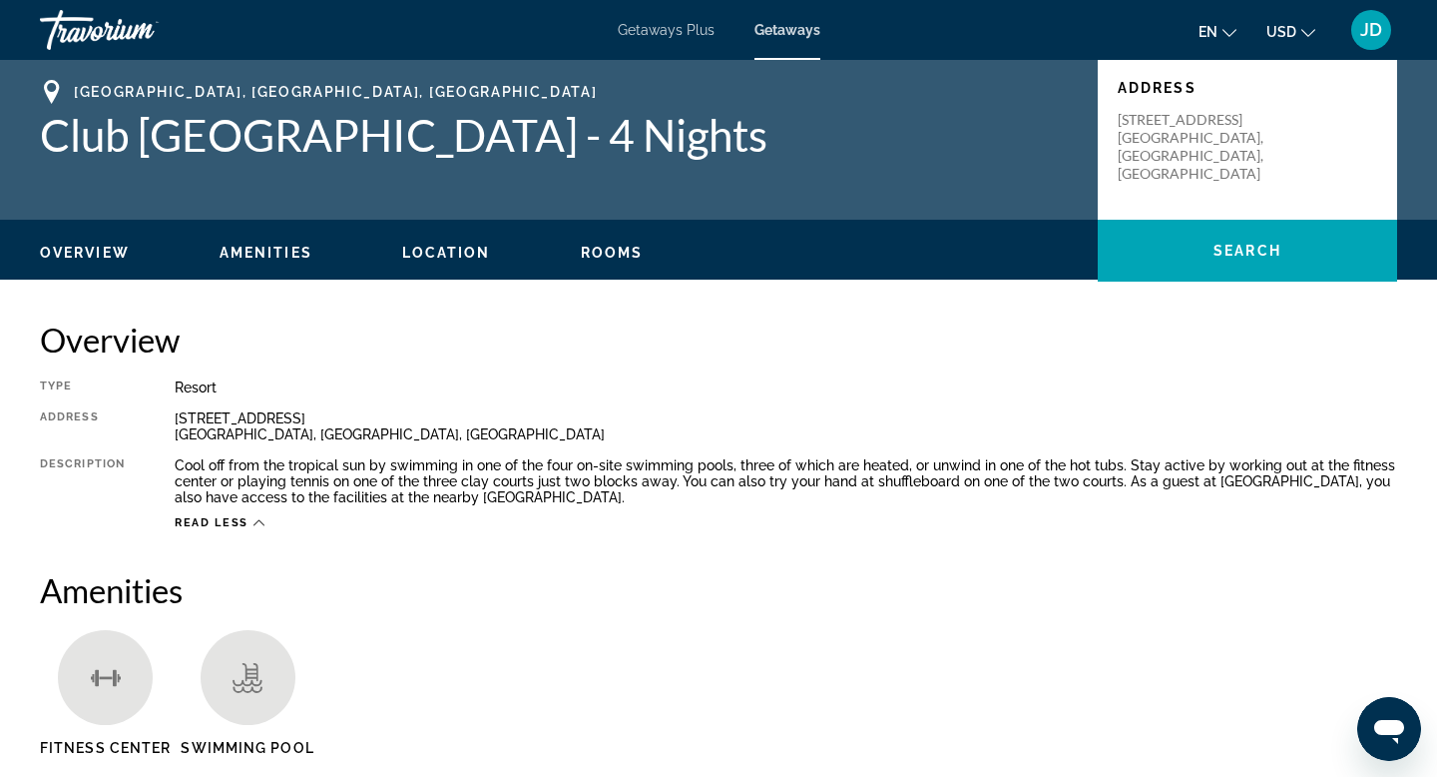
click at [461, 246] on span "Location" at bounding box center [446, 253] width 89 height 16
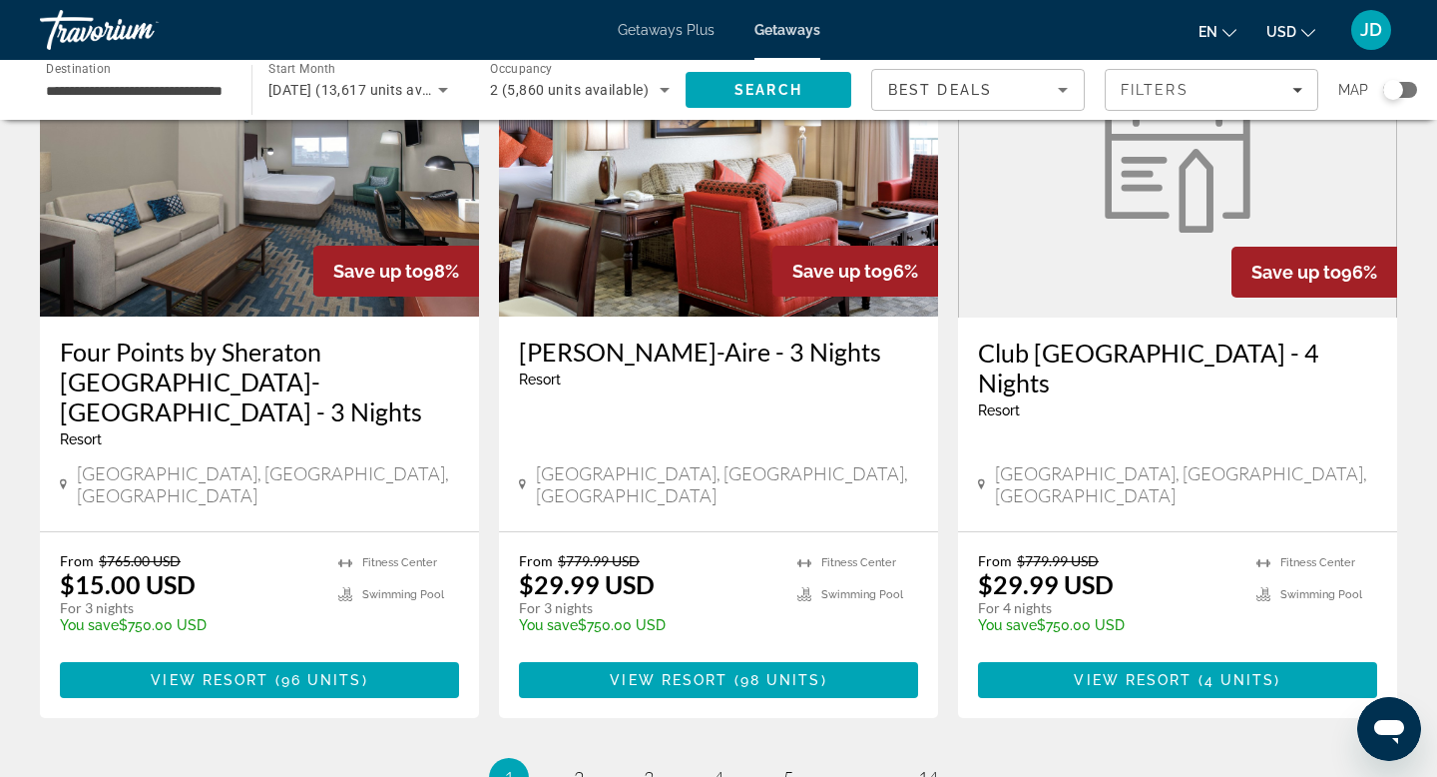
scroll to position [2406, 0]
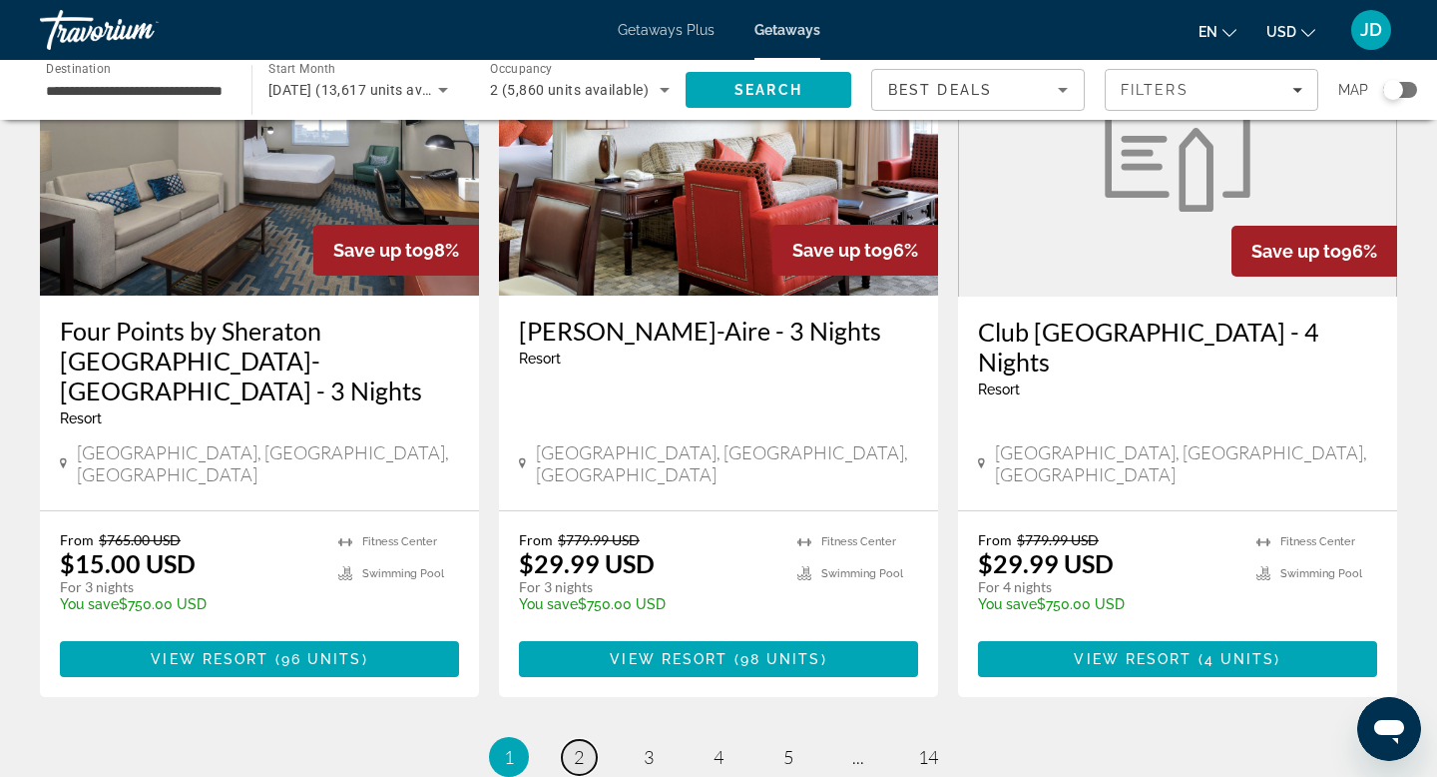
click at [576, 746] on span "2" at bounding box center [579, 757] width 10 height 22
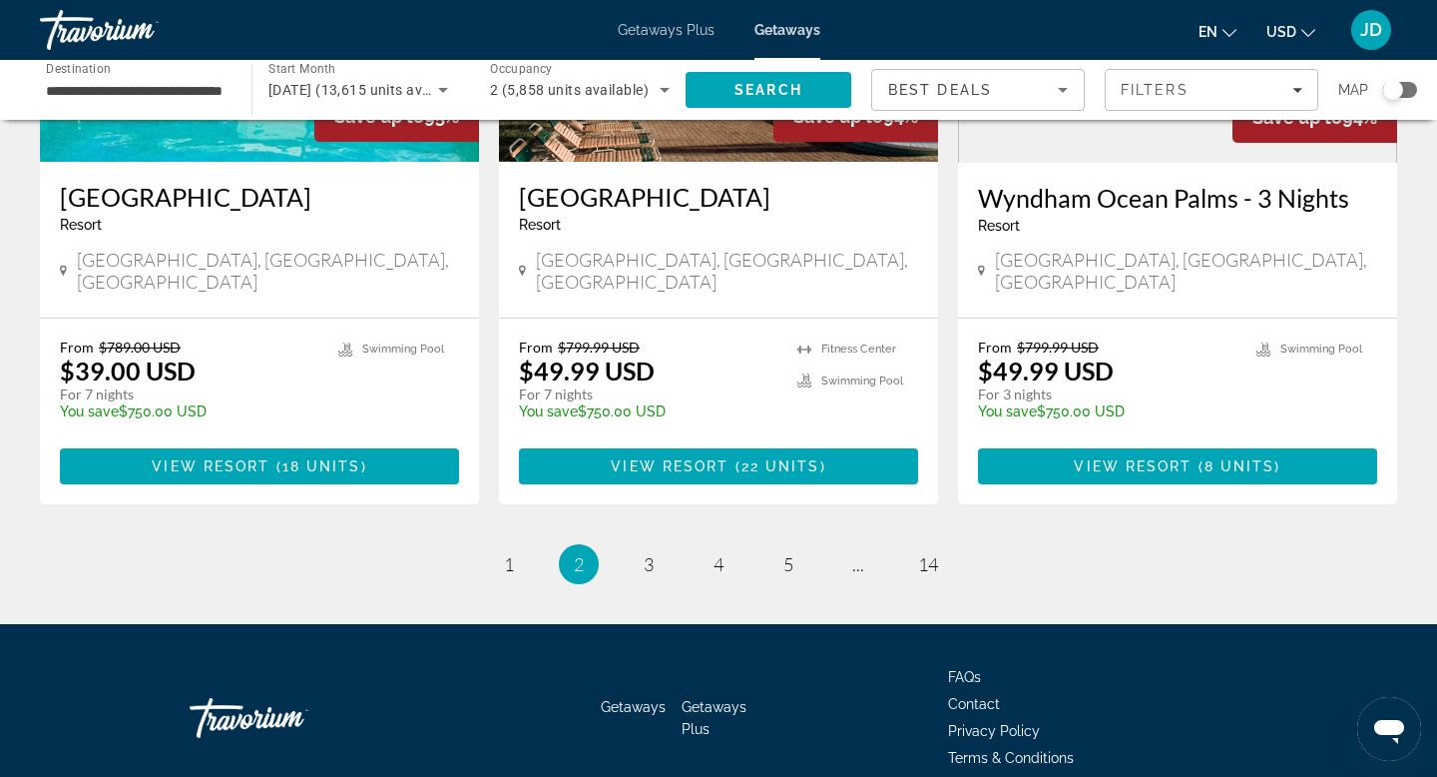
scroll to position [2484, 0]
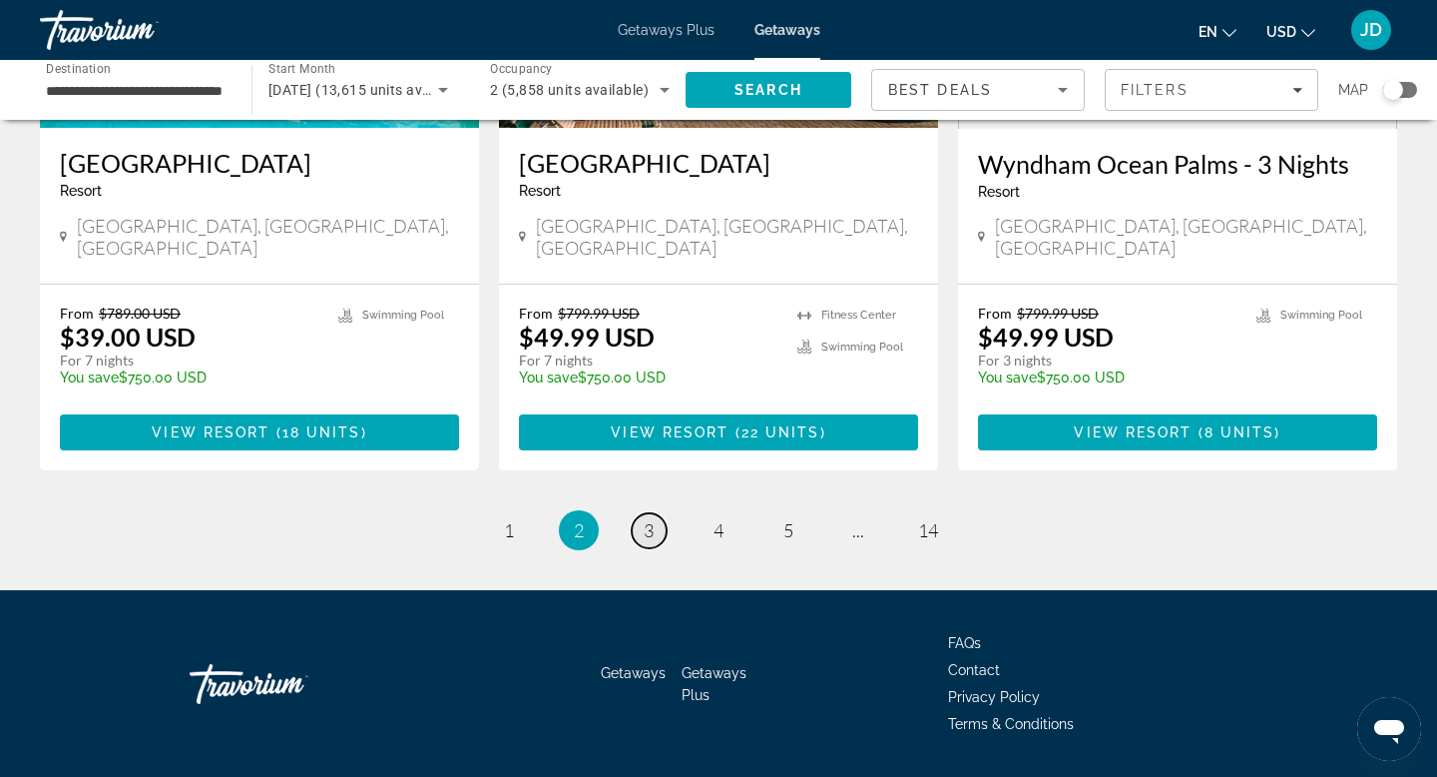
click at [647, 519] on span "3" at bounding box center [649, 530] width 10 height 22
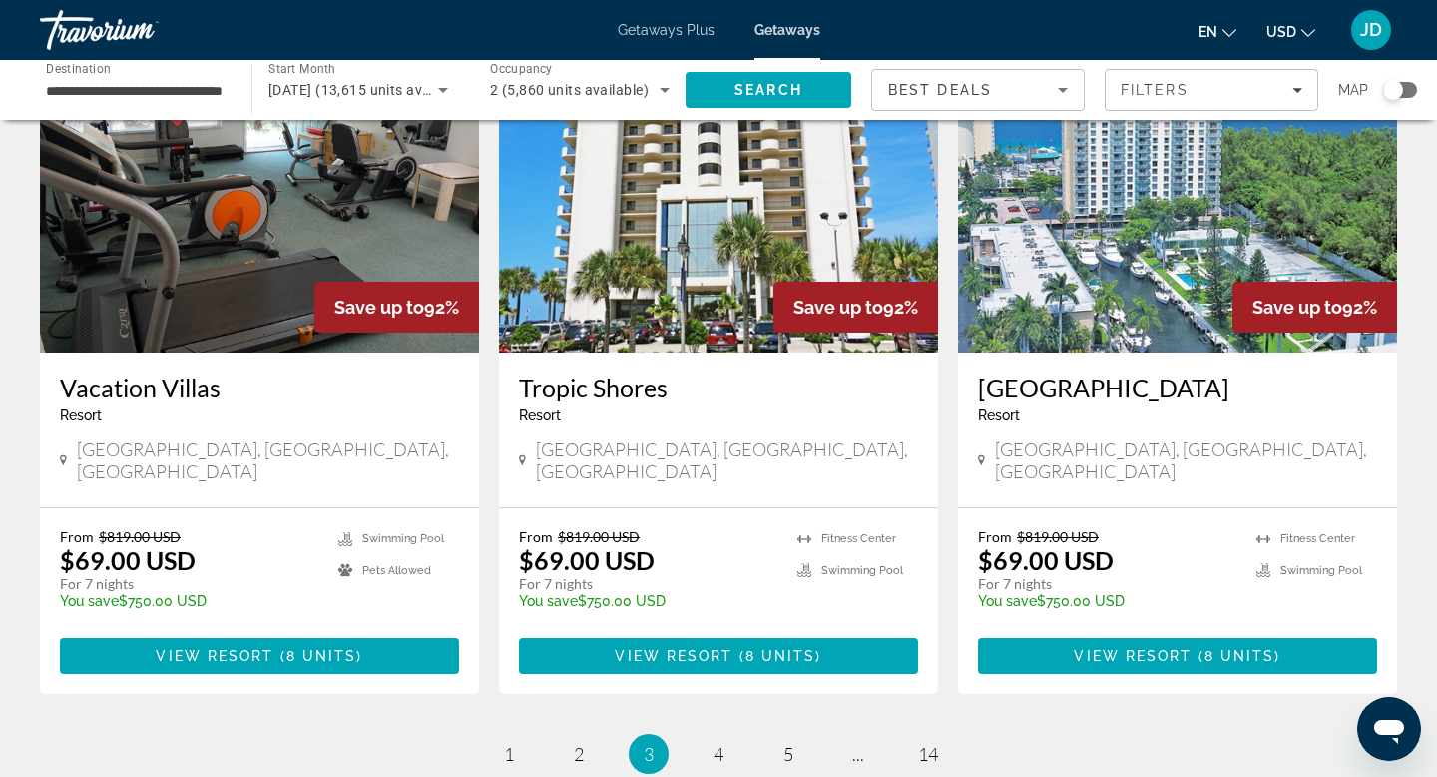
scroll to position [2293, 0]
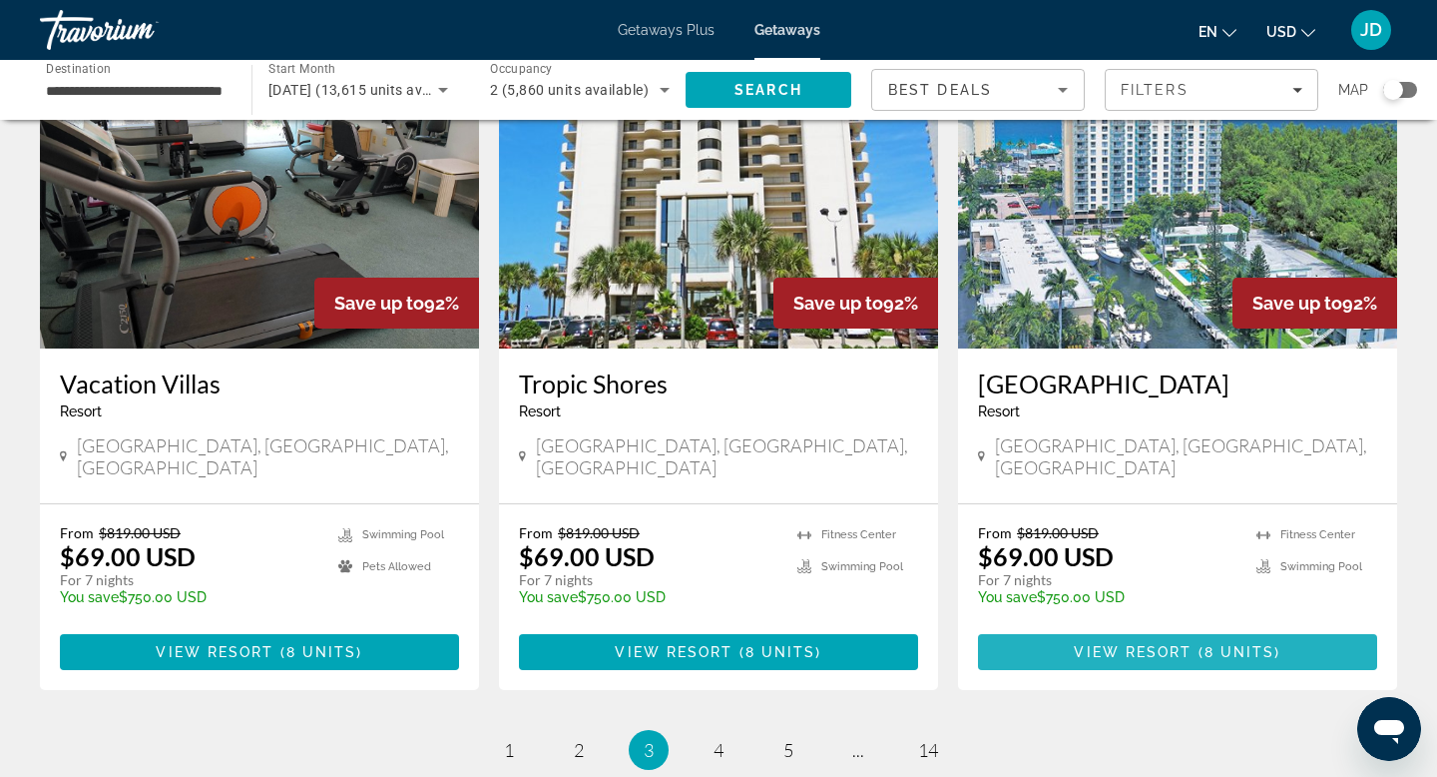
click at [1172, 644] on span "View Resort" at bounding box center [1133, 652] width 118 height 16
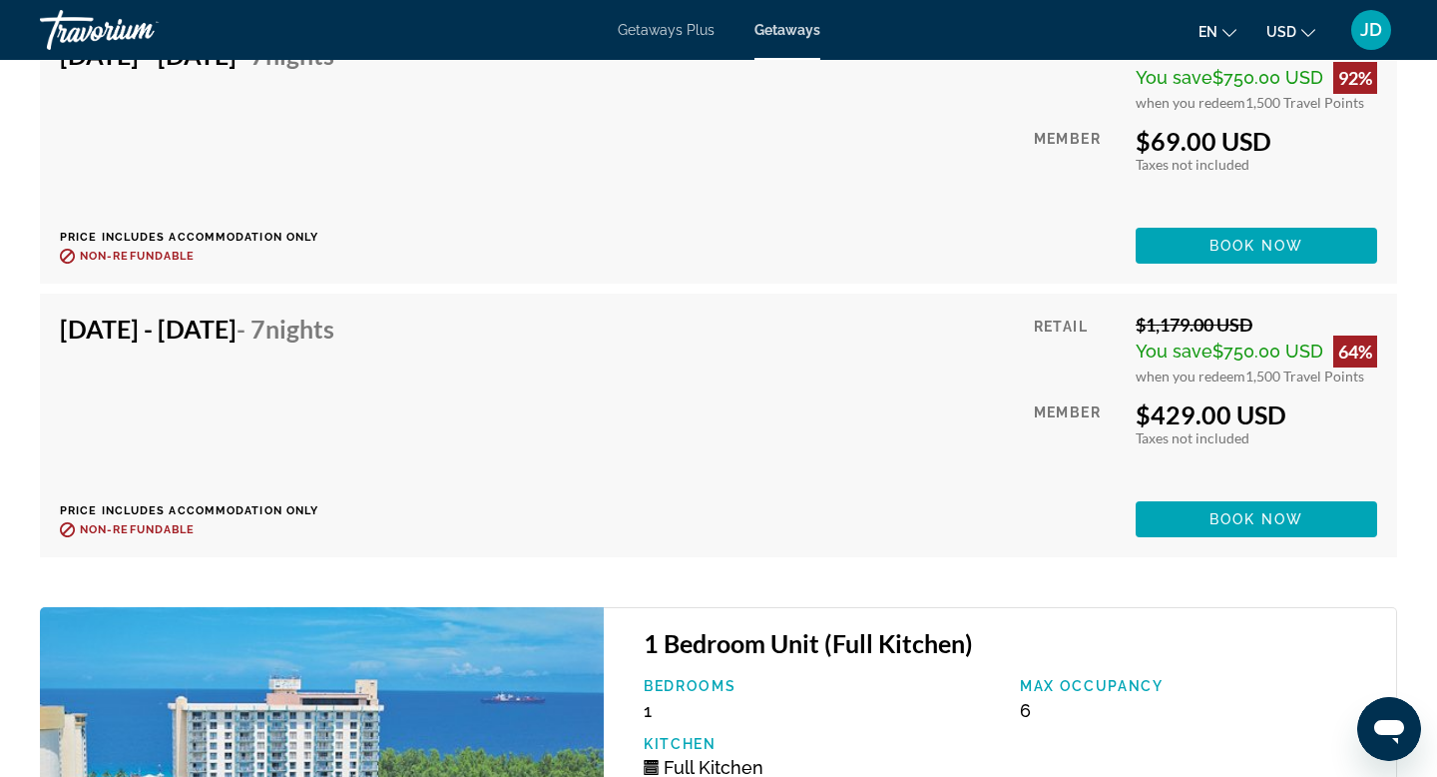
scroll to position [4478, 0]
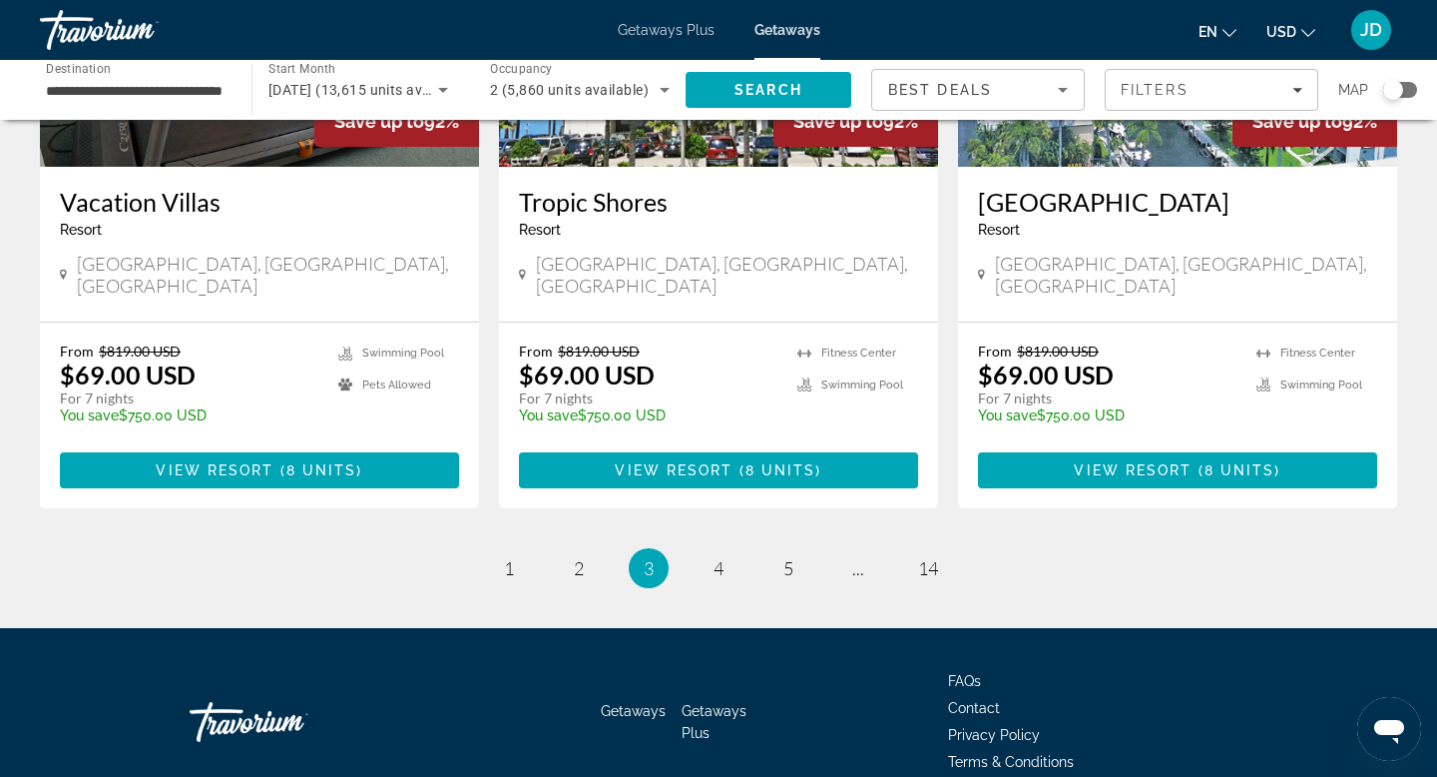
scroll to position [2483, 0]
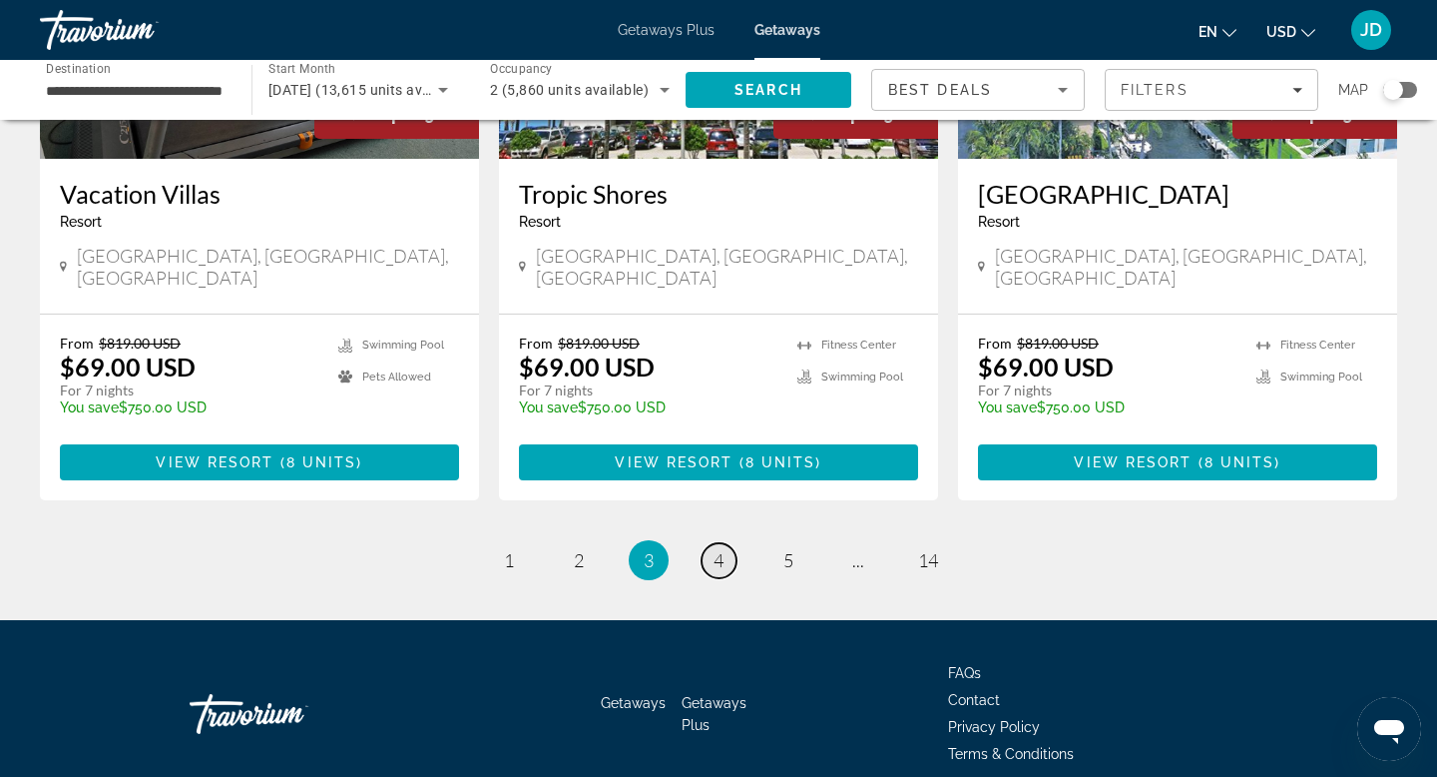
click at [718, 549] on span "4" at bounding box center [719, 560] width 10 height 22
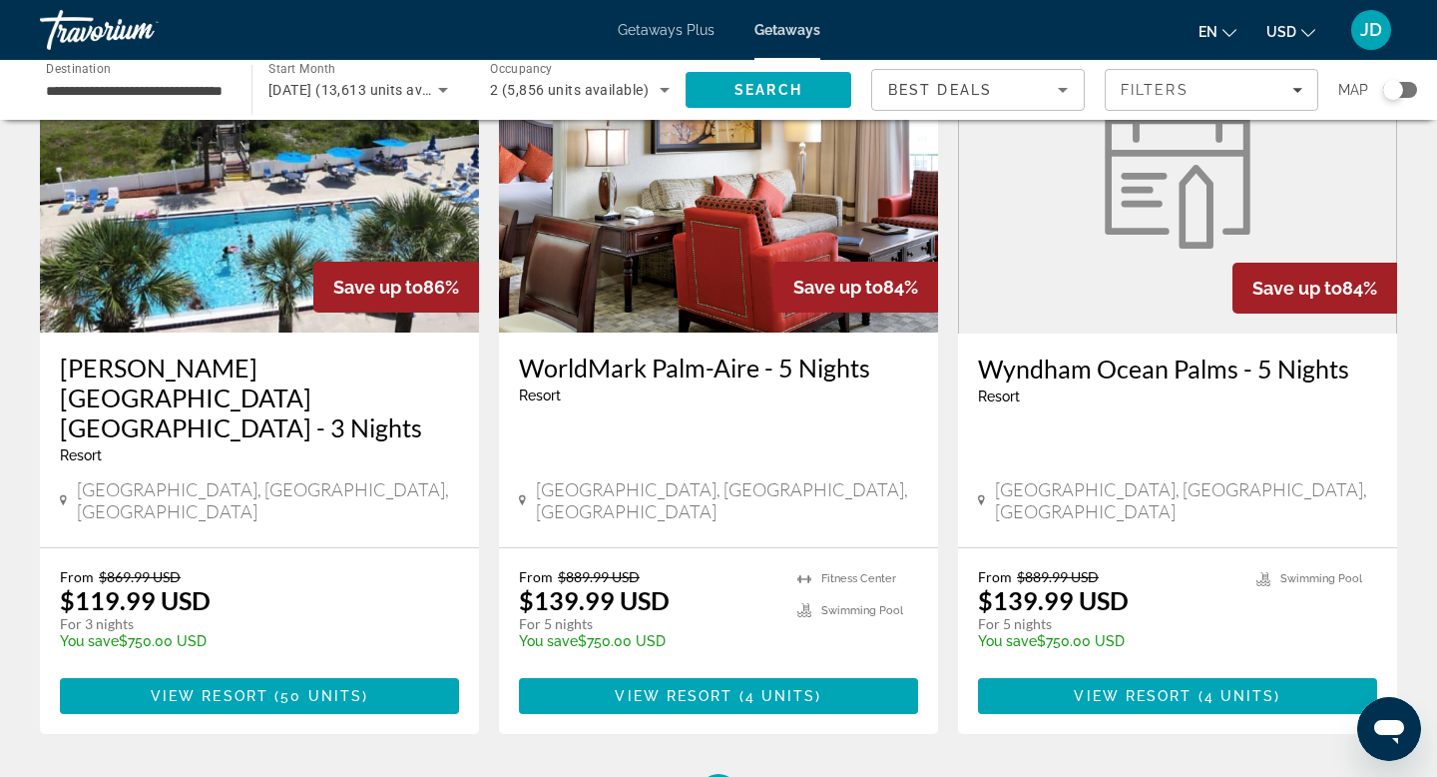
scroll to position [2332, 0]
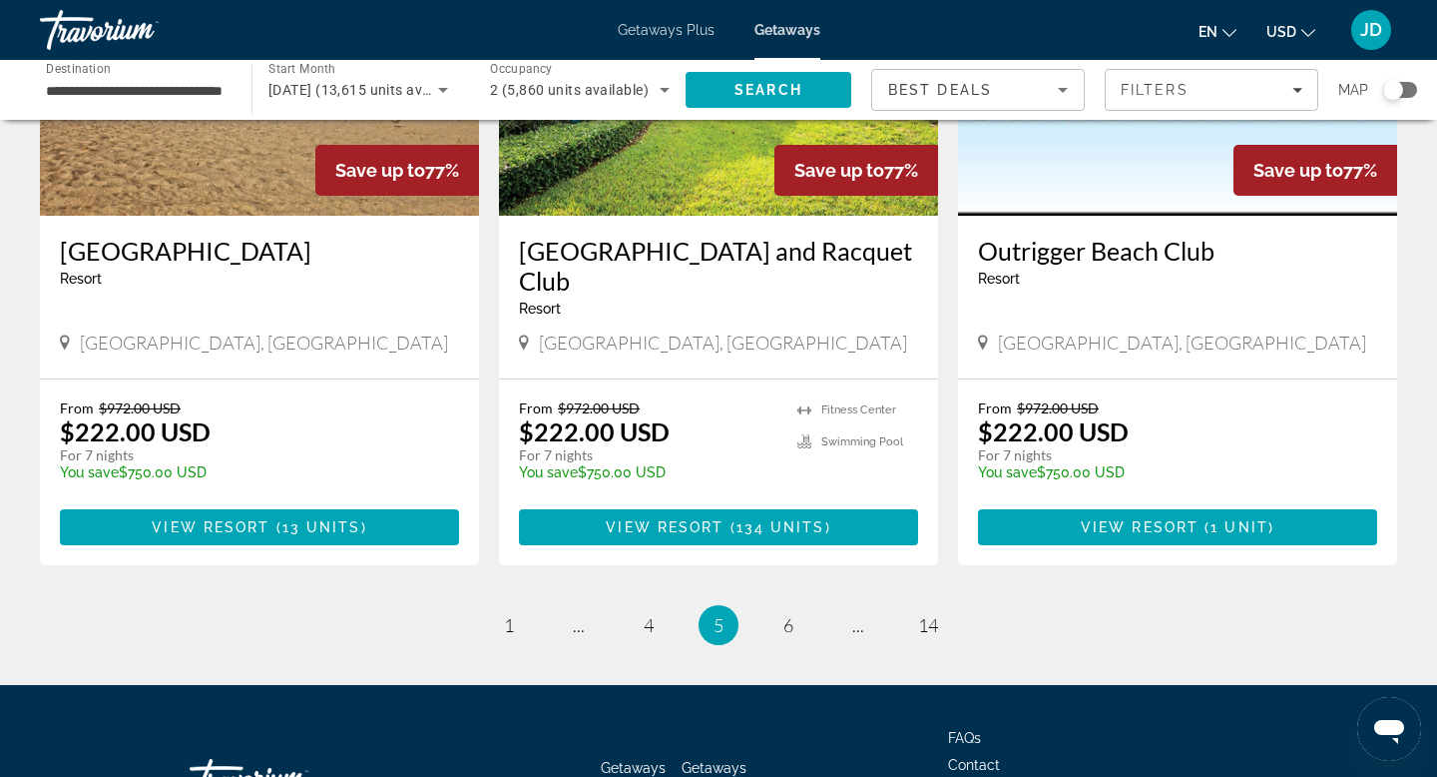
scroll to position [2543, 0]
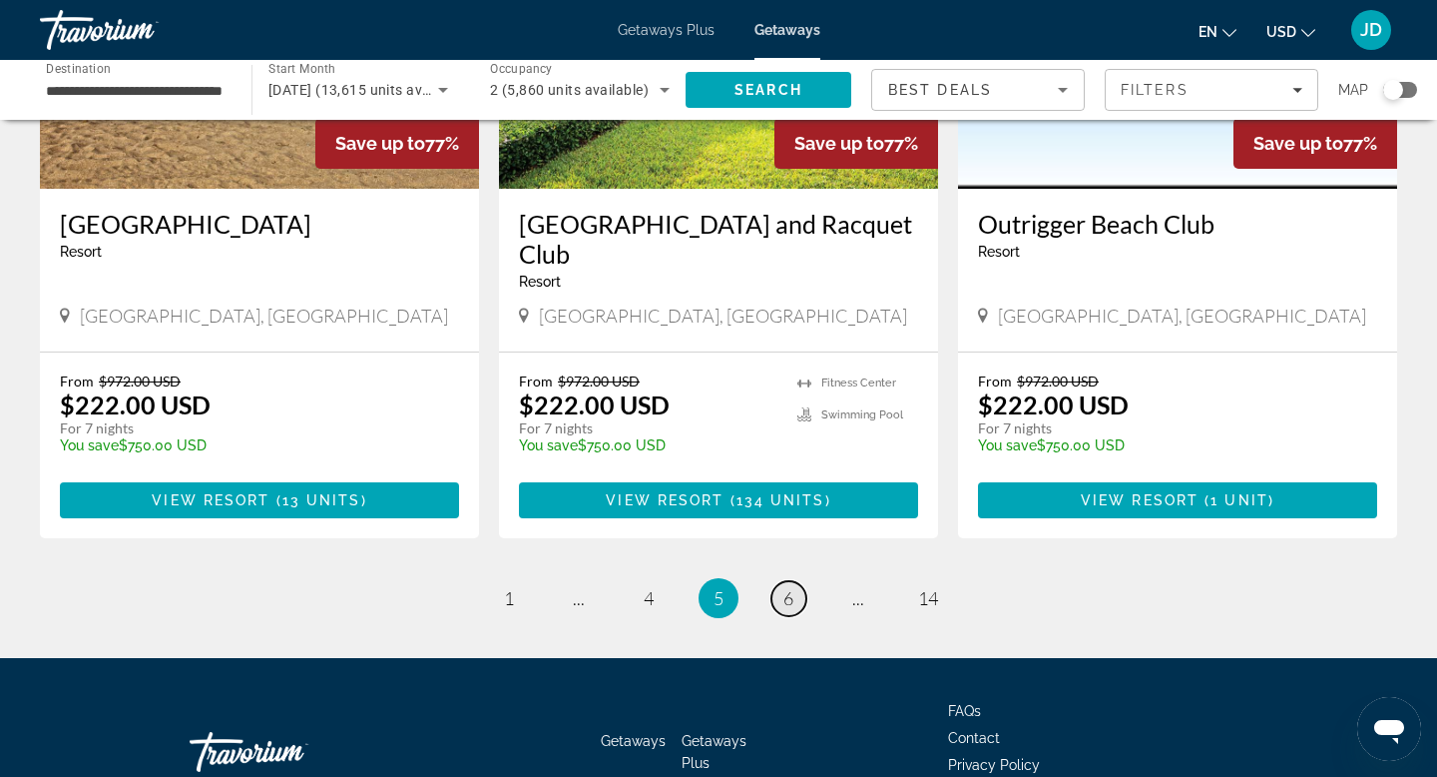
click at [786, 587] on span "6" at bounding box center [789, 598] width 10 height 22
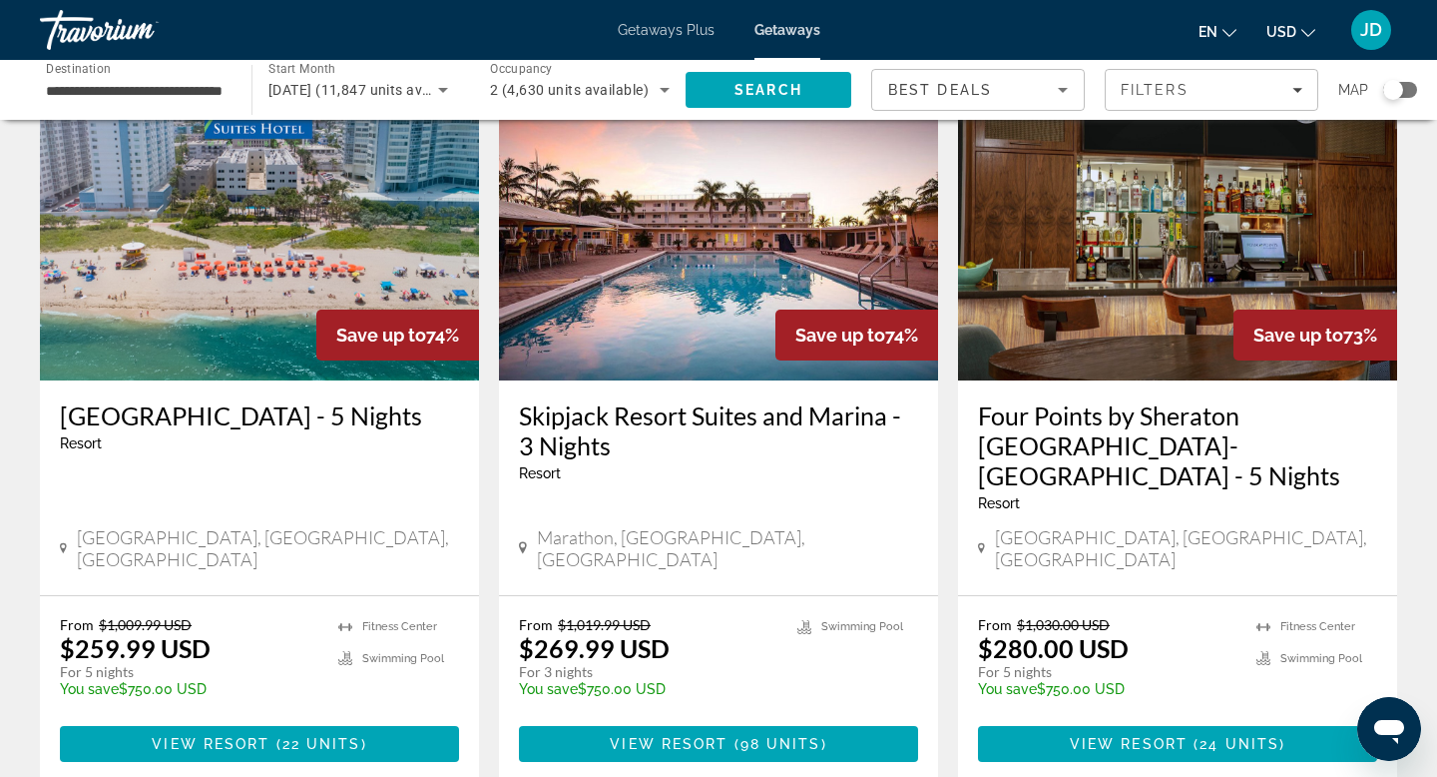
scroll to position [2271, 0]
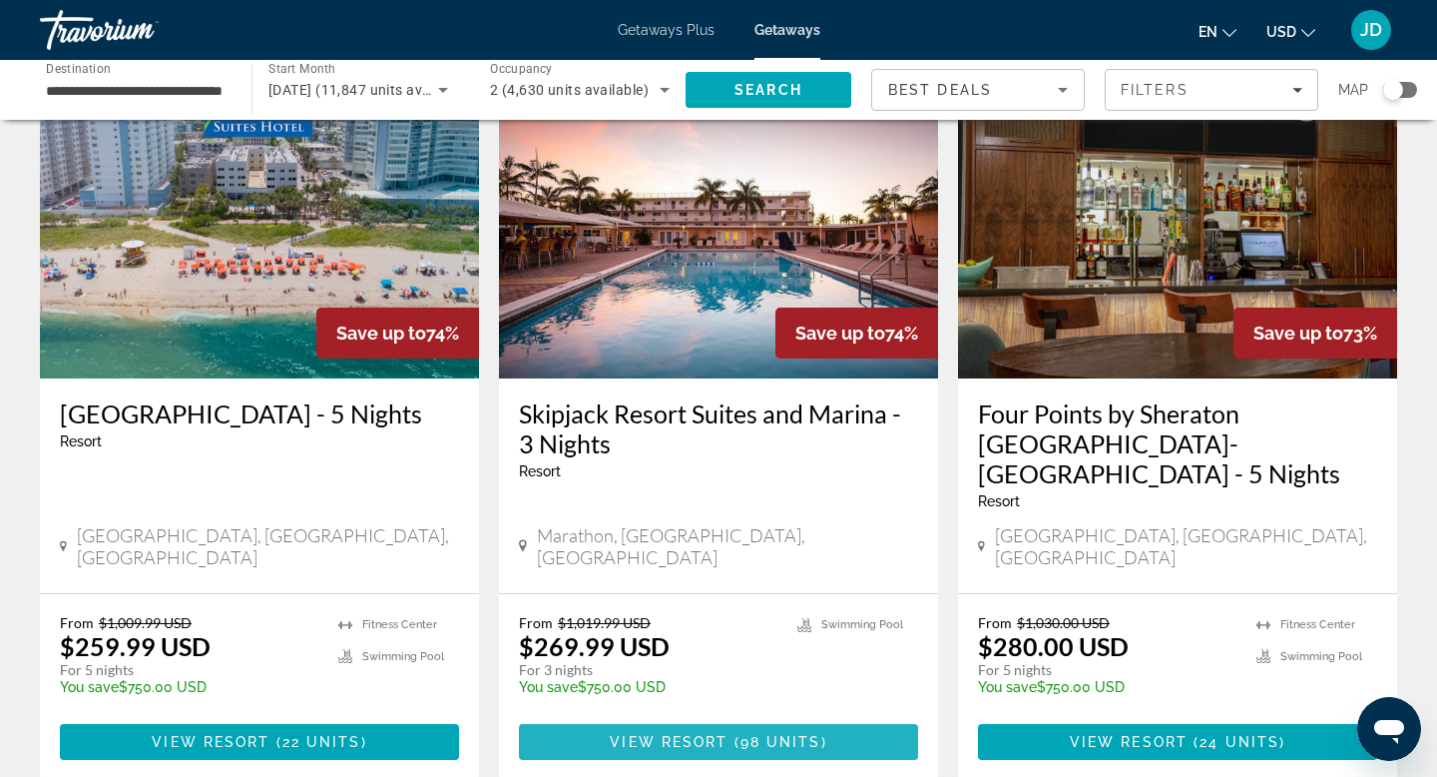
click at [701, 734] on span "View Resort" at bounding box center [669, 742] width 118 height 16
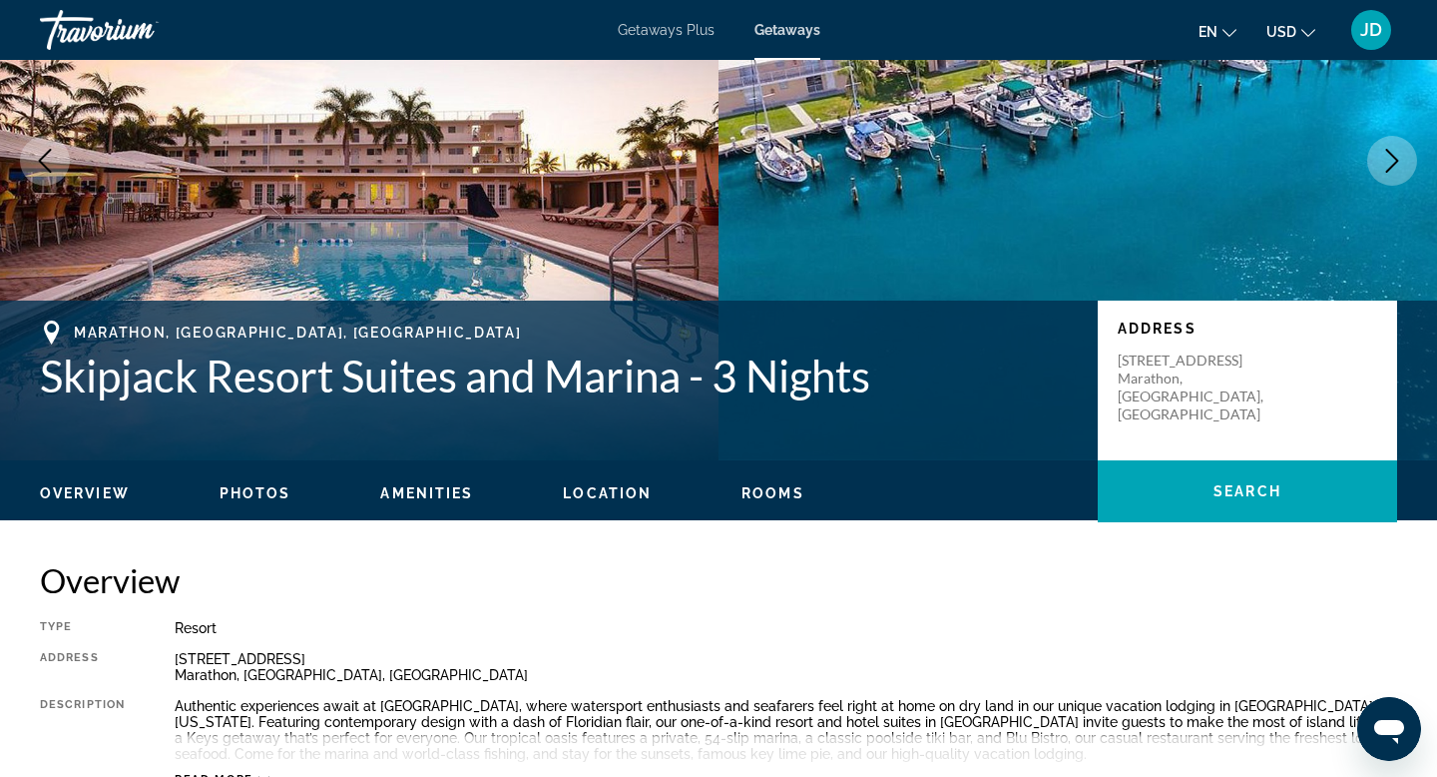
scroll to position [194, 0]
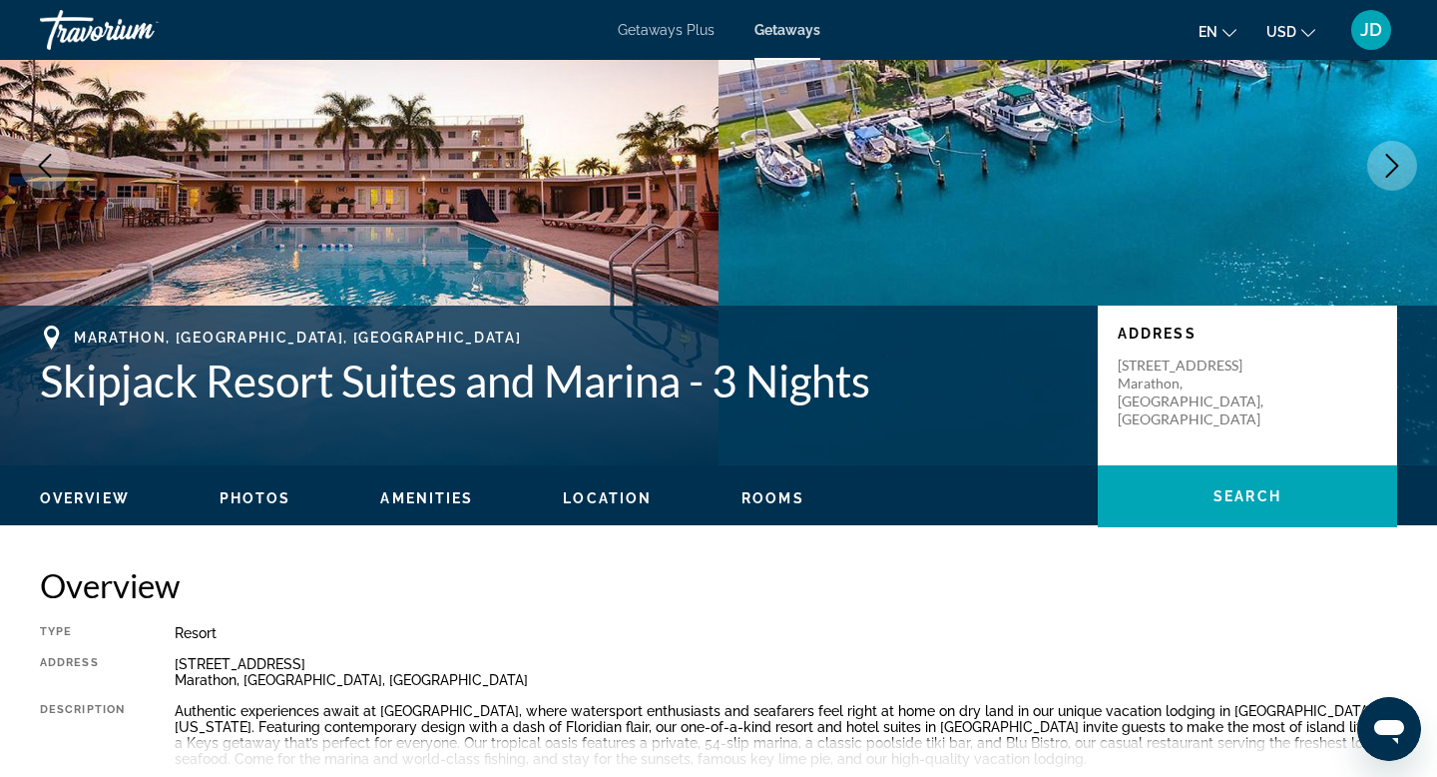
click at [255, 494] on span "Photos" at bounding box center [256, 498] width 72 height 16
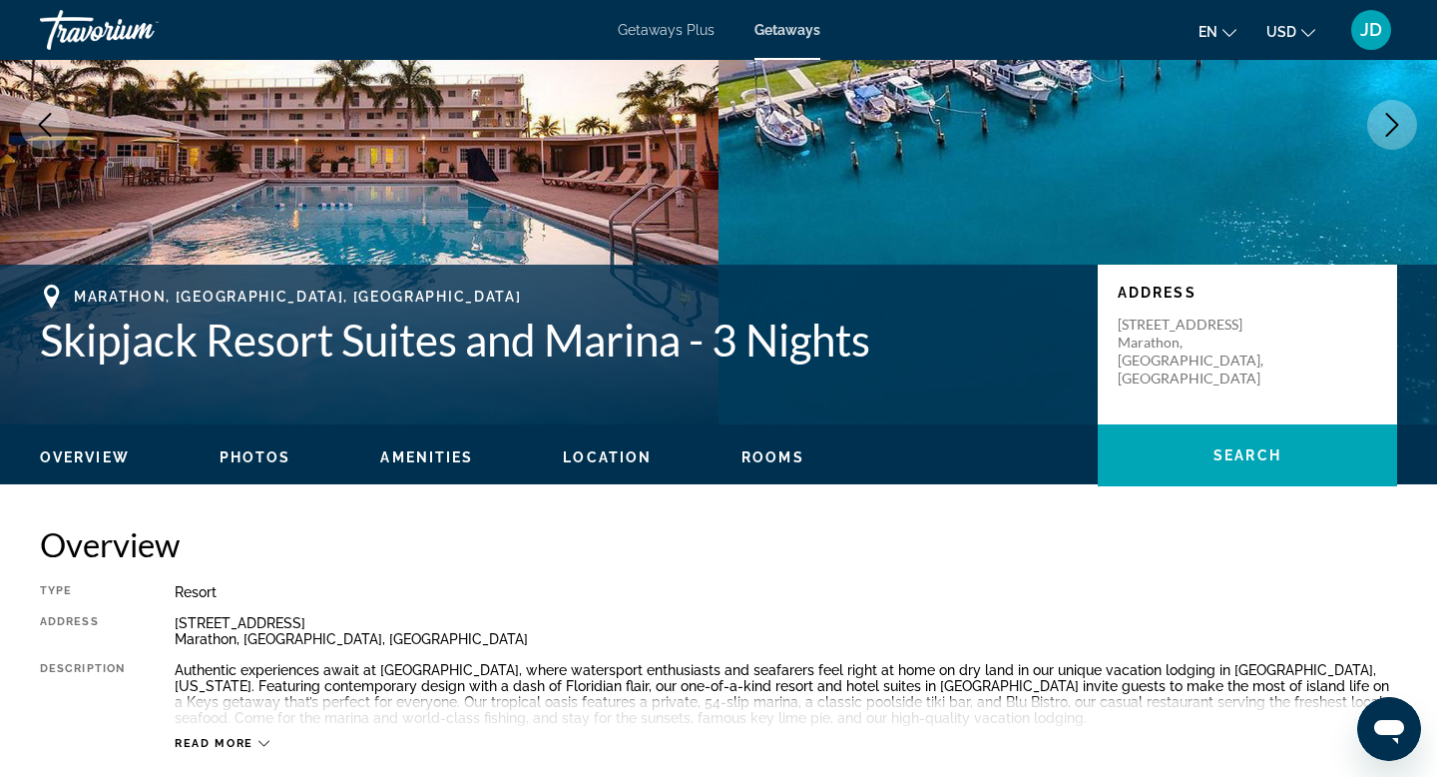
scroll to position [229, 0]
